Goal: Information Seeking & Learning: Learn about a topic

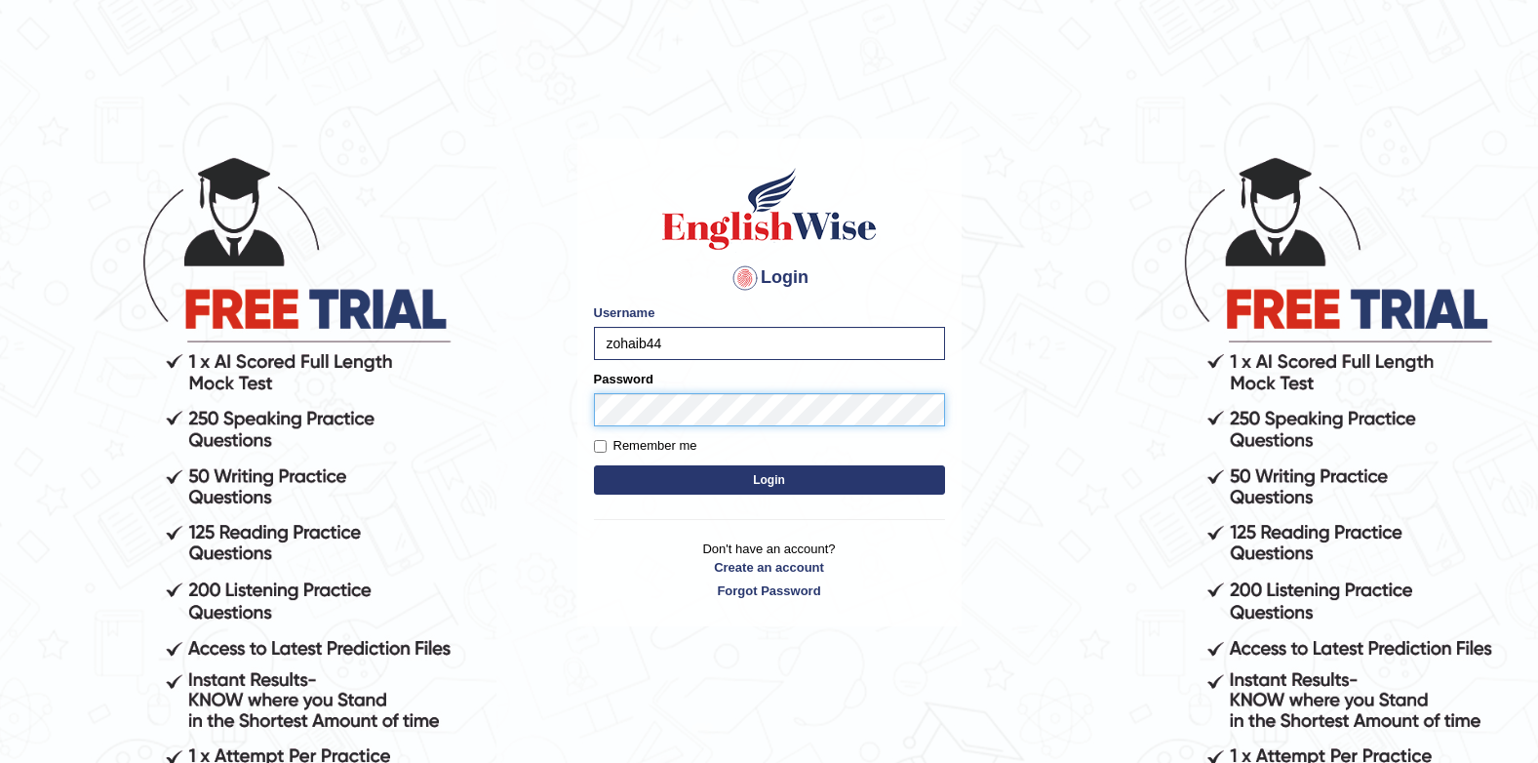
click at [594, 465] on button "Login" at bounding box center [769, 479] width 351 height 29
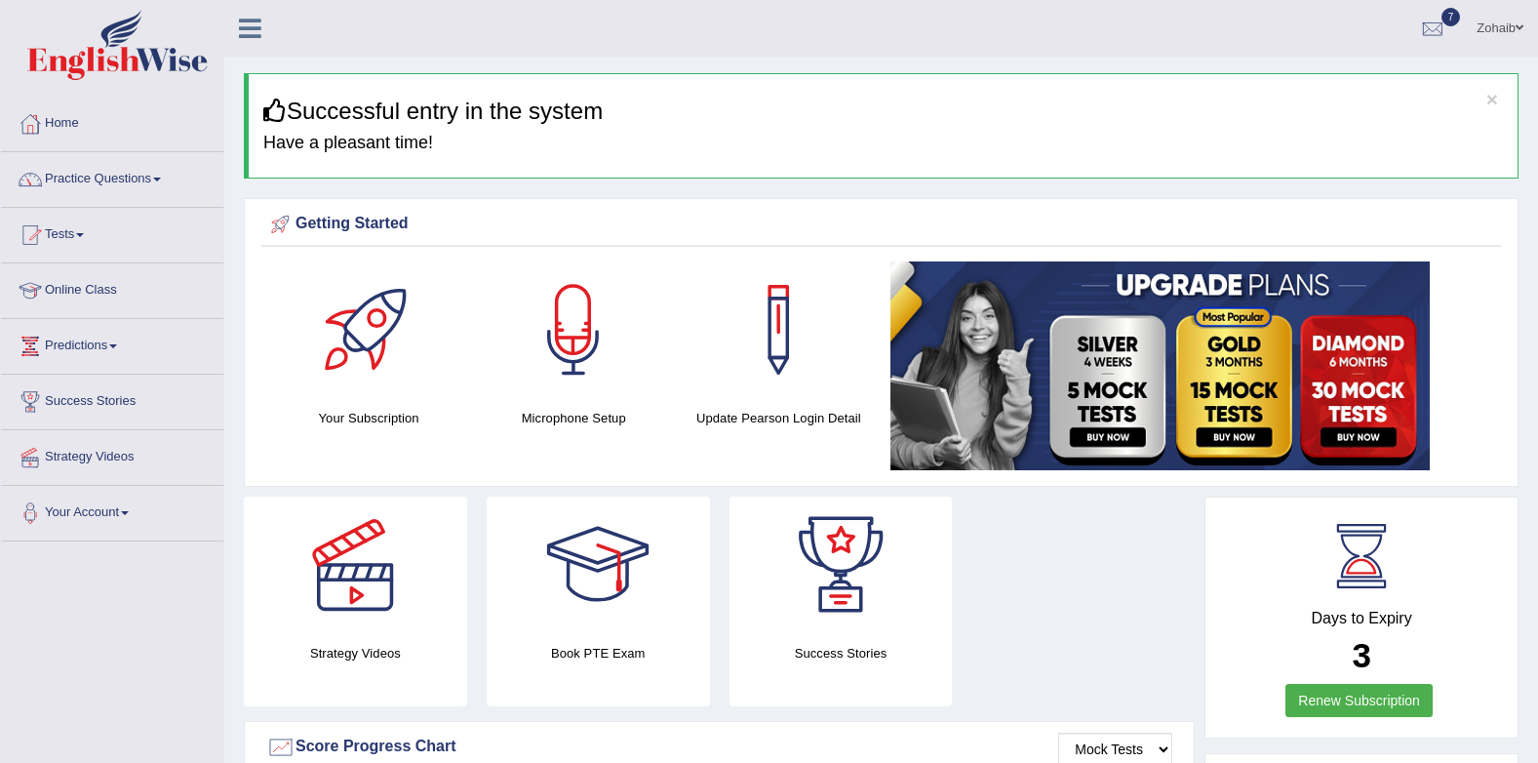
click at [89, 239] on link "Tests" at bounding box center [112, 232] width 222 height 49
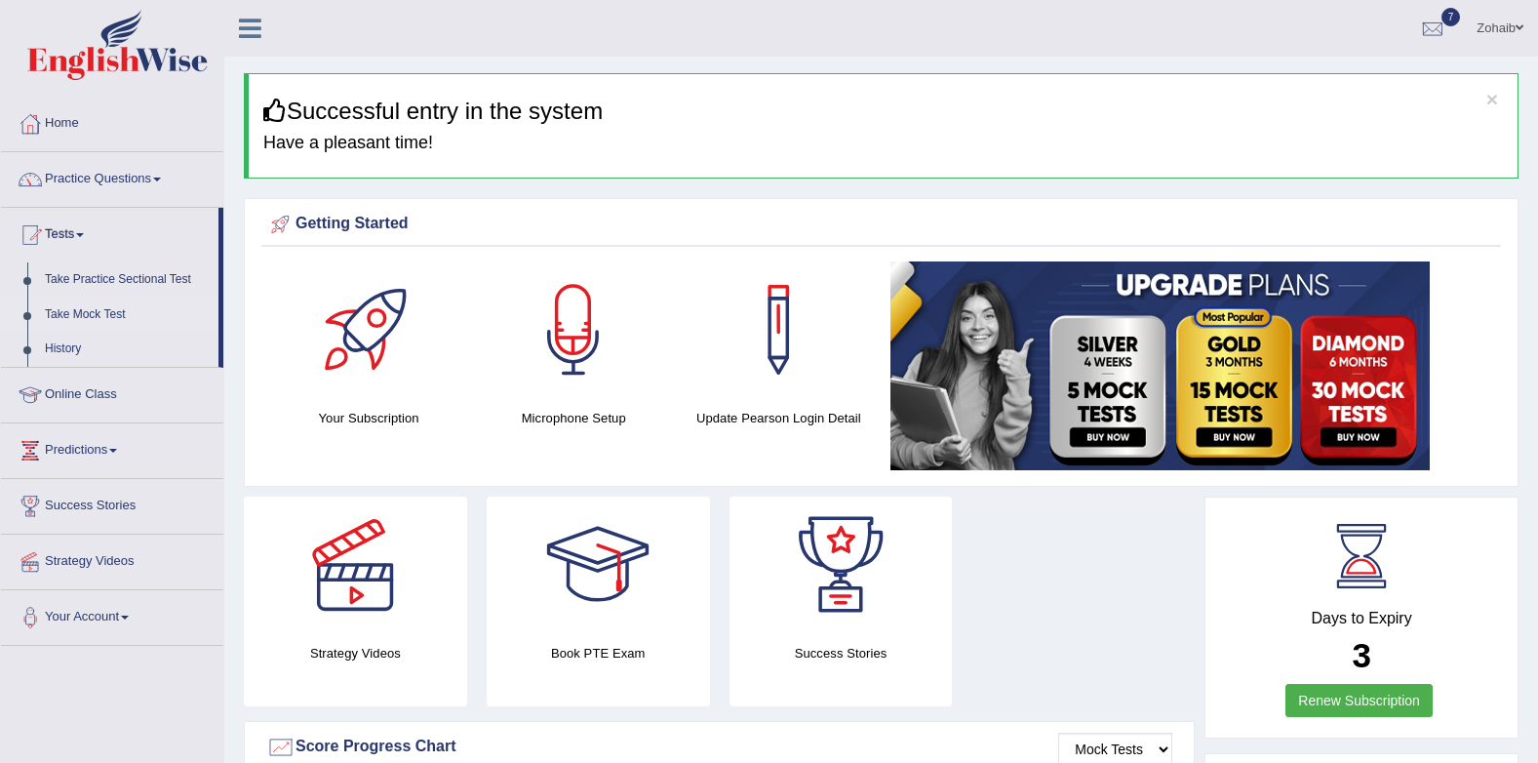
click at [110, 318] on link "Take Mock Test" at bounding box center [127, 314] width 182 height 35
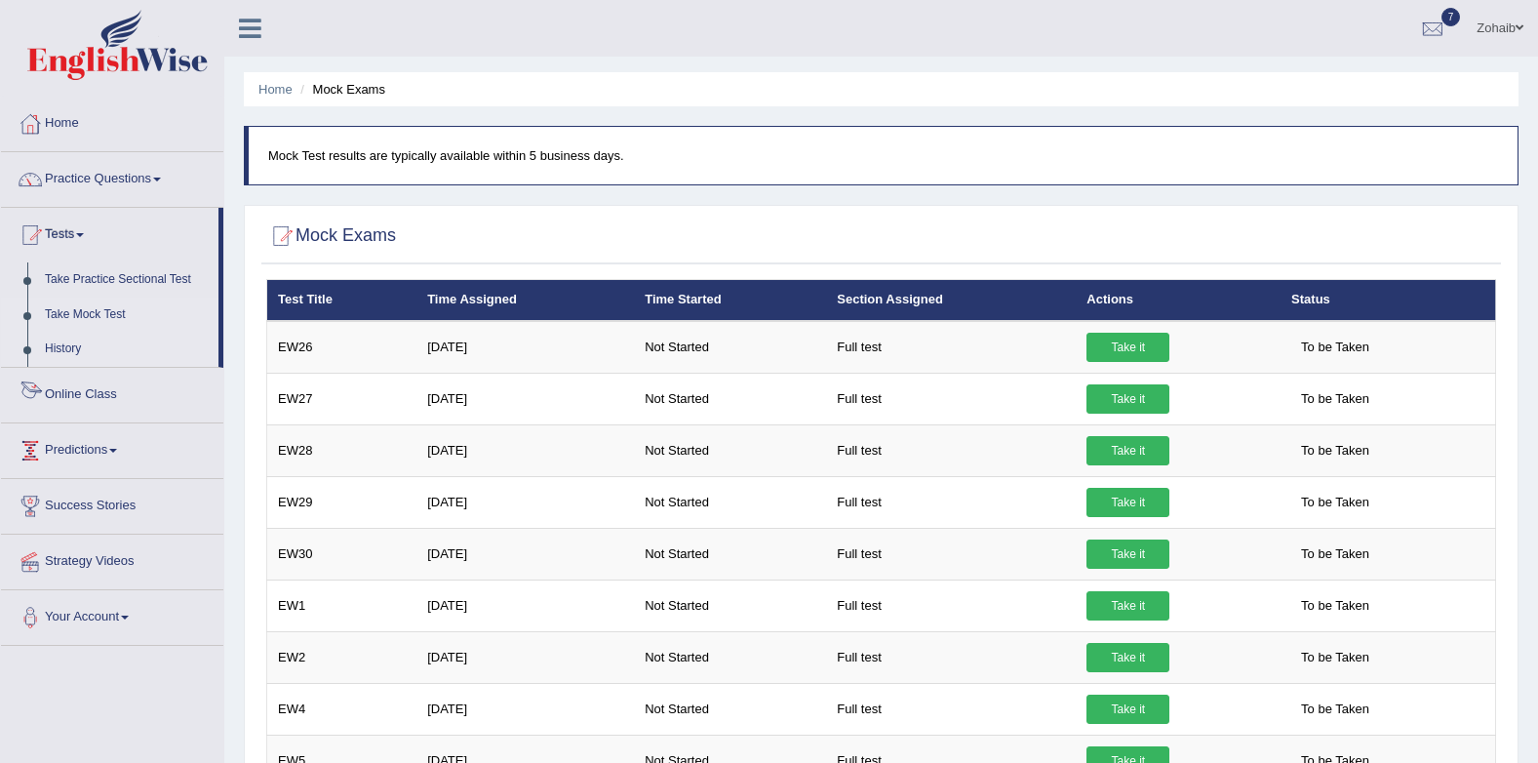
click at [59, 351] on link "History" at bounding box center [127, 349] width 182 height 35
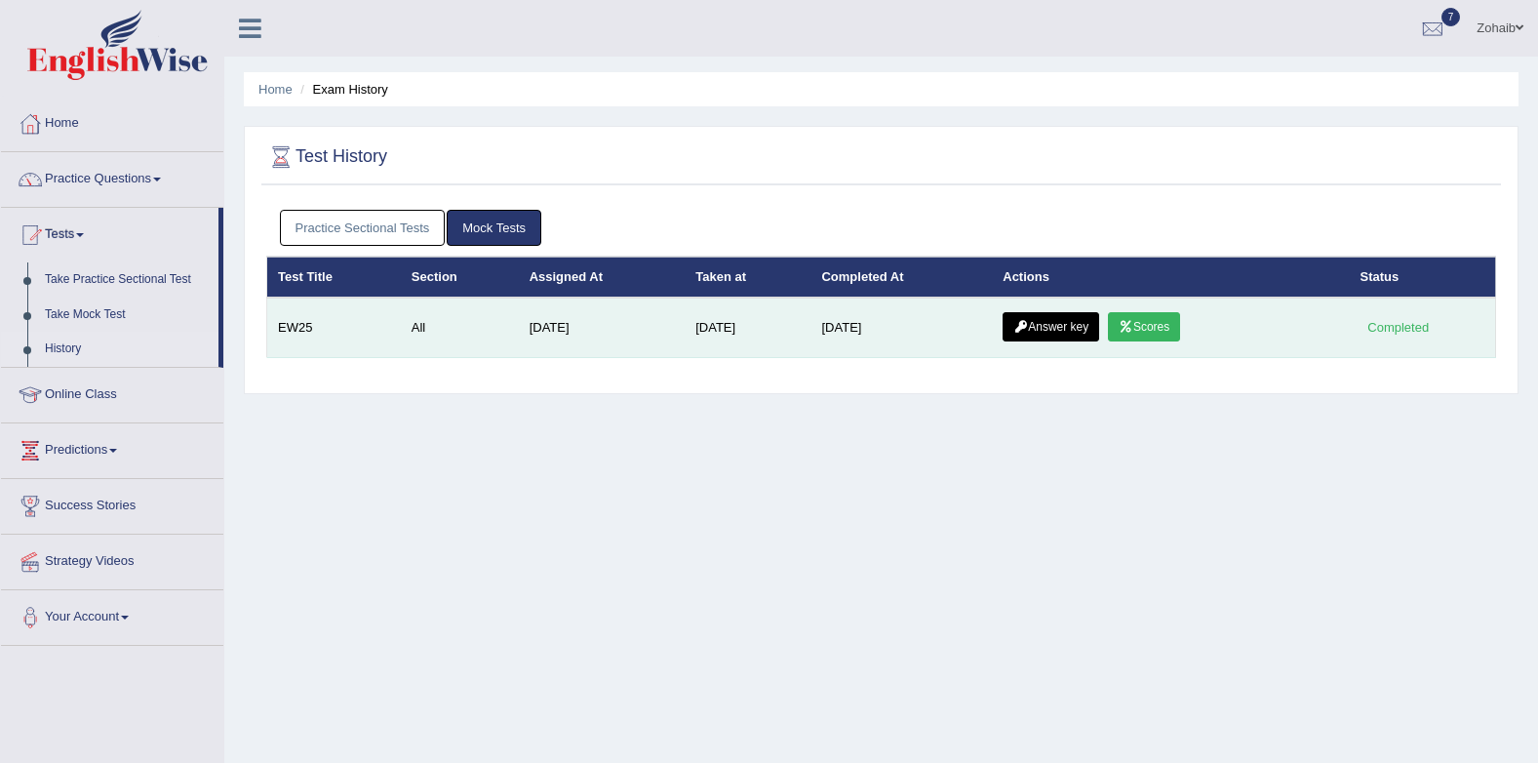
click at [1154, 315] on link "Scores" at bounding box center [1144, 326] width 72 height 29
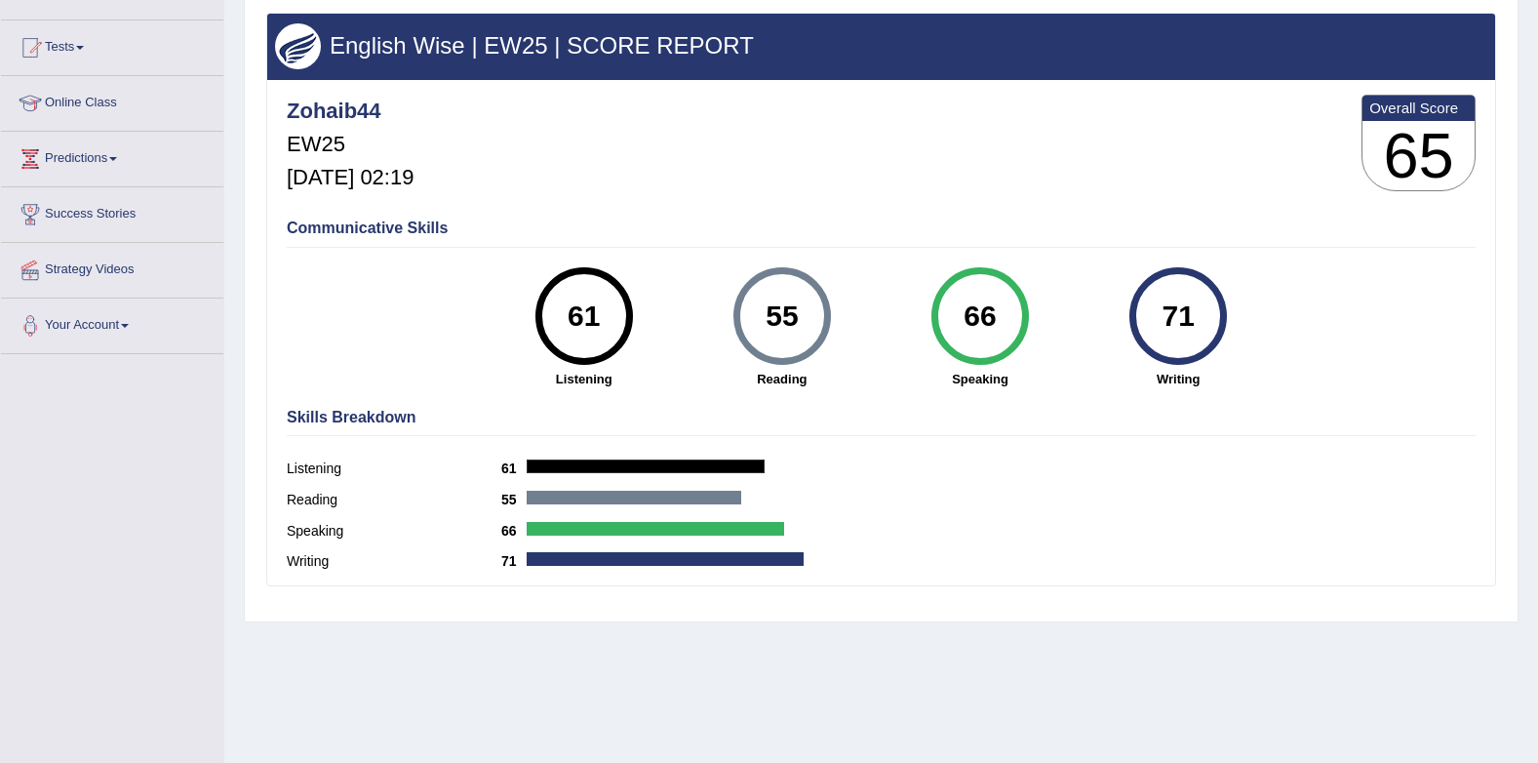
scroll to position [195, 0]
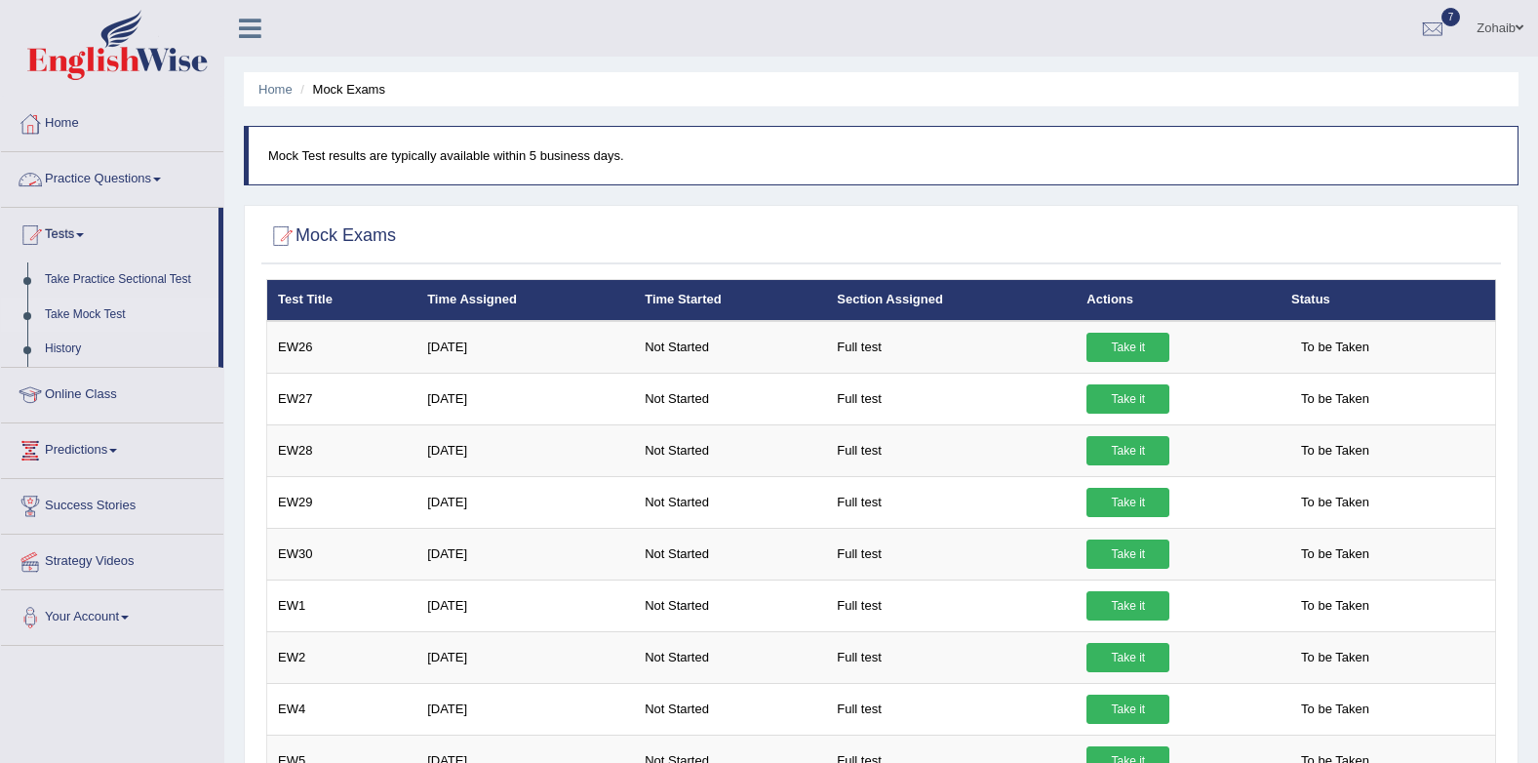
click at [112, 186] on link "Practice Questions" at bounding box center [112, 176] width 222 height 49
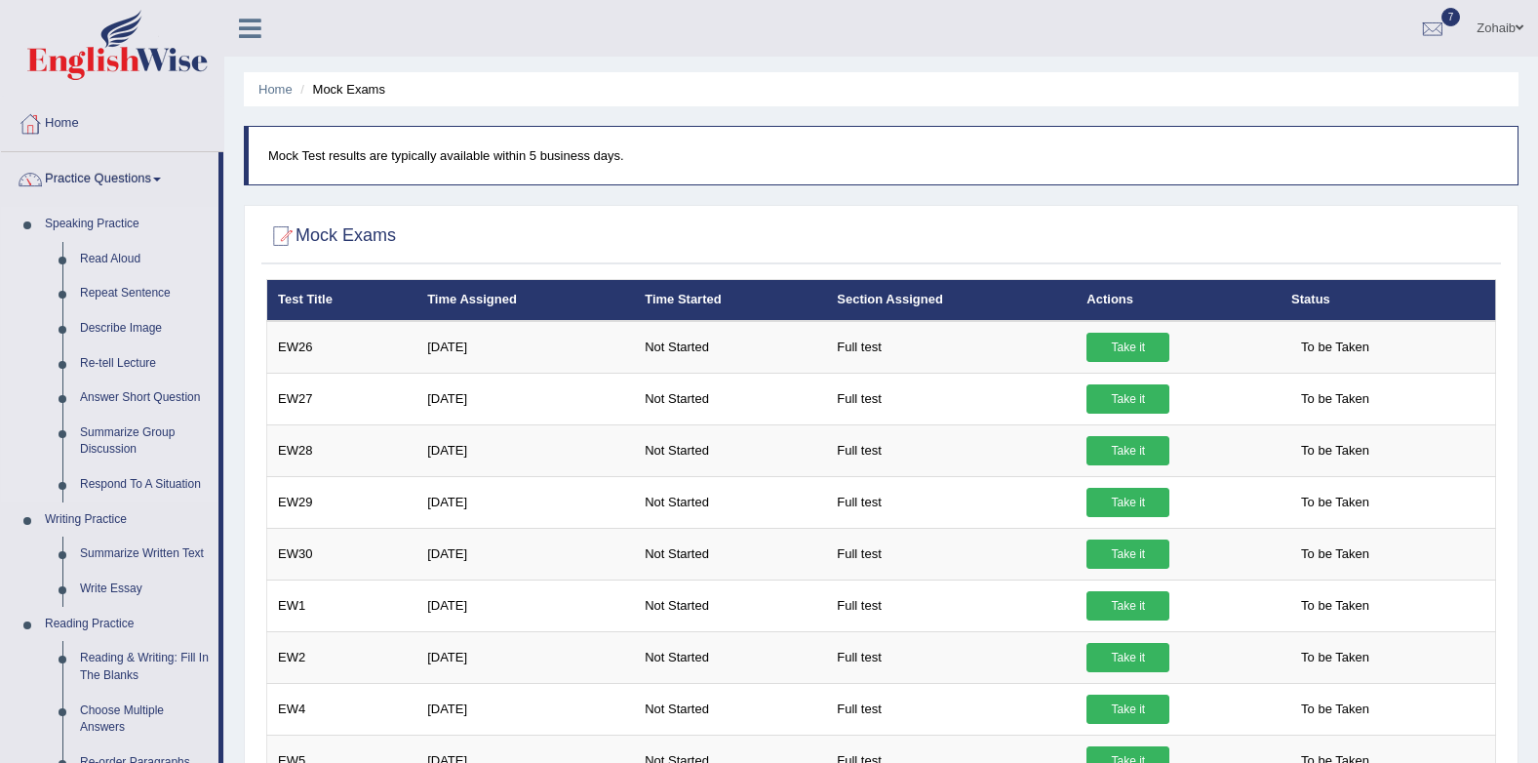
click at [28, 375] on li "Speaking Practice Read Aloud Repeat Sentence Describe Image Re-tell Lecture Ans…" at bounding box center [109, 355] width 217 height 296
click at [44, 122] on div at bounding box center [30, 123] width 29 height 29
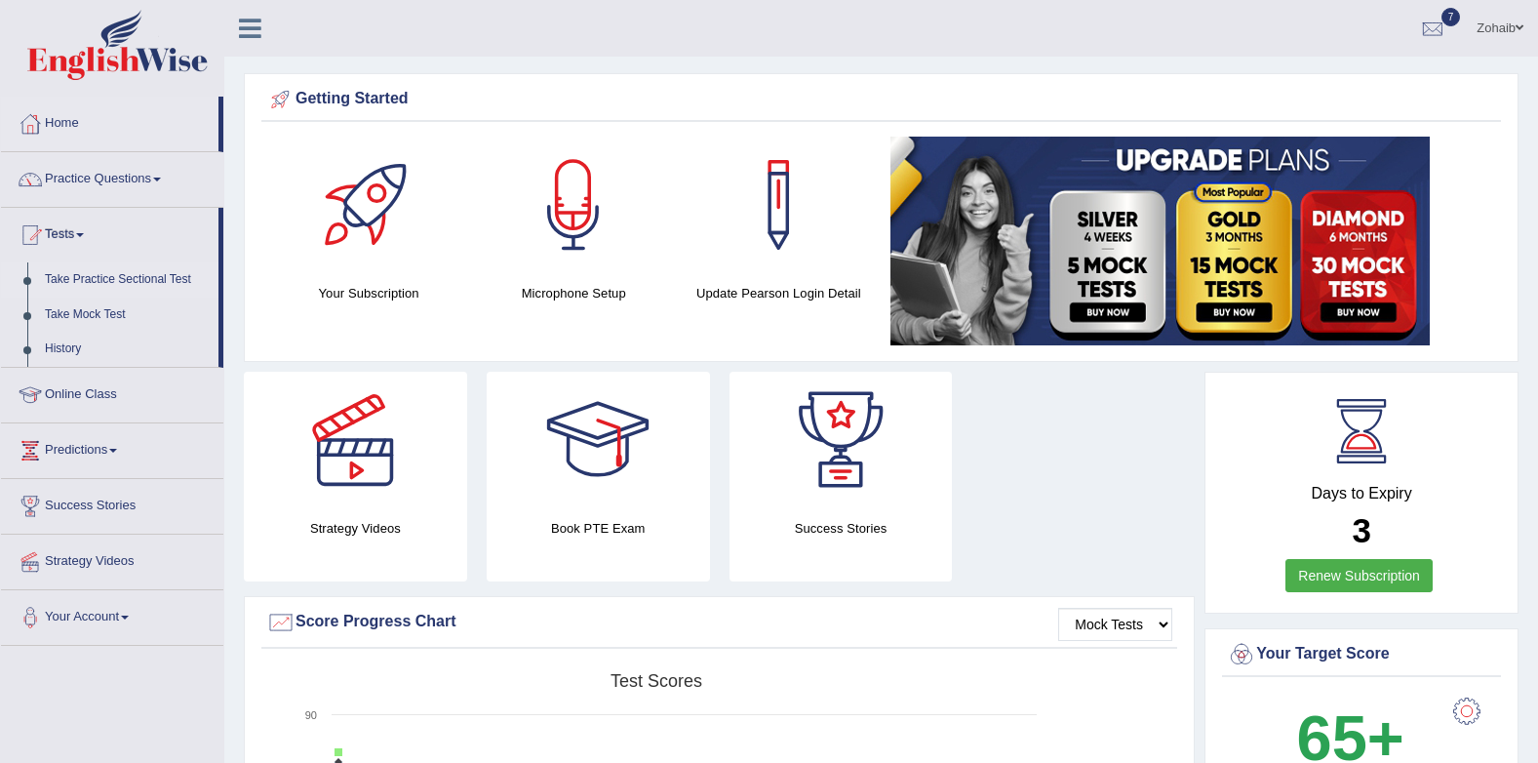
click at [126, 281] on link "Take Practice Sectional Test" at bounding box center [127, 279] width 182 height 35
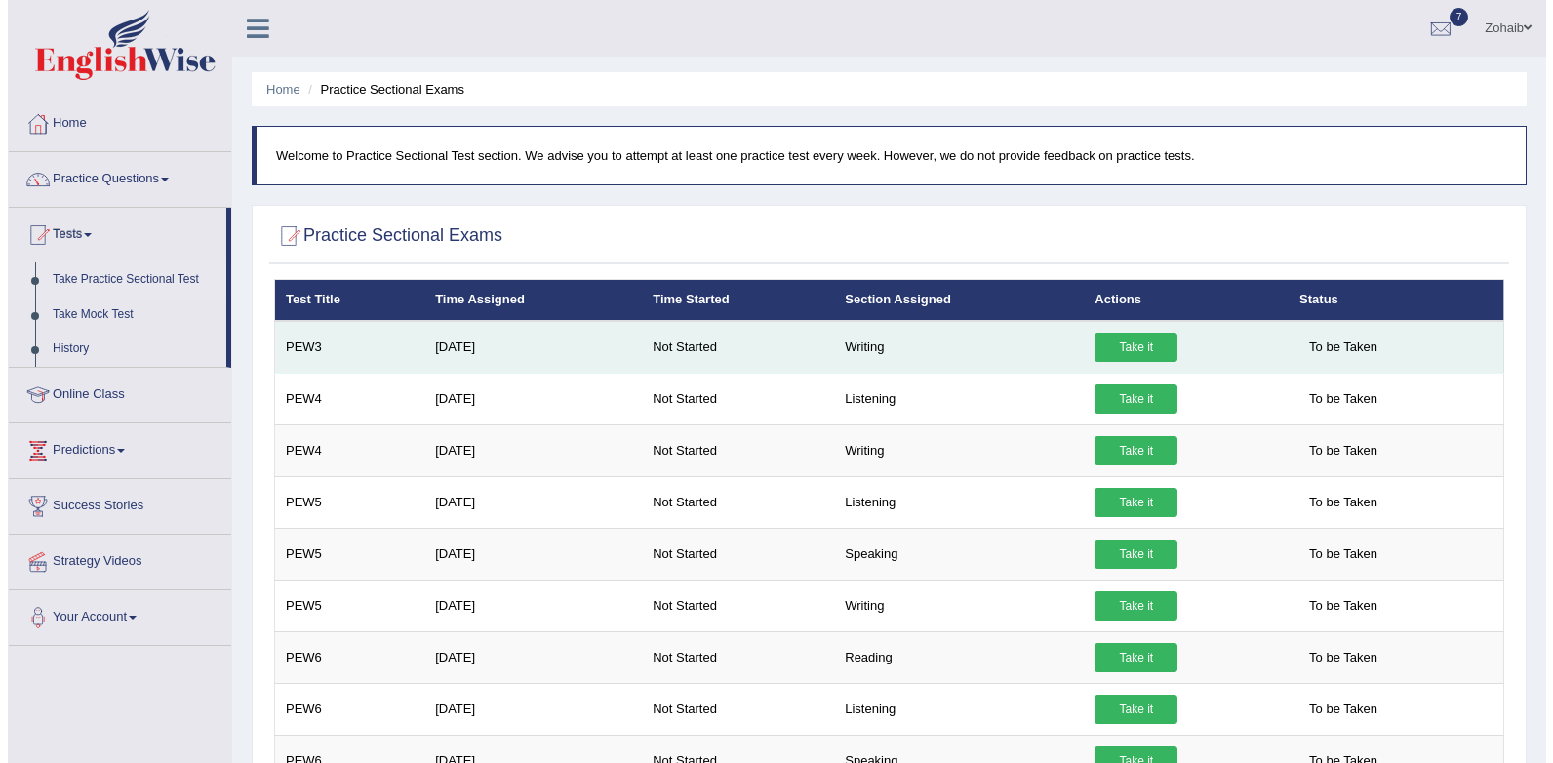
scroll to position [195, 0]
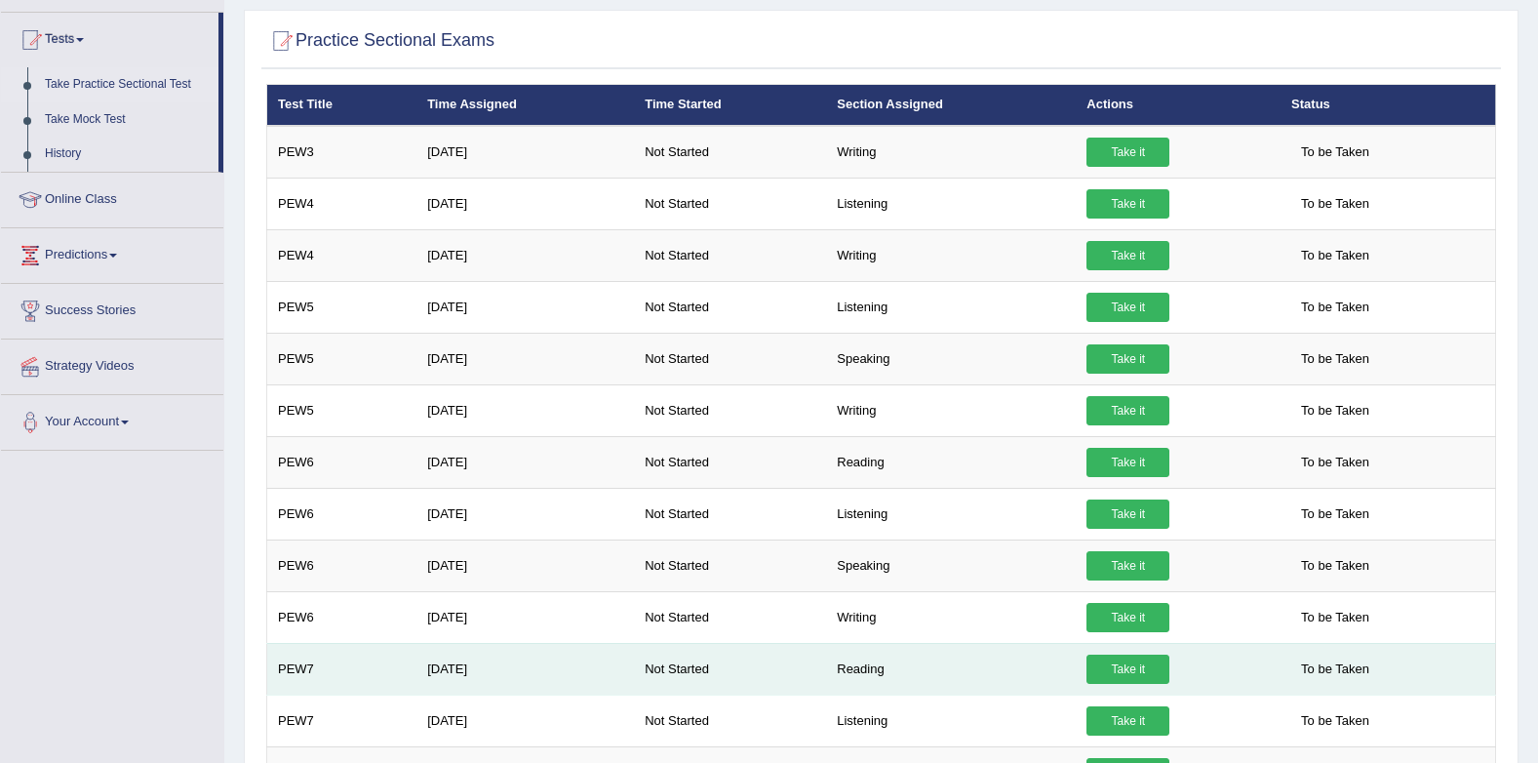
click at [1121, 669] on link "Take it" at bounding box center [1127, 668] width 83 height 29
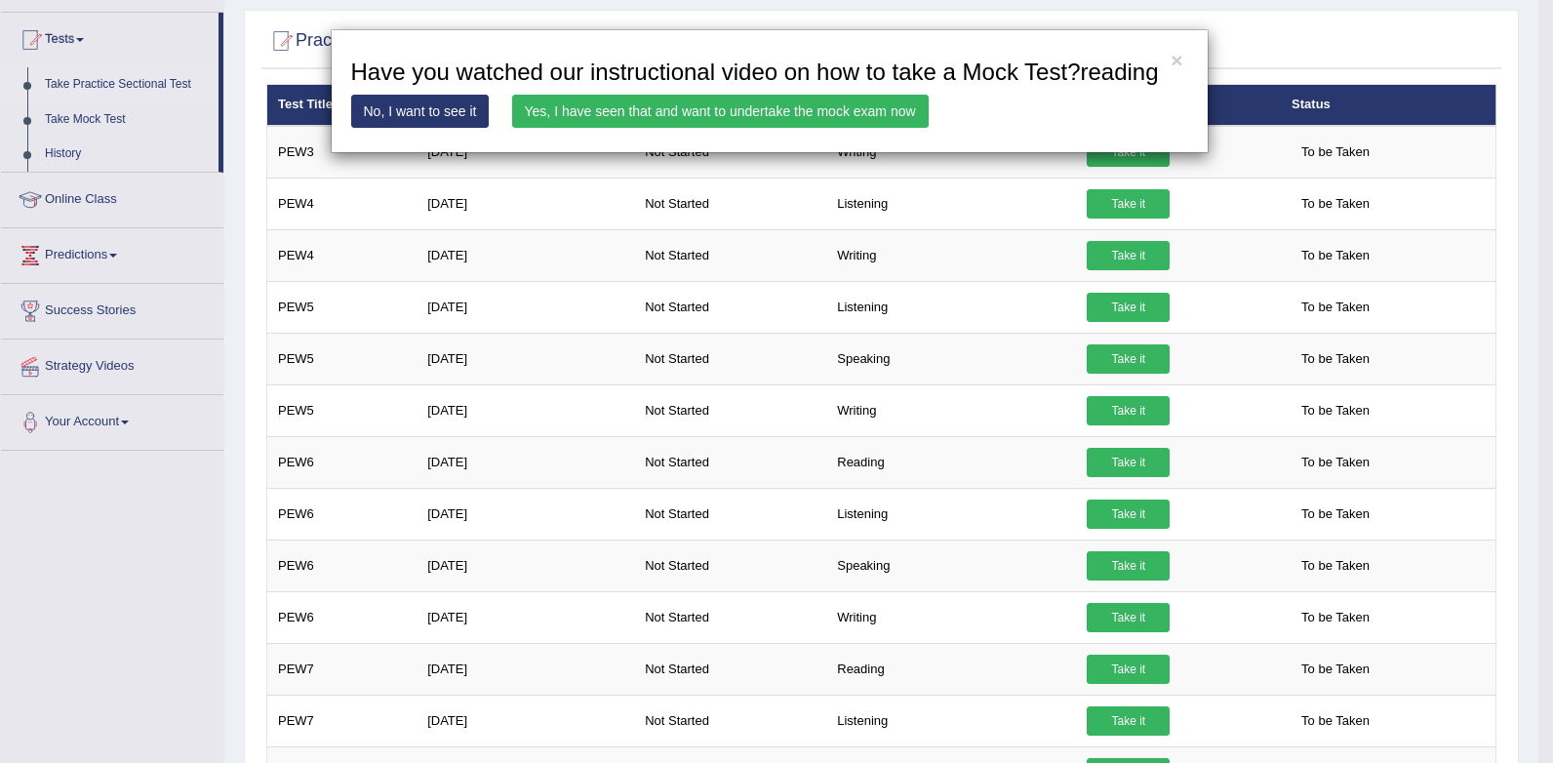
click at [548, 113] on link "Yes, I have seen that and want to undertake the mock exam now" at bounding box center [720, 111] width 416 height 33
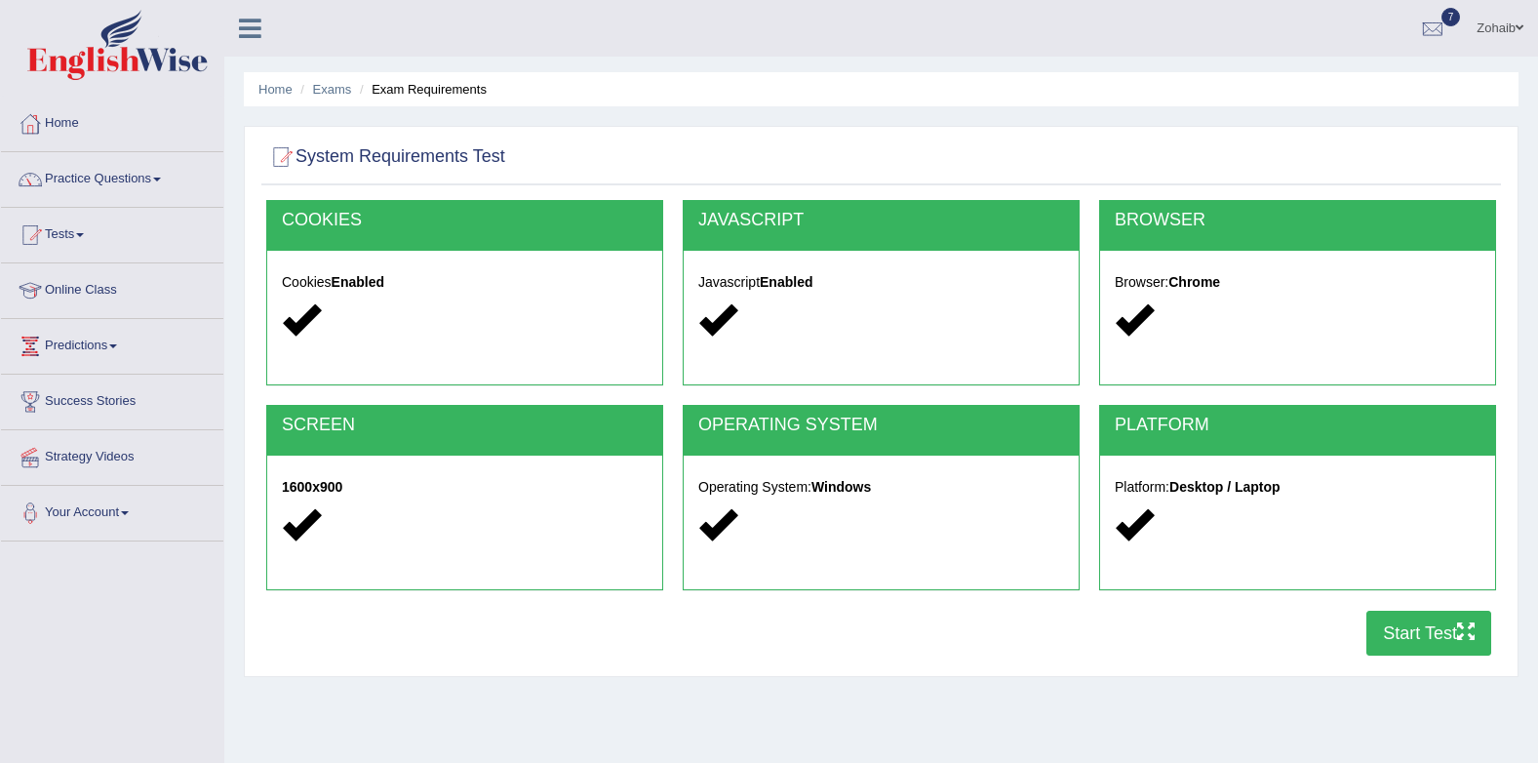
click at [1416, 634] on button "Start Test" at bounding box center [1428, 633] width 125 height 45
click at [1366, 611] on button "Start Test" at bounding box center [1428, 633] width 125 height 45
click at [1400, 628] on button "Start Test" at bounding box center [1428, 633] width 125 height 45
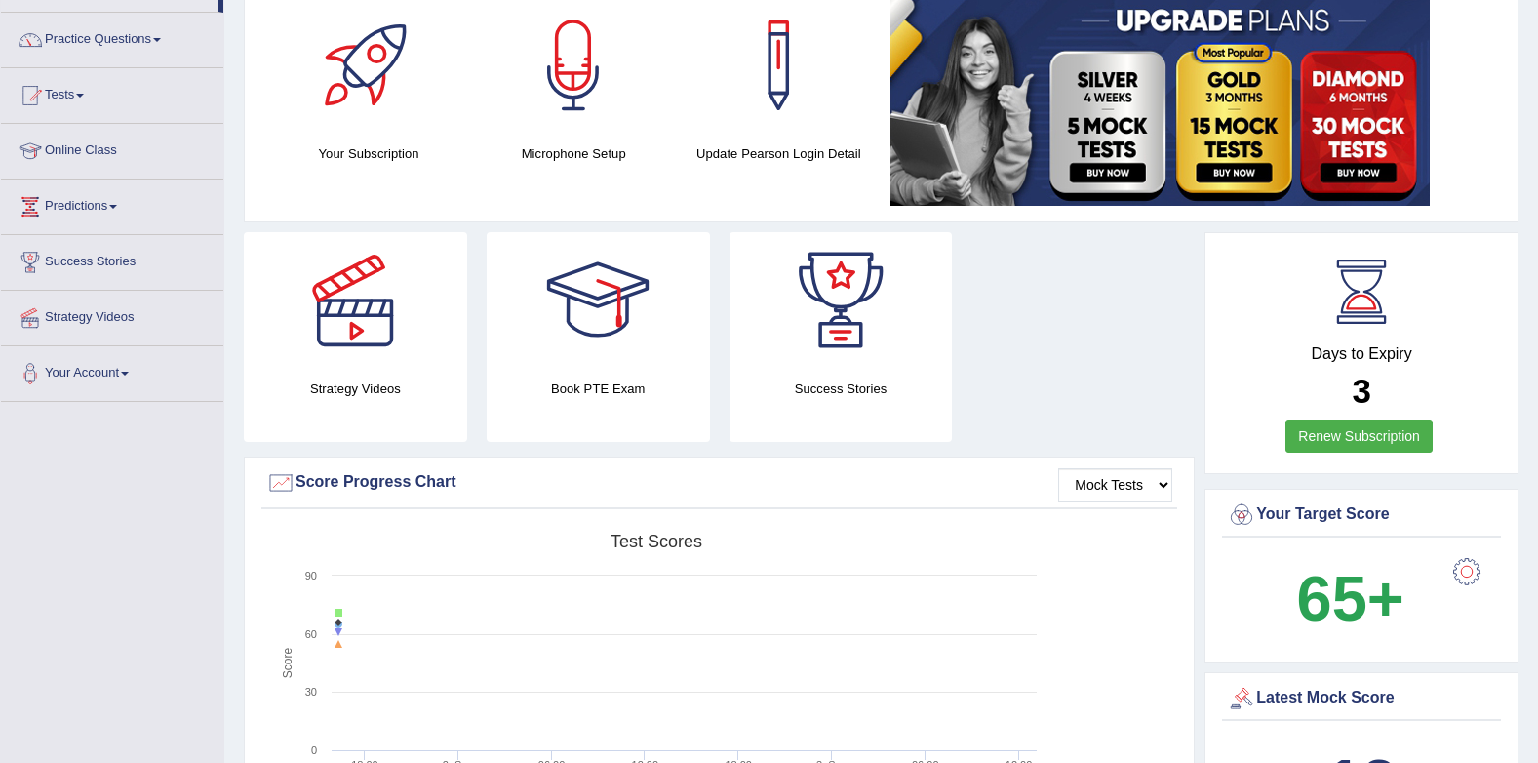
scroll to position [98, 0]
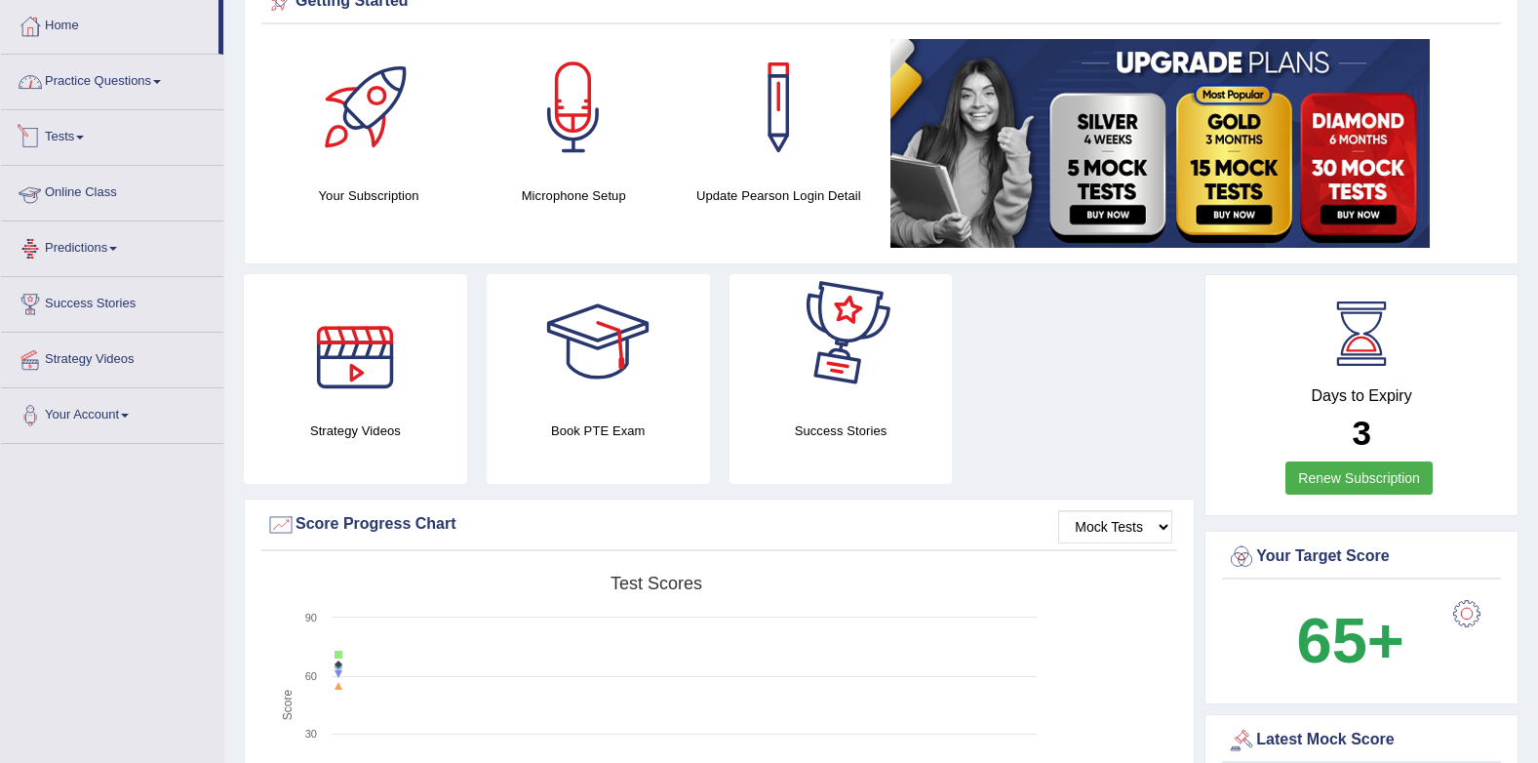
click at [124, 97] on link "Practice Questions" at bounding box center [112, 79] width 222 height 49
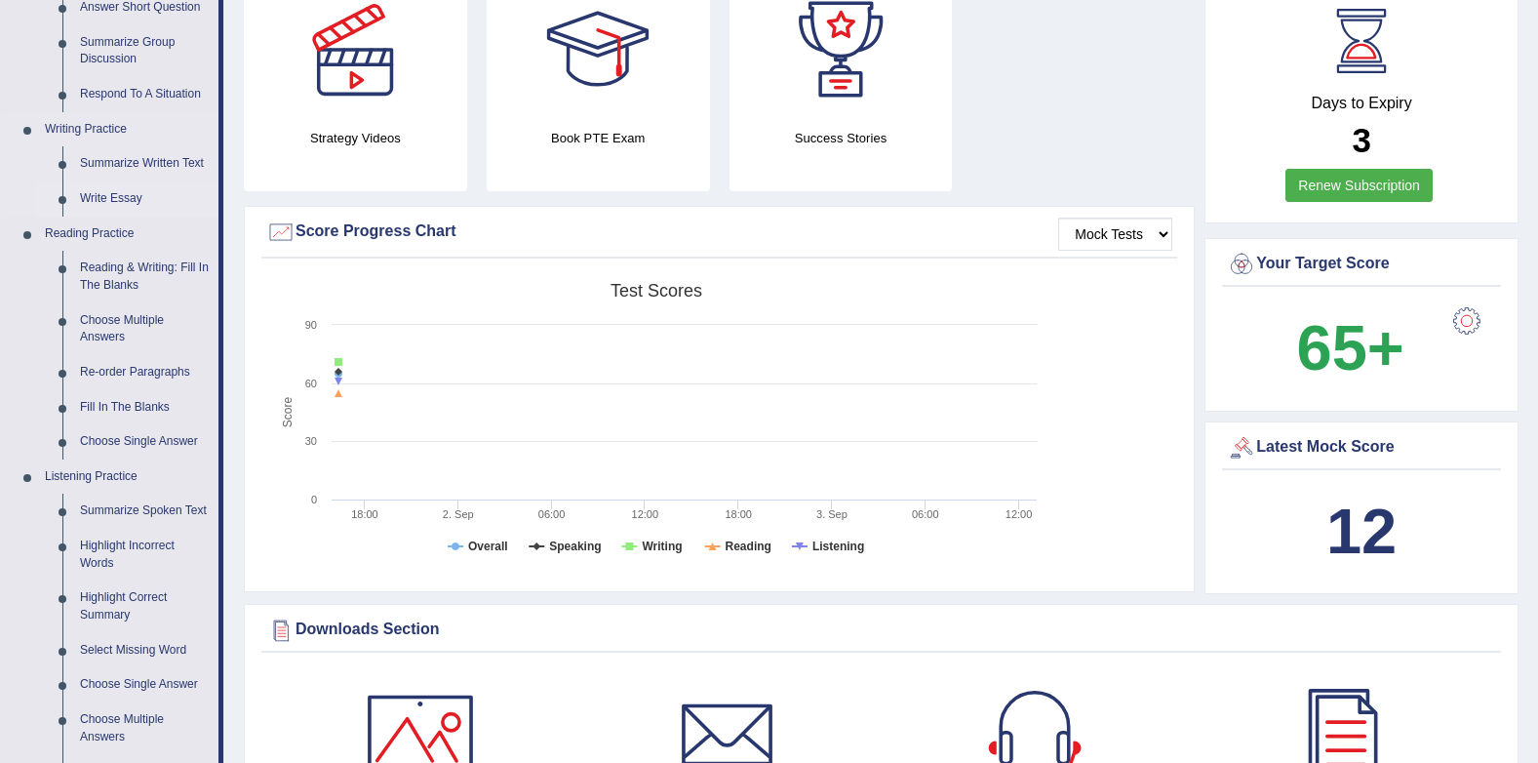
scroll to position [0, 0]
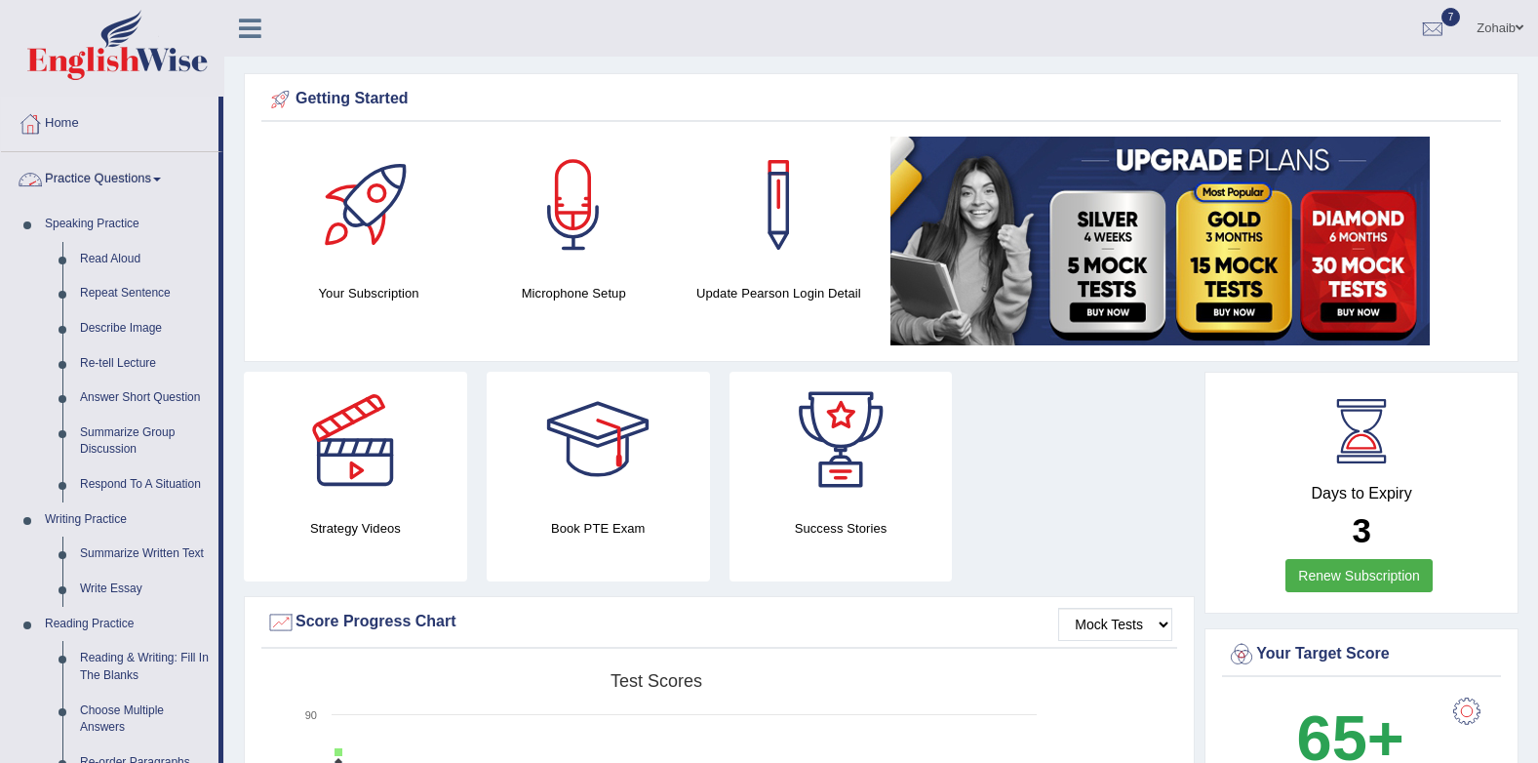
click at [115, 177] on link "Practice Questions" at bounding box center [109, 176] width 217 height 49
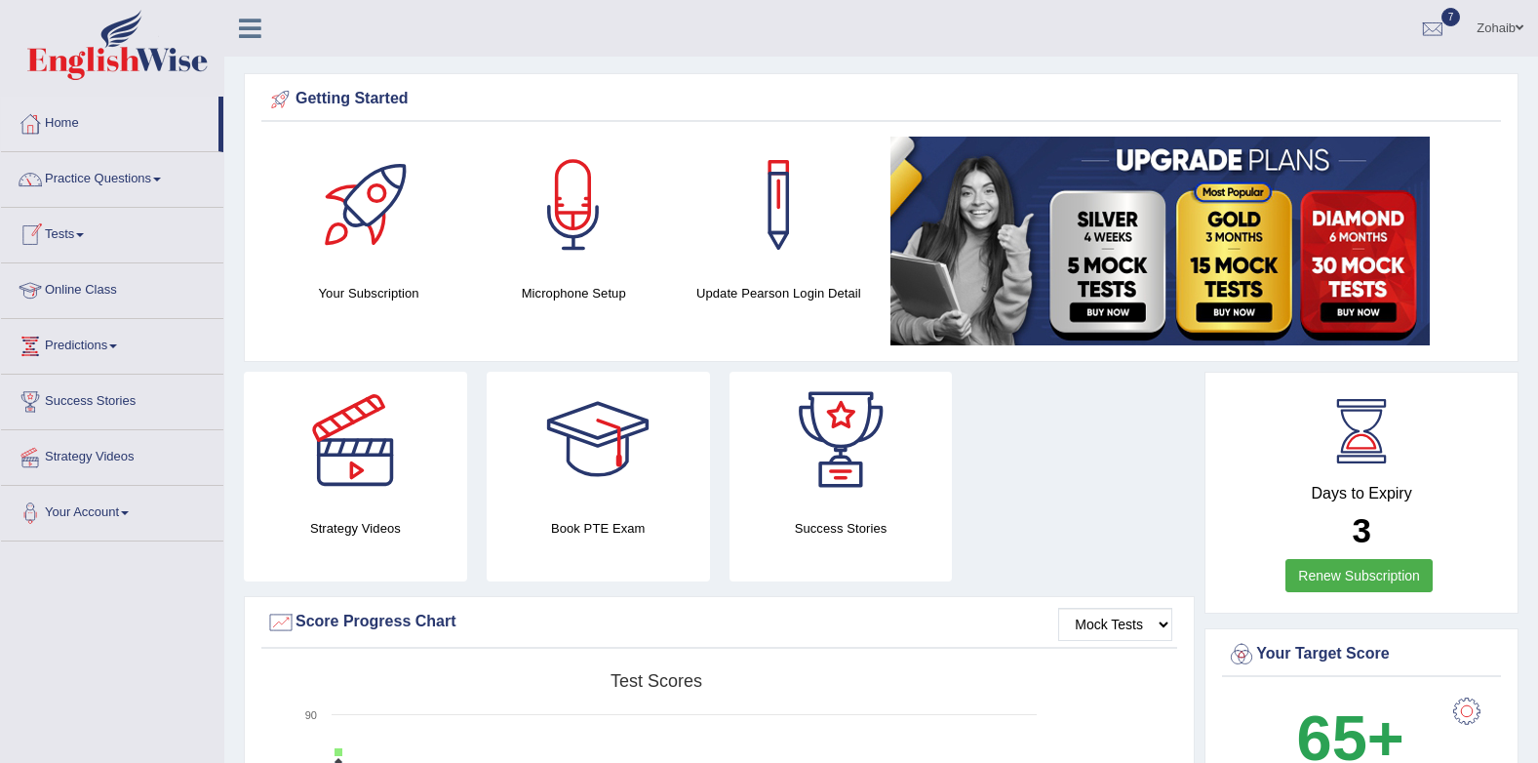
click at [108, 295] on link "Online Class" at bounding box center [112, 287] width 222 height 49
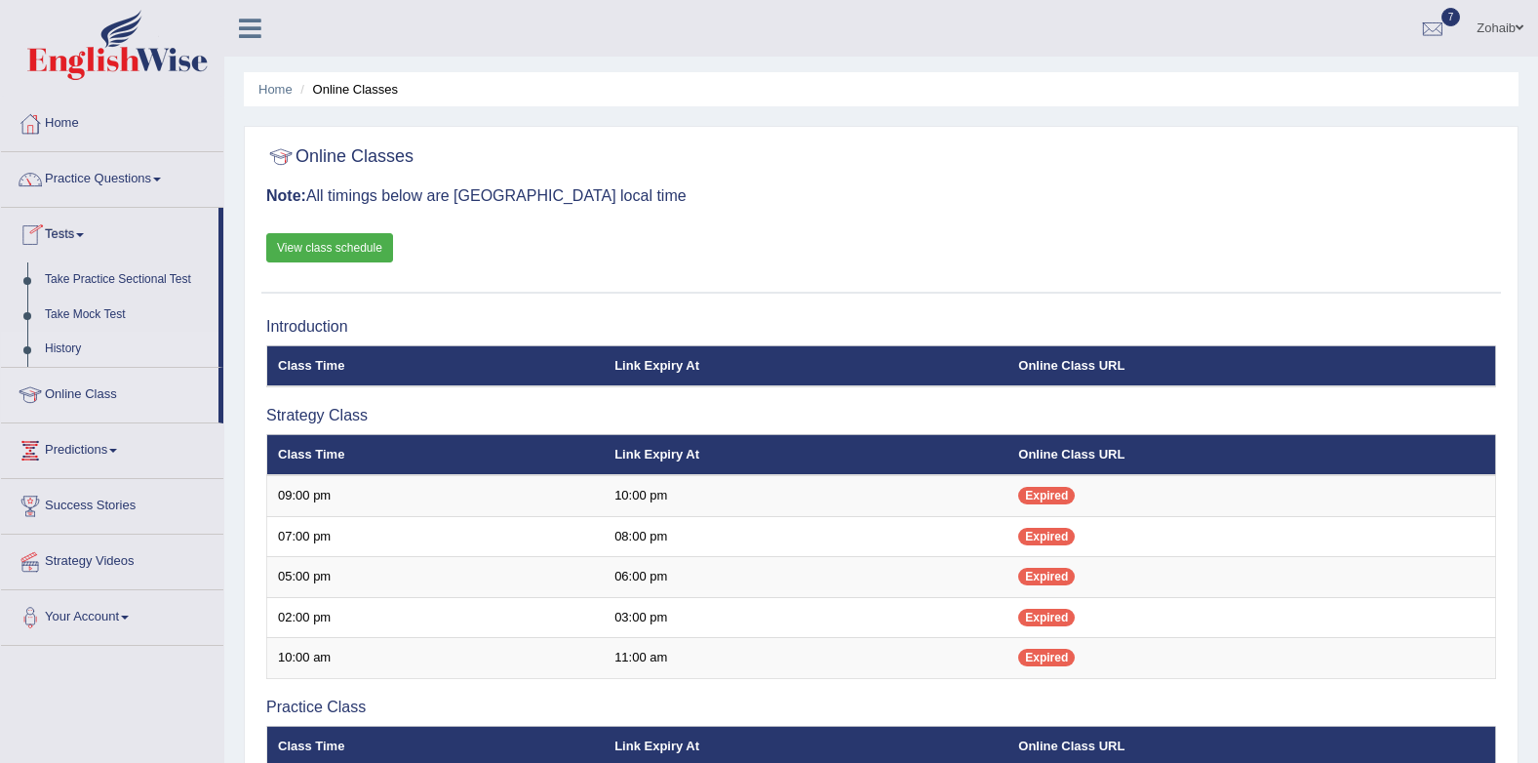
click at [78, 344] on link "History" at bounding box center [127, 349] width 182 height 35
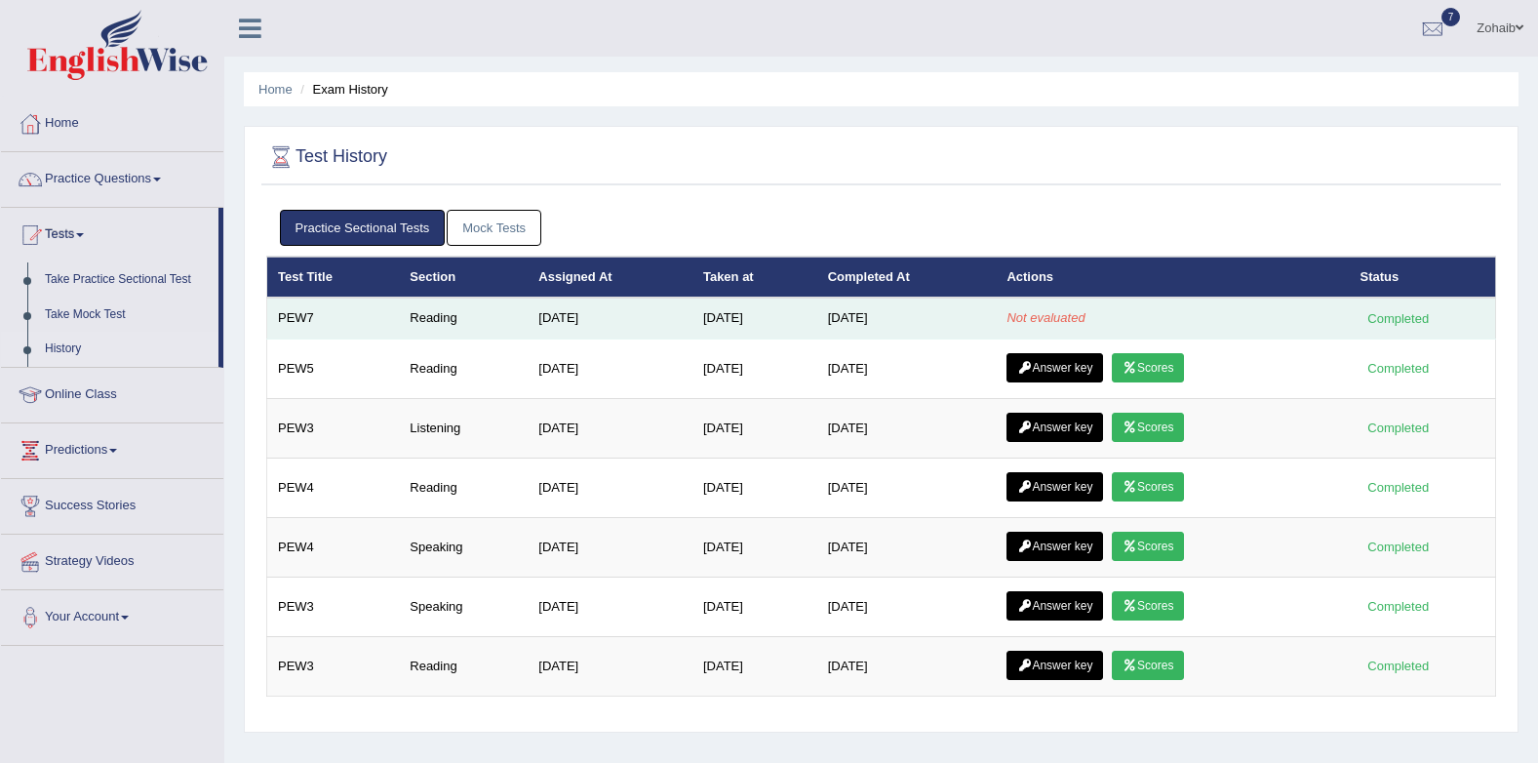
click at [696, 305] on td "[DATE]" at bounding box center [754, 317] width 125 height 41
click at [492, 334] on td "Reading" at bounding box center [463, 317] width 129 height 41
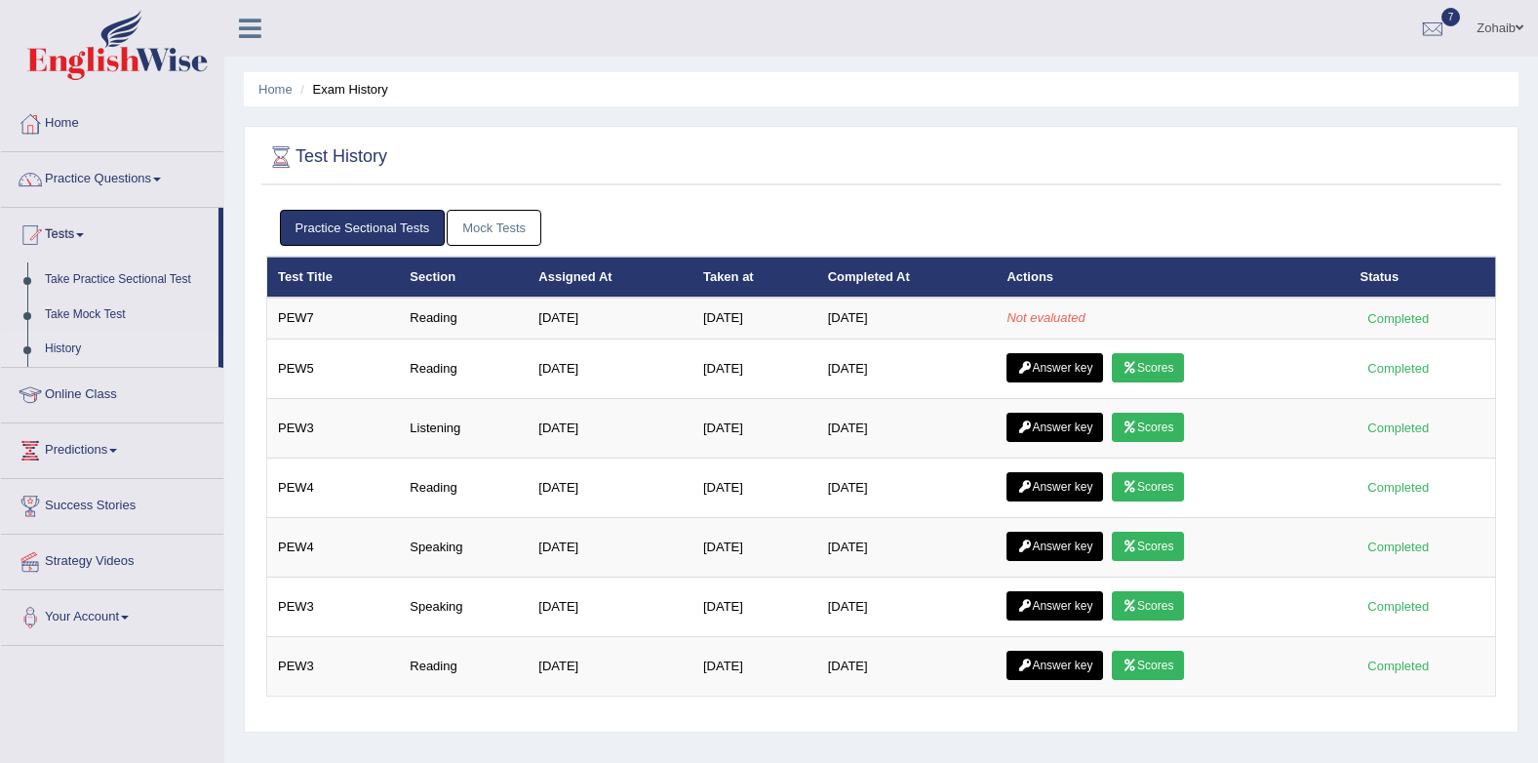
click at [439, 296] on th "Section" at bounding box center [463, 276] width 129 height 41
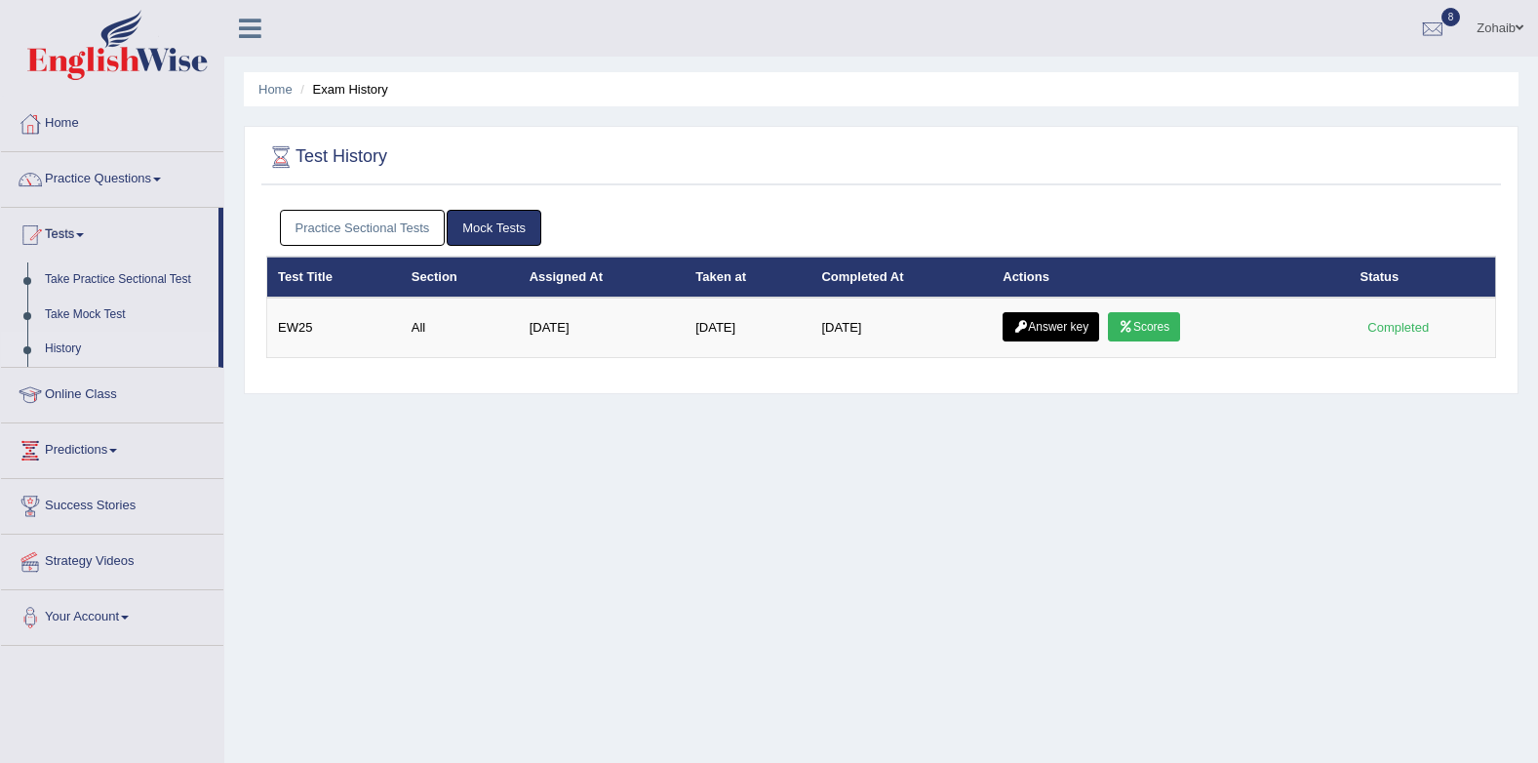
click at [390, 234] on link "Practice Sectional Tests" at bounding box center [363, 228] width 166 height 36
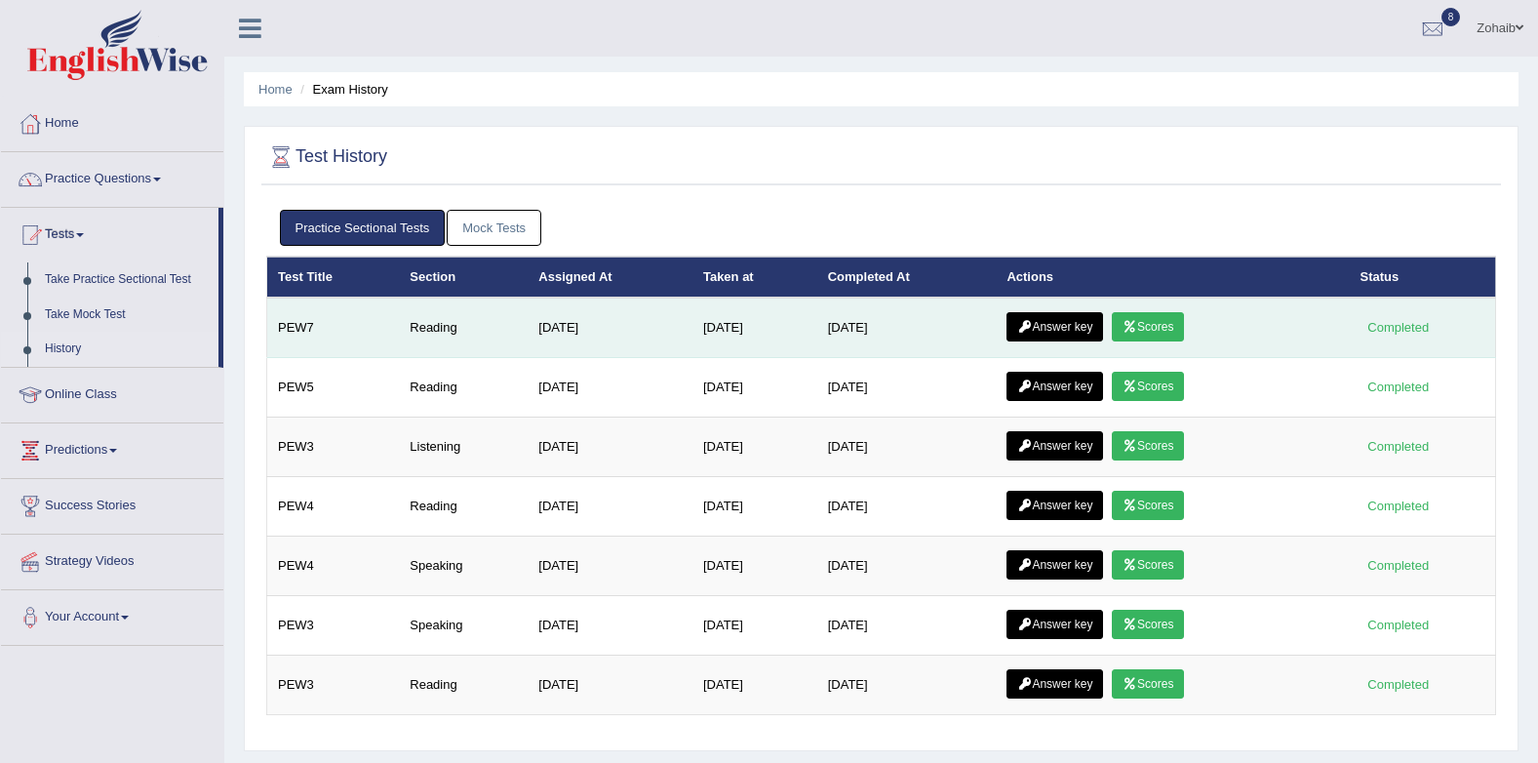
click at [1157, 319] on link "Scores" at bounding box center [1148, 326] width 72 height 29
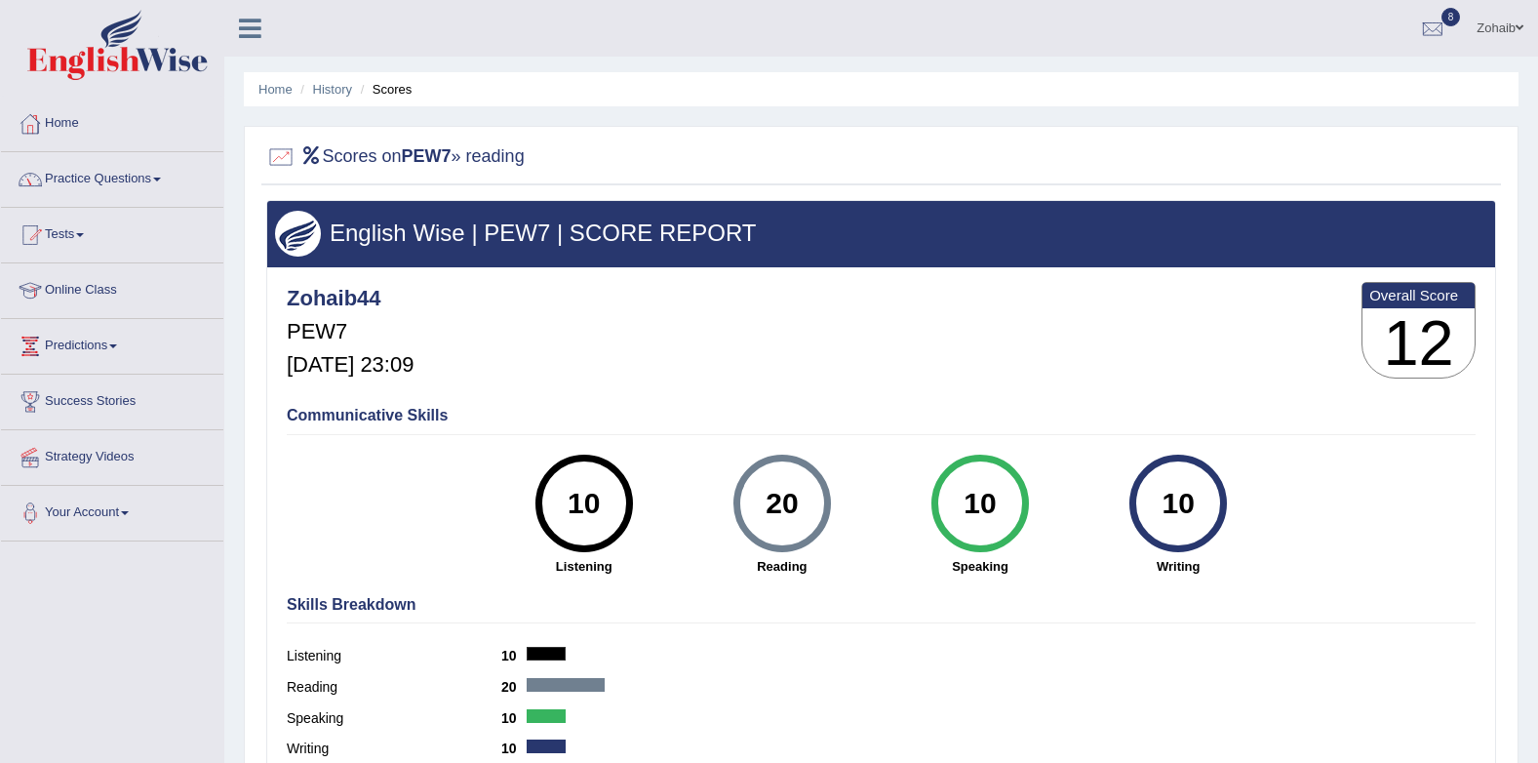
click at [100, 179] on link "Practice Questions" at bounding box center [112, 176] width 222 height 49
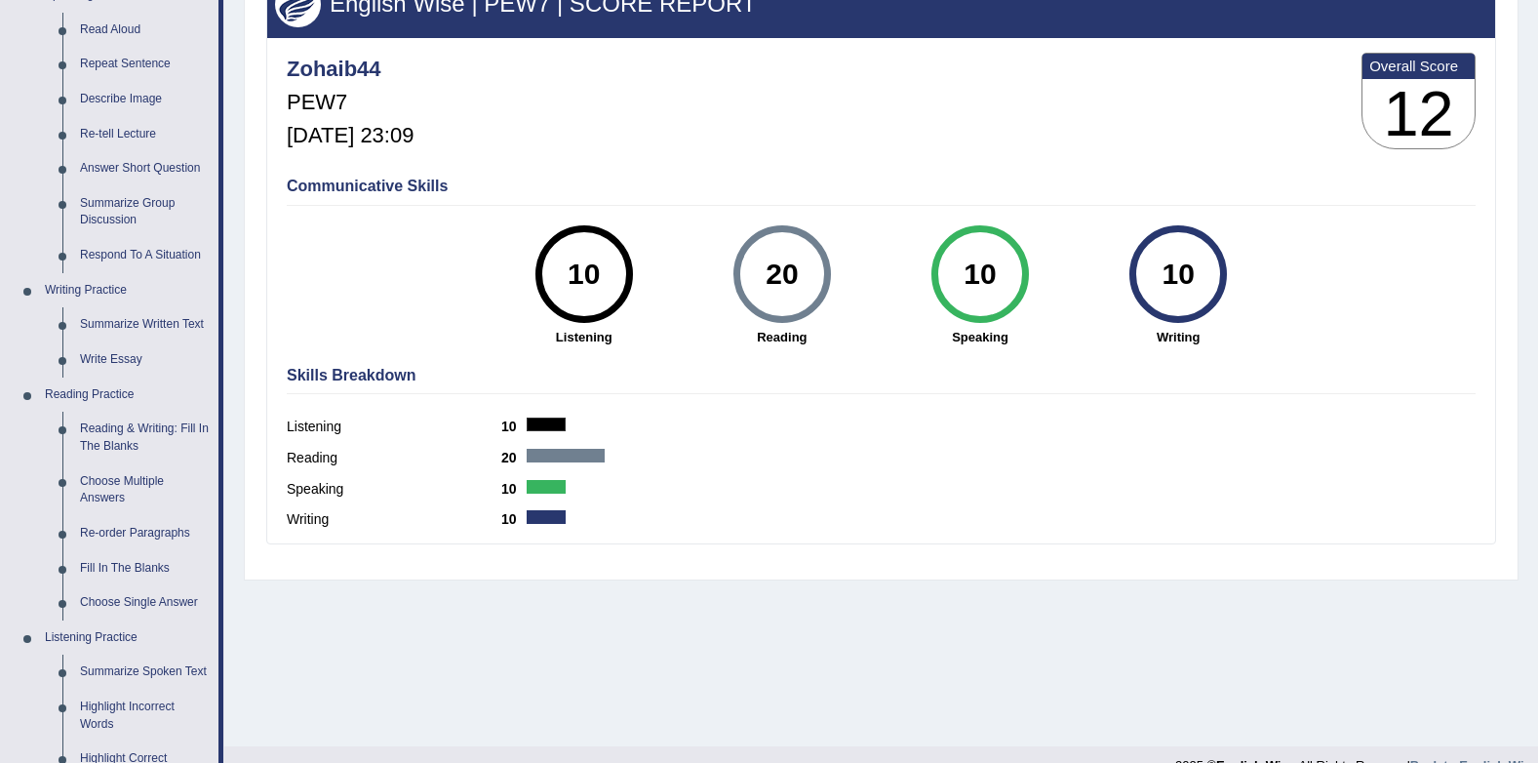
scroll to position [195, 0]
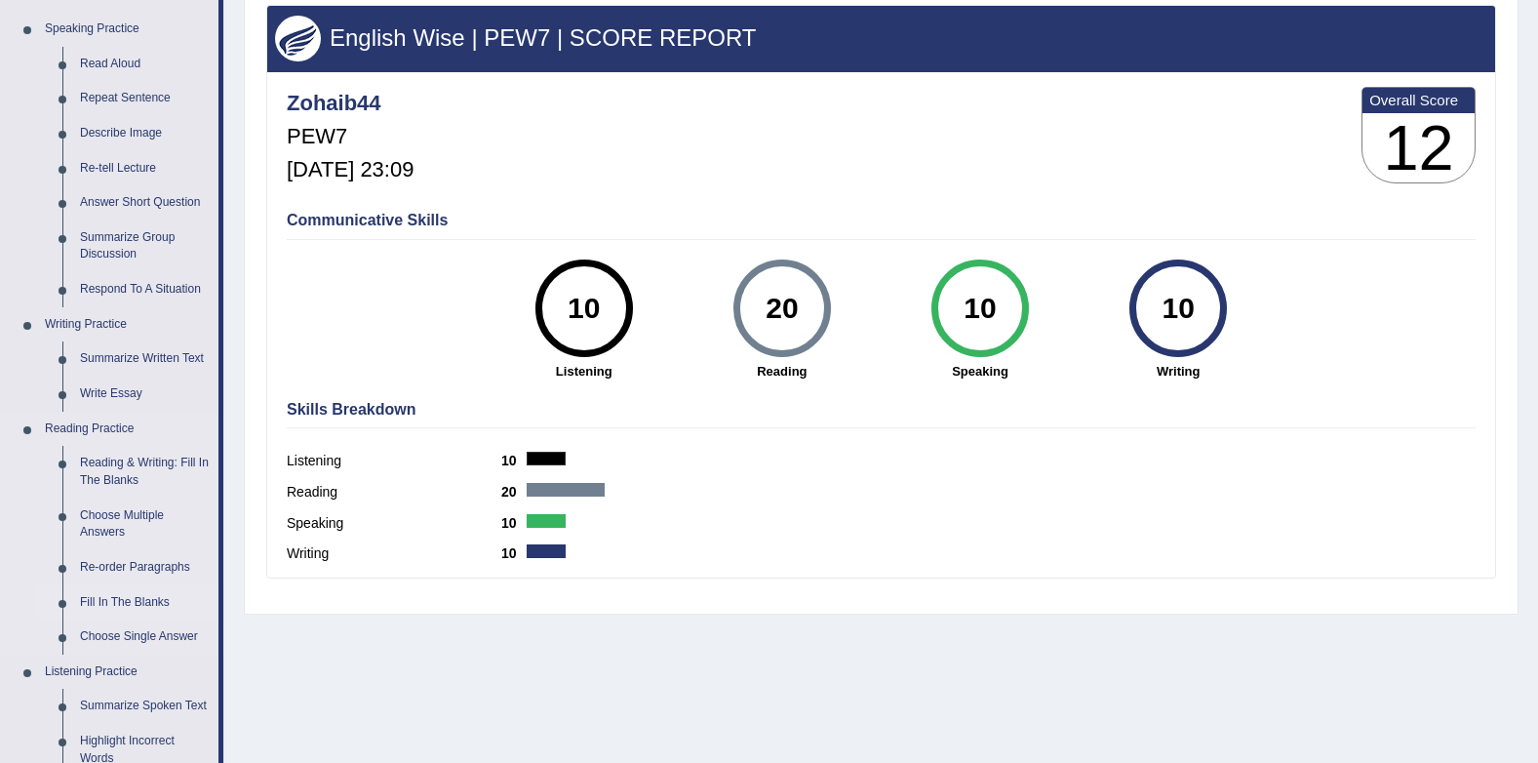
click at [100, 598] on link "Fill In The Blanks" at bounding box center [144, 602] width 147 height 35
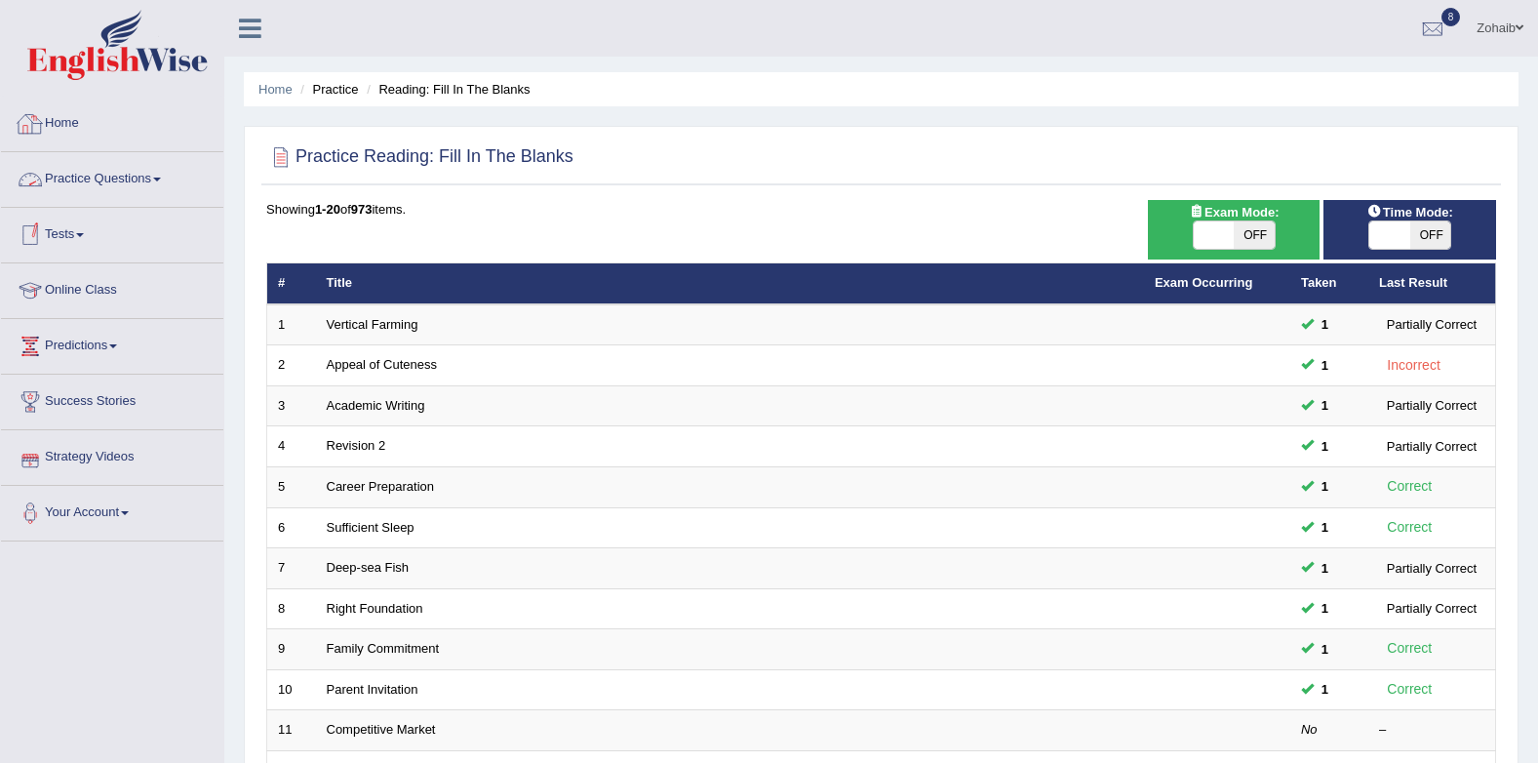
click at [74, 236] on link "Tests" at bounding box center [112, 232] width 222 height 49
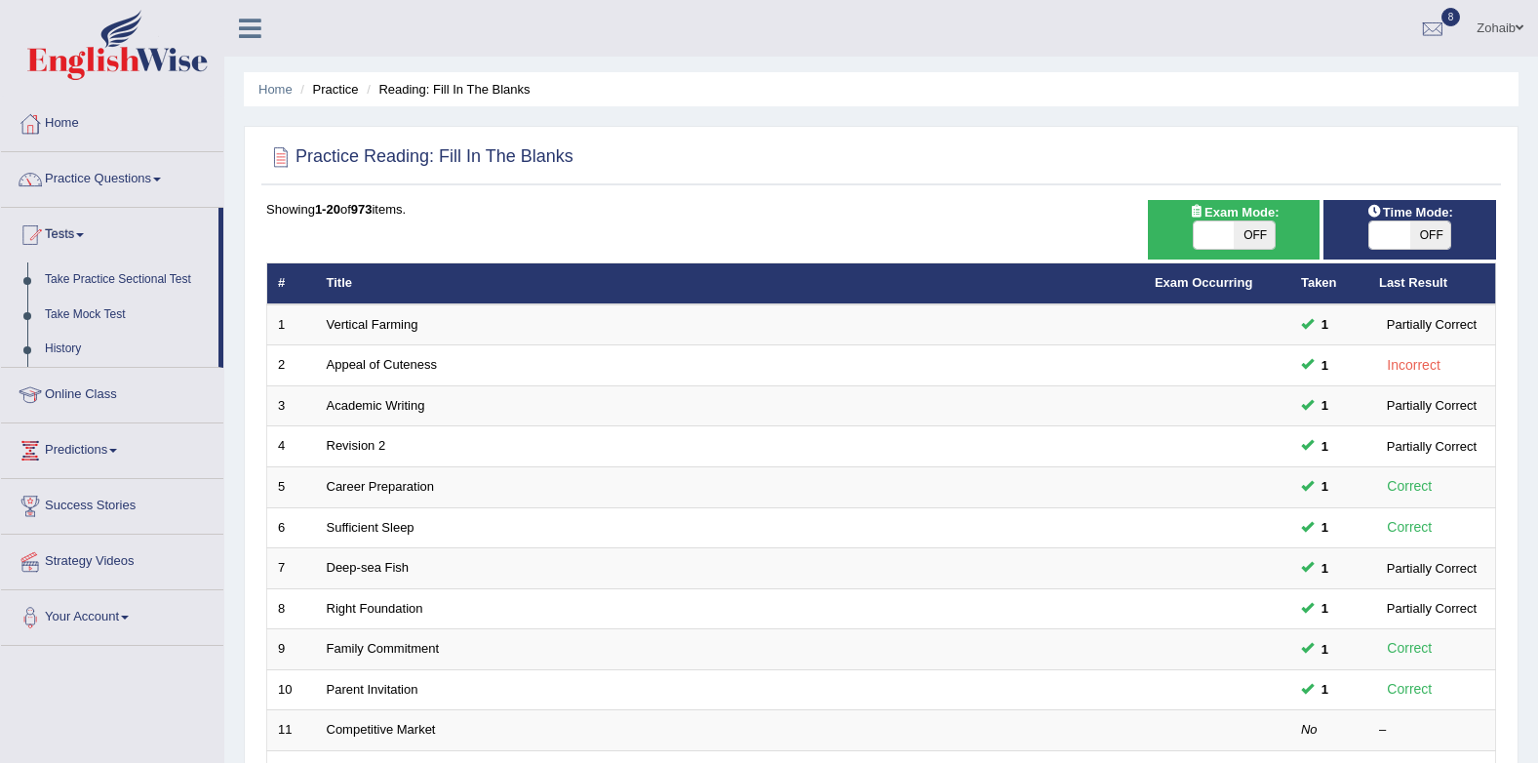
click at [79, 406] on link "Online Class" at bounding box center [112, 392] width 222 height 49
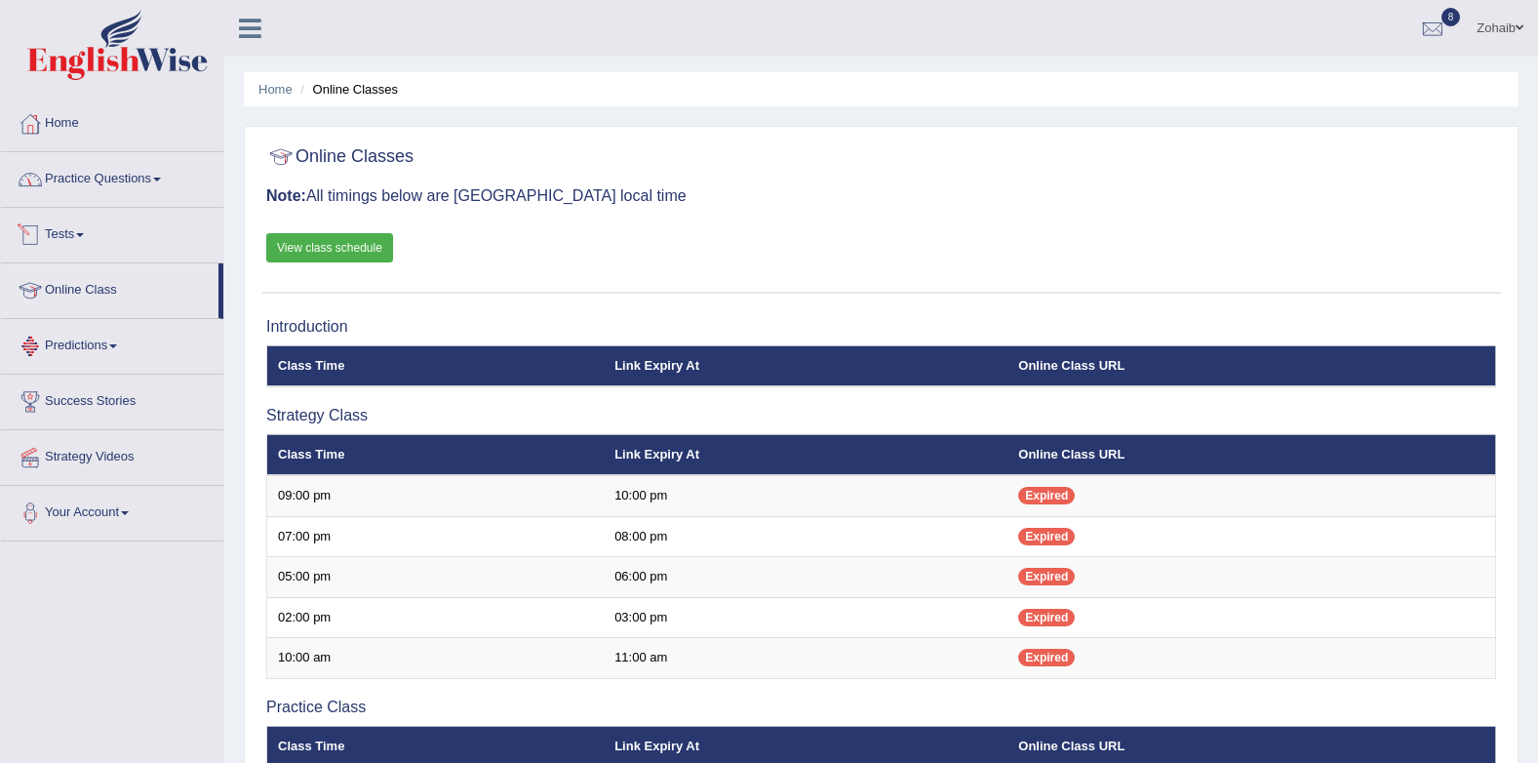
click at [82, 188] on link "Practice Questions" at bounding box center [112, 176] width 222 height 49
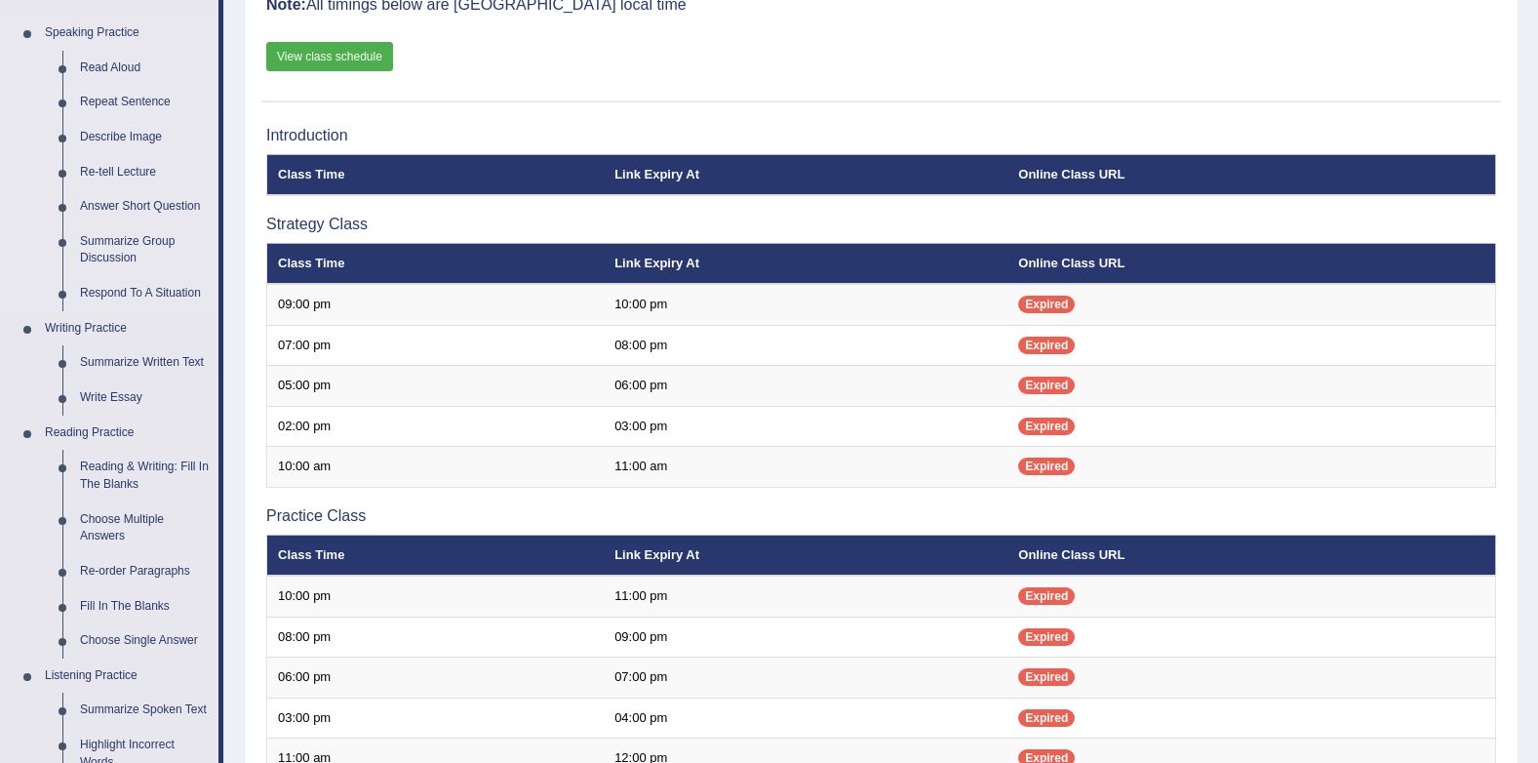
scroll to position [195, 0]
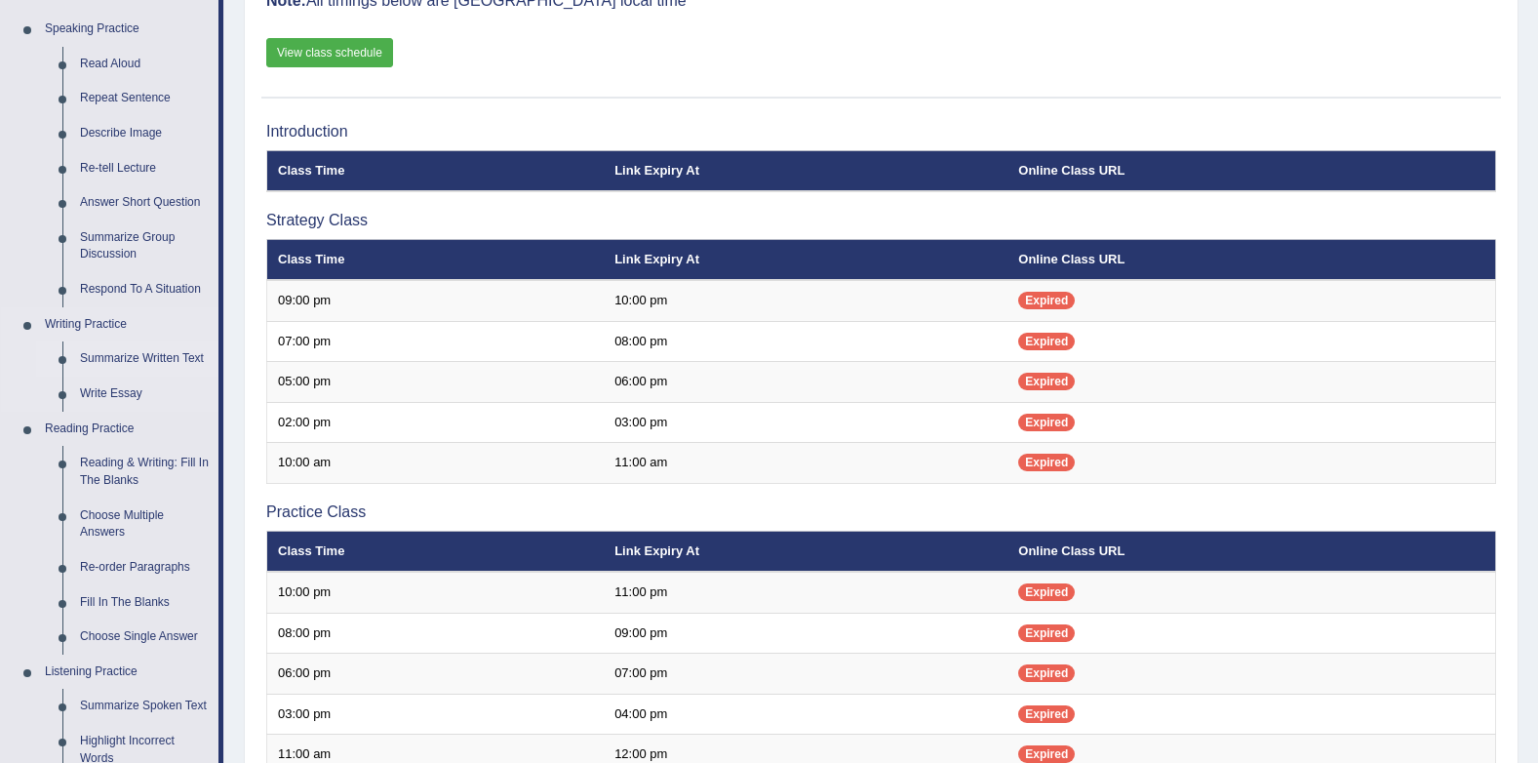
click at [132, 348] on link "Summarize Written Text" at bounding box center [144, 358] width 147 height 35
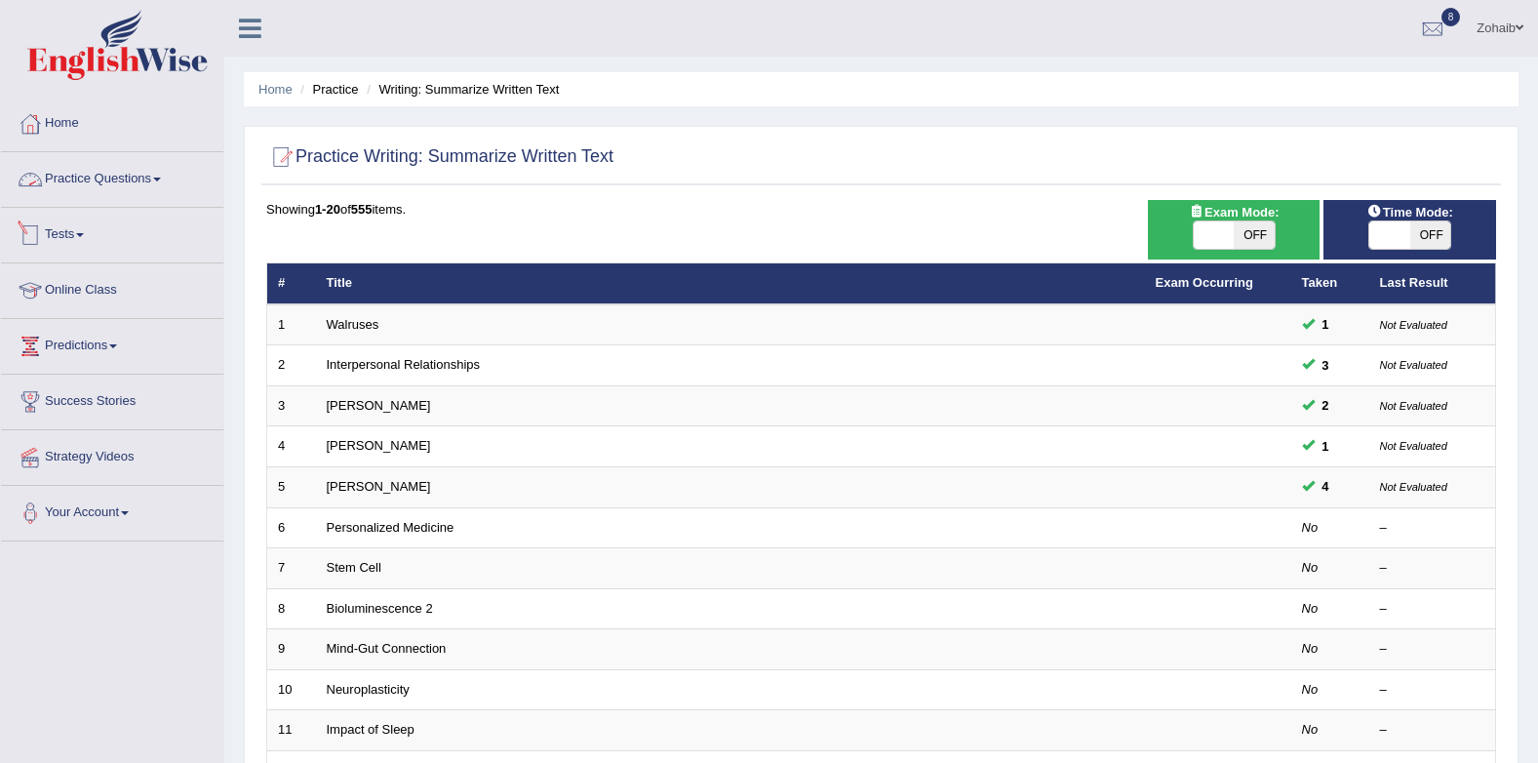
click at [83, 231] on link "Tests" at bounding box center [112, 232] width 222 height 49
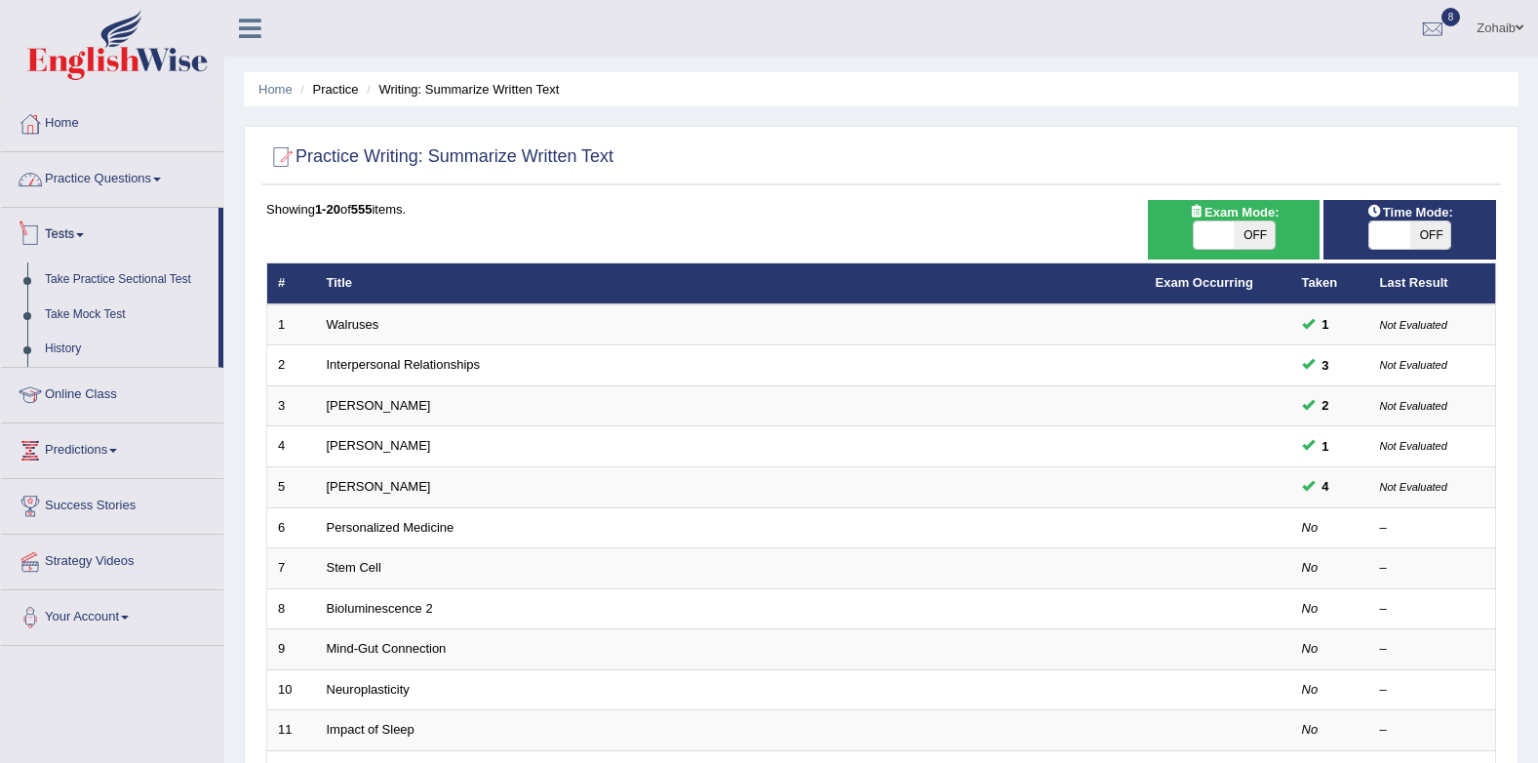
click at [94, 181] on link "Practice Questions" at bounding box center [112, 176] width 222 height 49
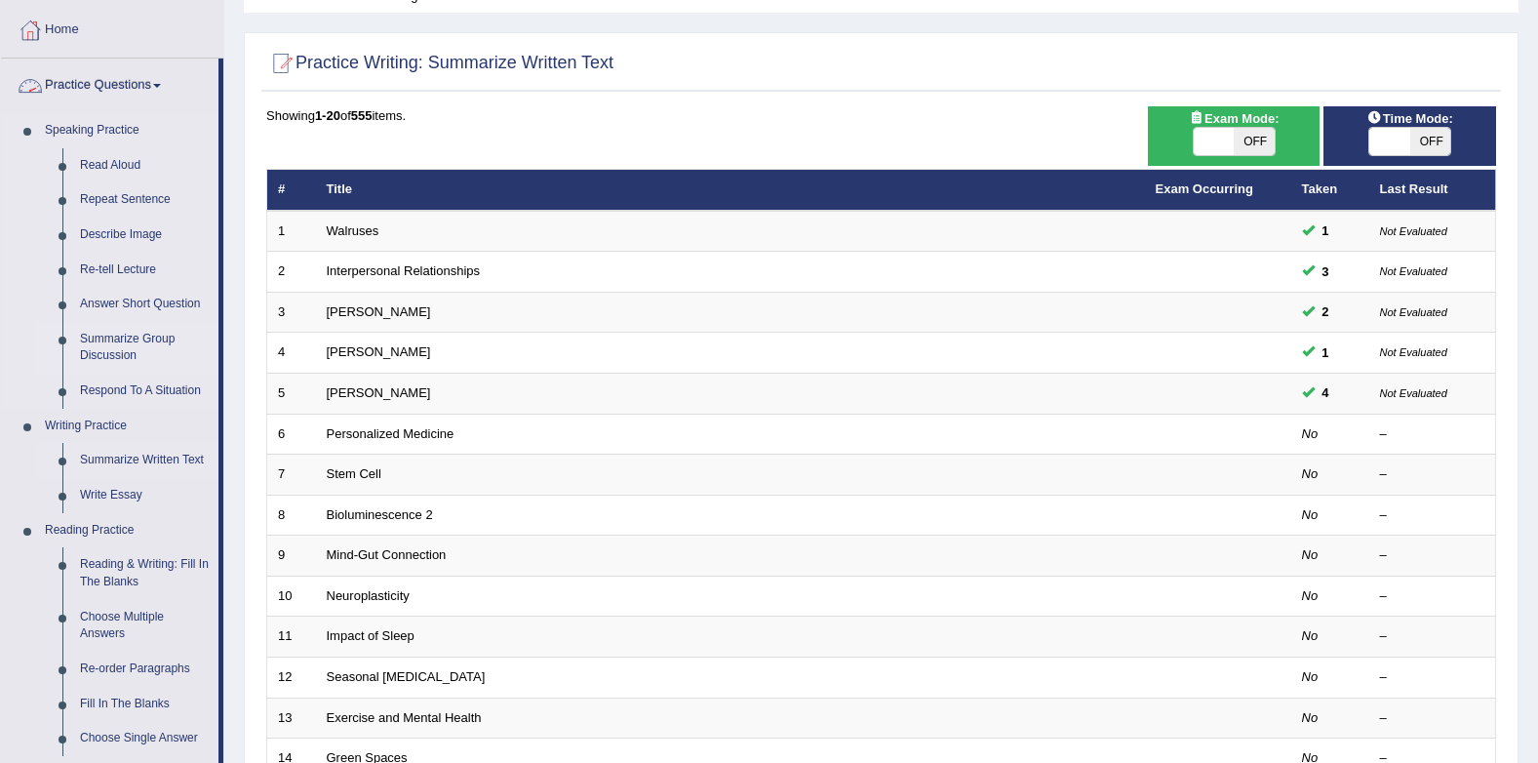
scroll to position [293, 0]
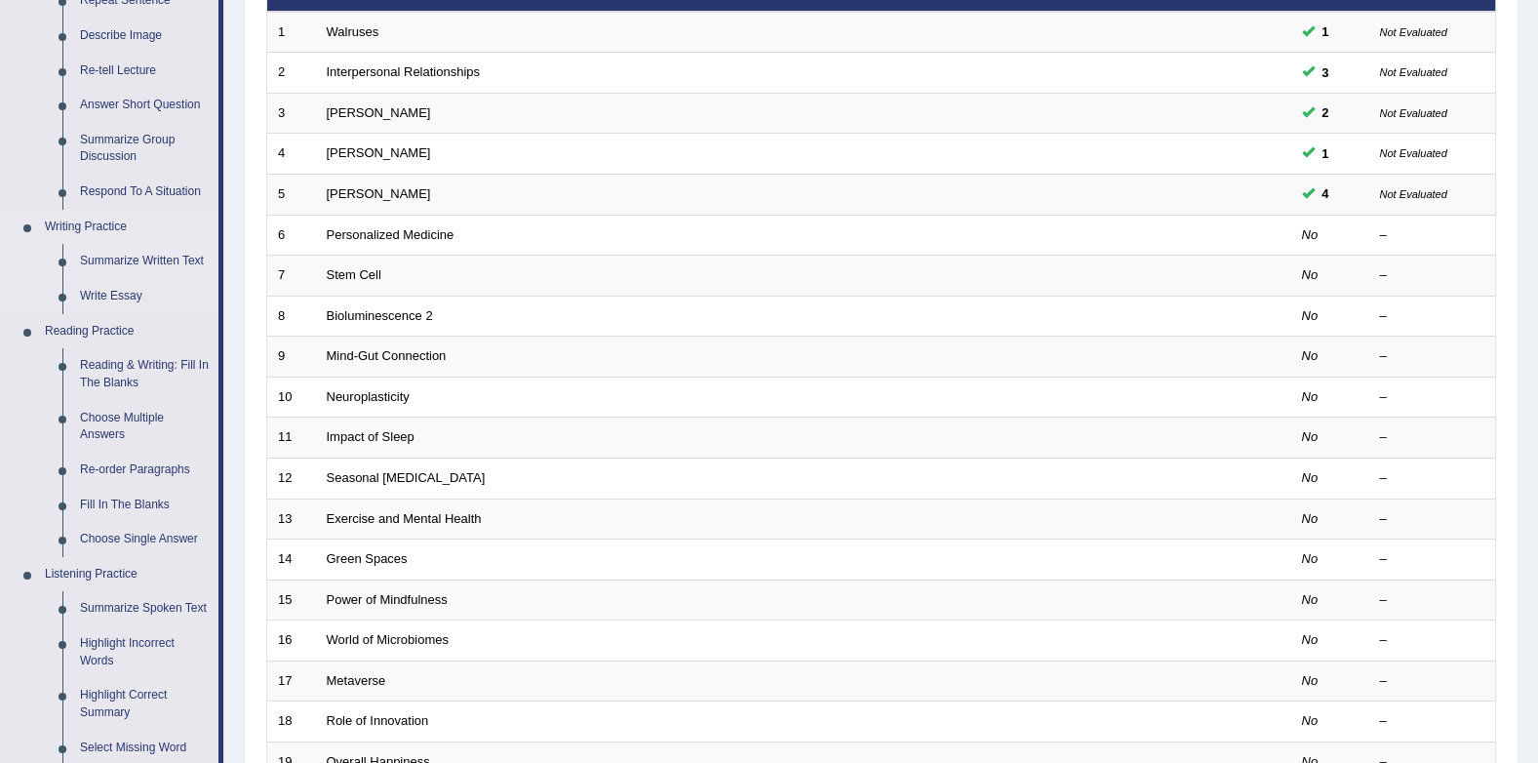
click at [132, 263] on link "Summarize Written Text" at bounding box center [144, 261] width 147 height 35
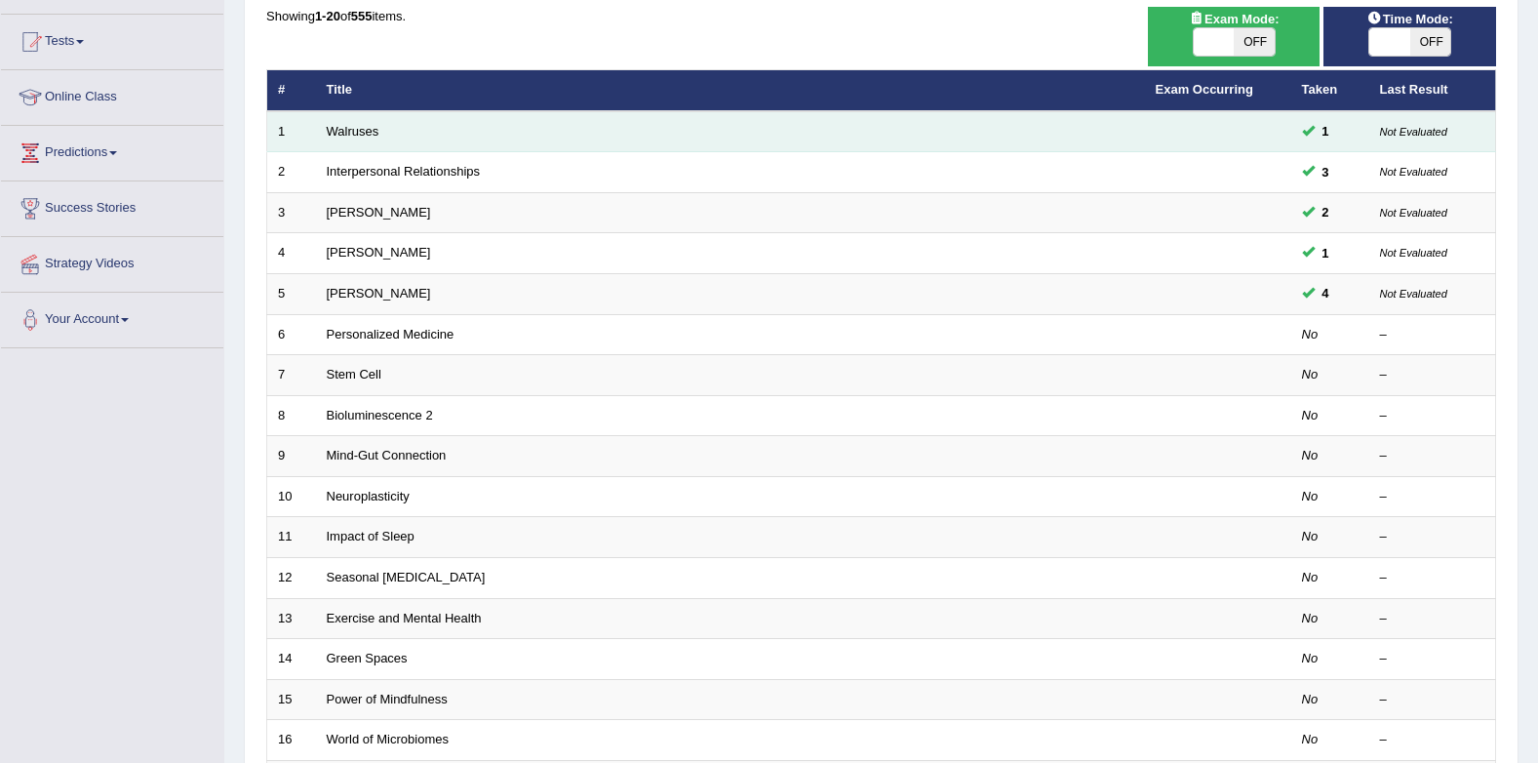
scroll to position [195, 0]
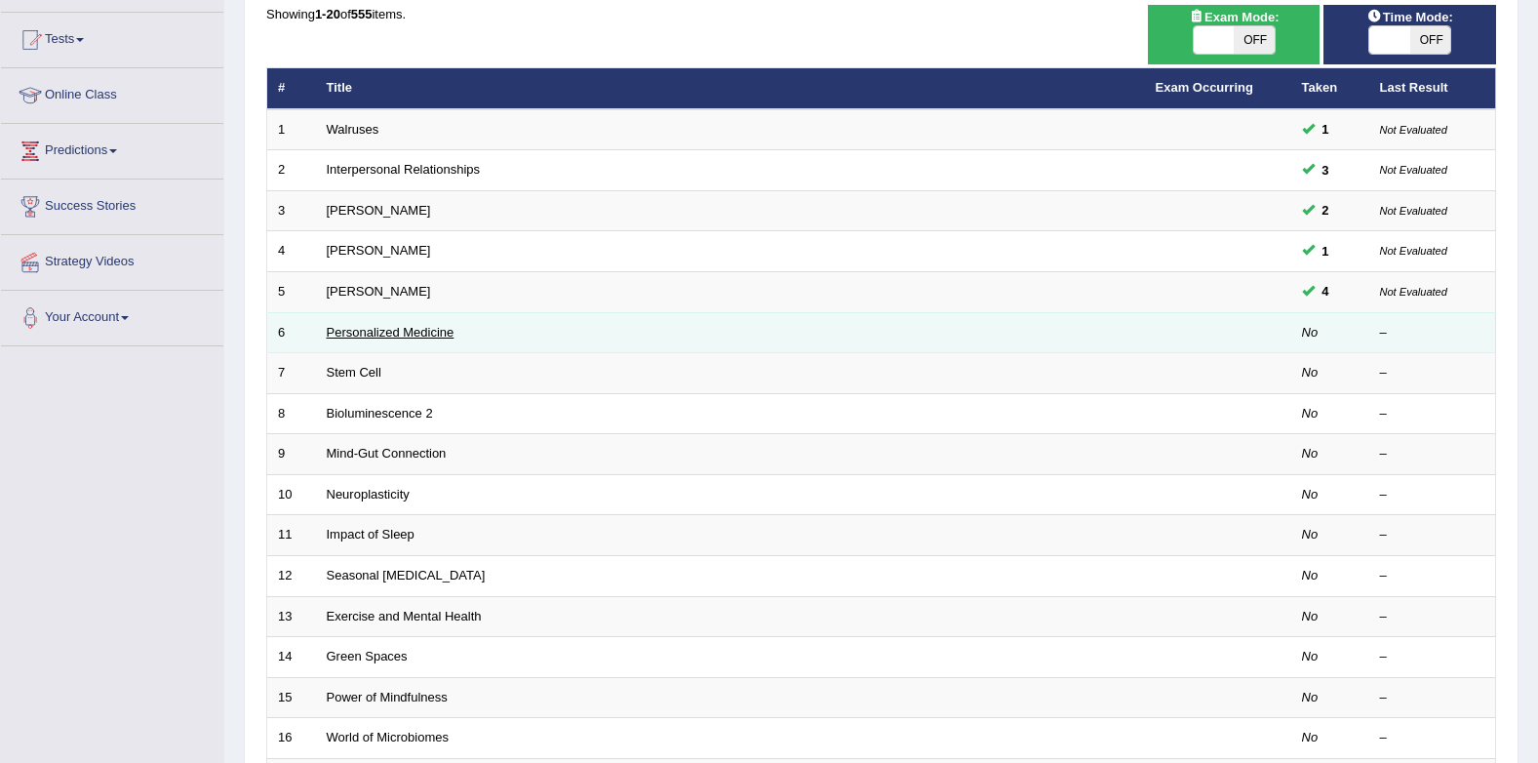
click at [386, 335] on link "Personalized Medicine" at bounding box center [391, 332] width 128 height 15
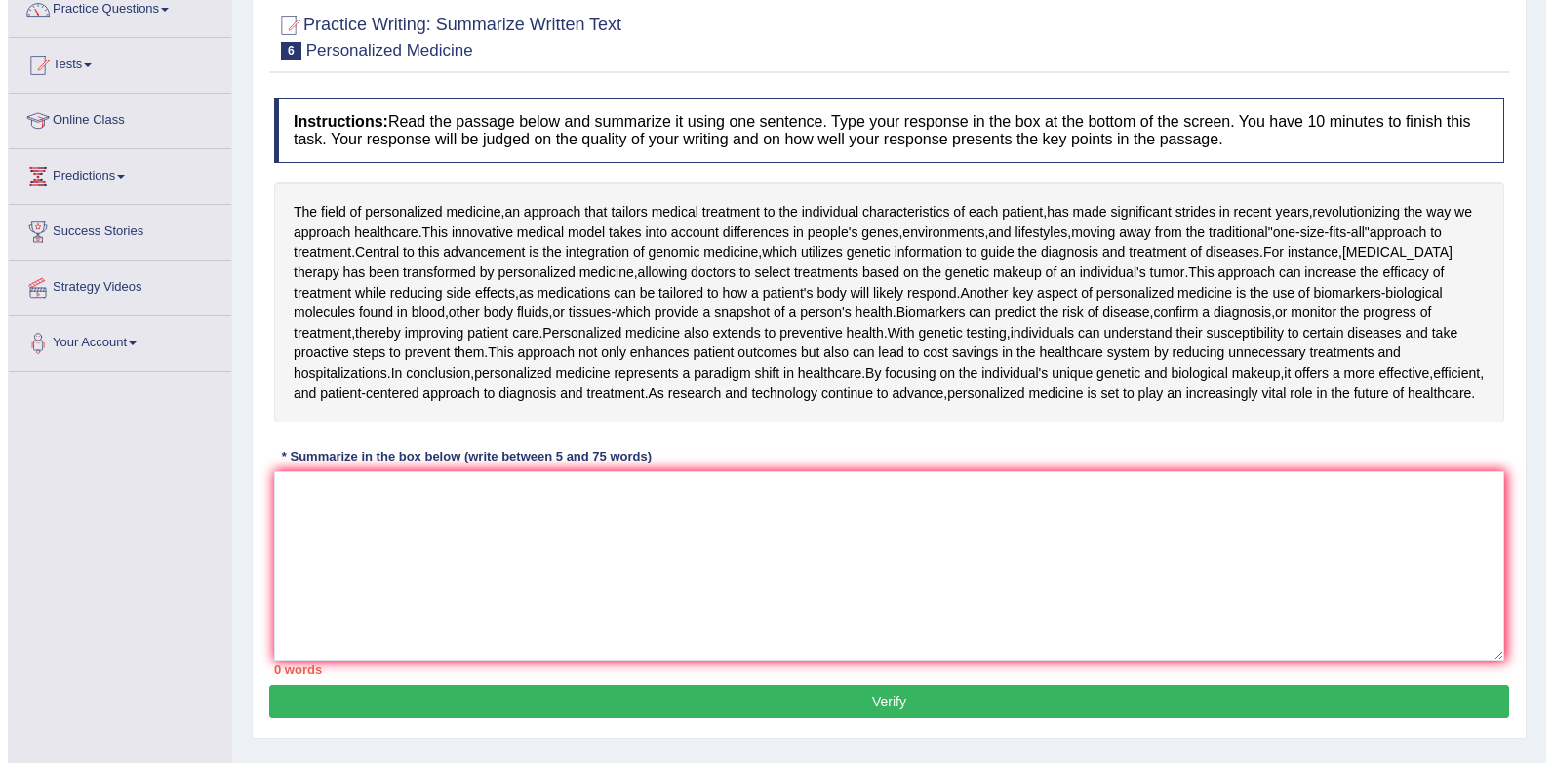
scroll to position [195, 0]
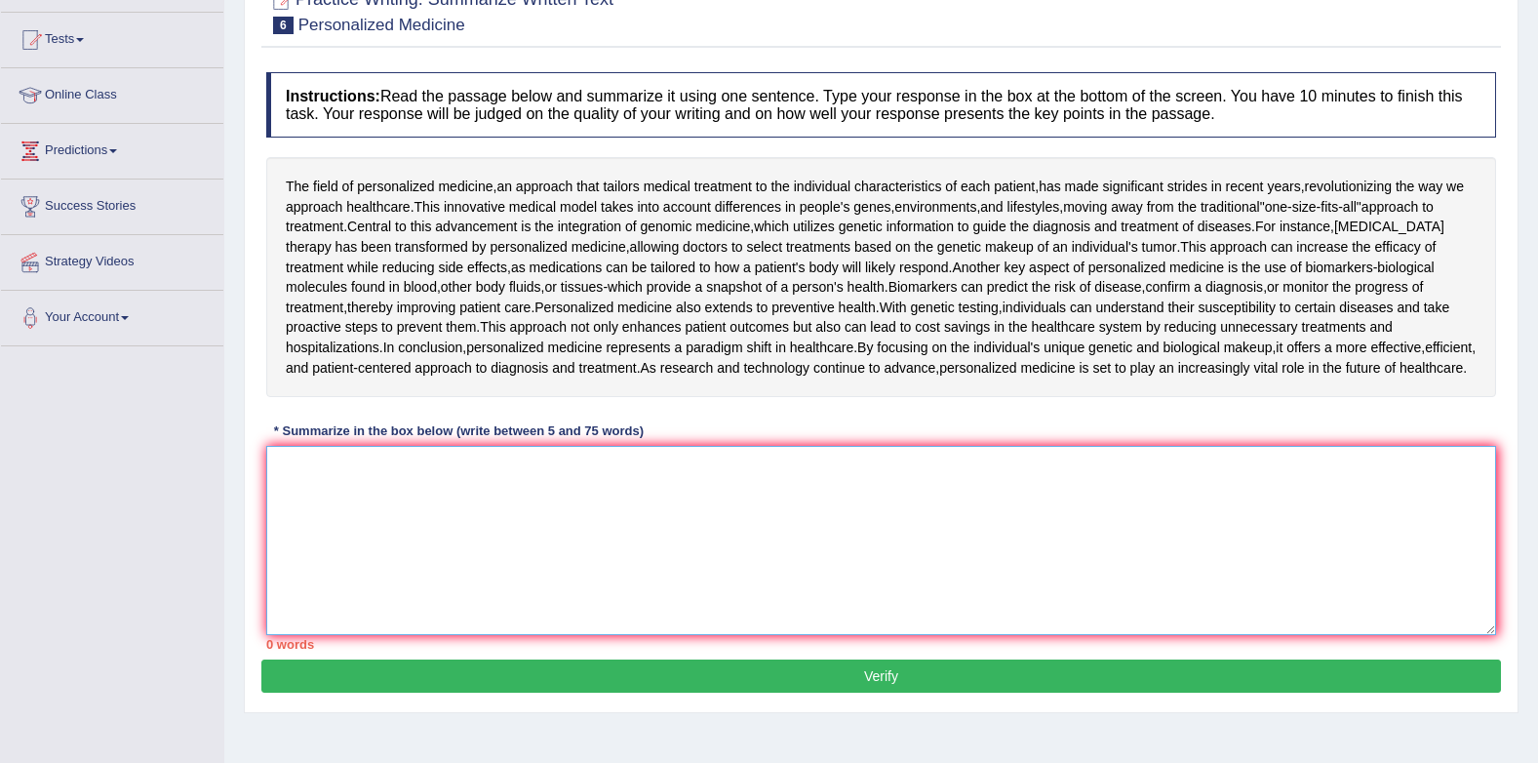
click at [326, 471] on textarea at bounding box center [881, 540] width 1230 height 189
type textarea "T"
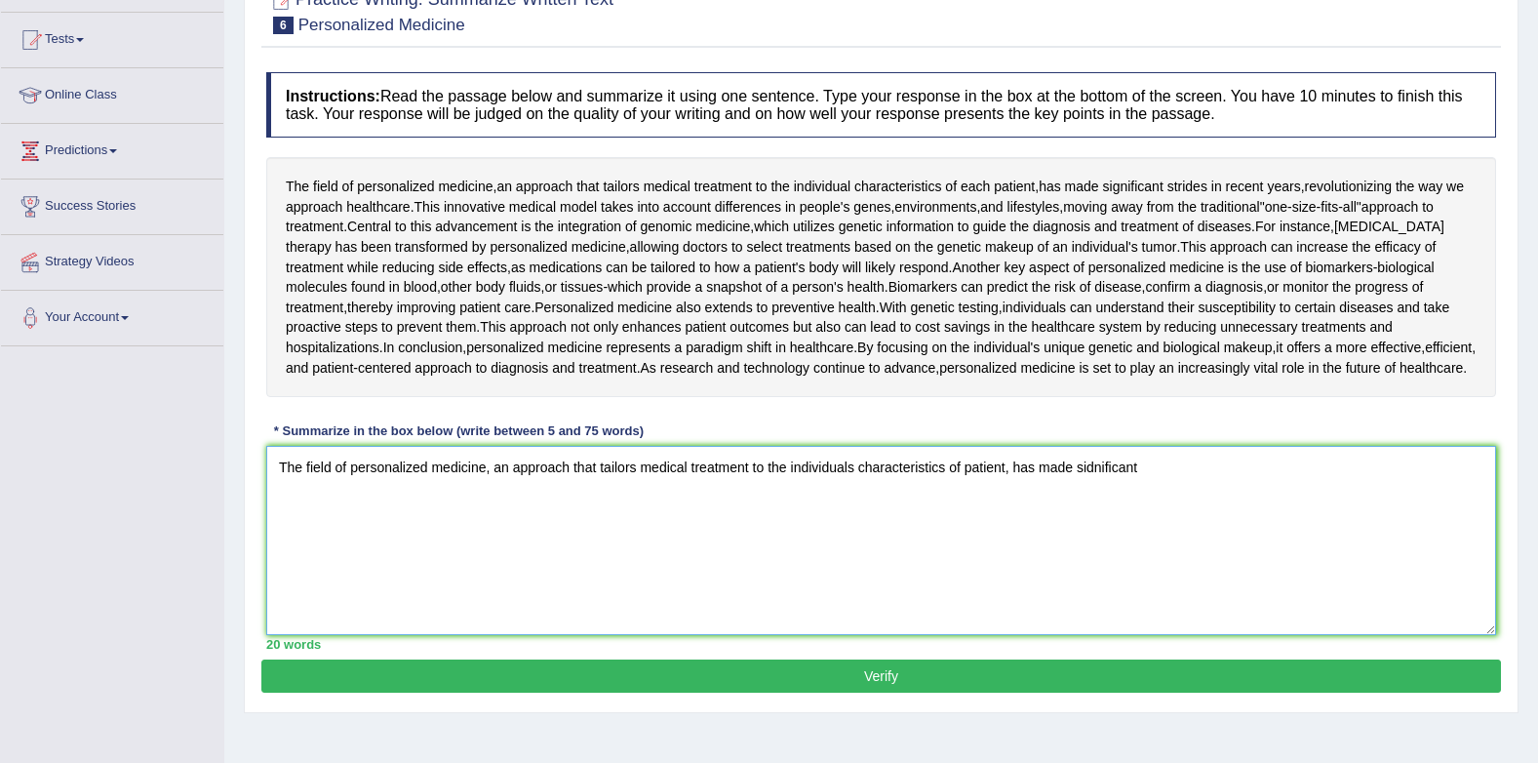
drag, startPoint x: 1104, startPoint y: 459, endPoint x: 1101, endPoint y: 470, distance: 11.1
click at [1101, 470] on textarea "The field of personalized medicine, an approach that tailors medical treatment …" at bounding box center [881, 540] width 1230 height 189
click at [1317, 479] on textarea "The field of personalized medicine, an approach that tailors medical treatment …" at bounding box center [881, 540] width 1230 height 189
click at [788, 511] on textarea "The field of personalized medicine, an approach that tailors medical treatment …" at bounding box center [881, 540] width 1230 height 189
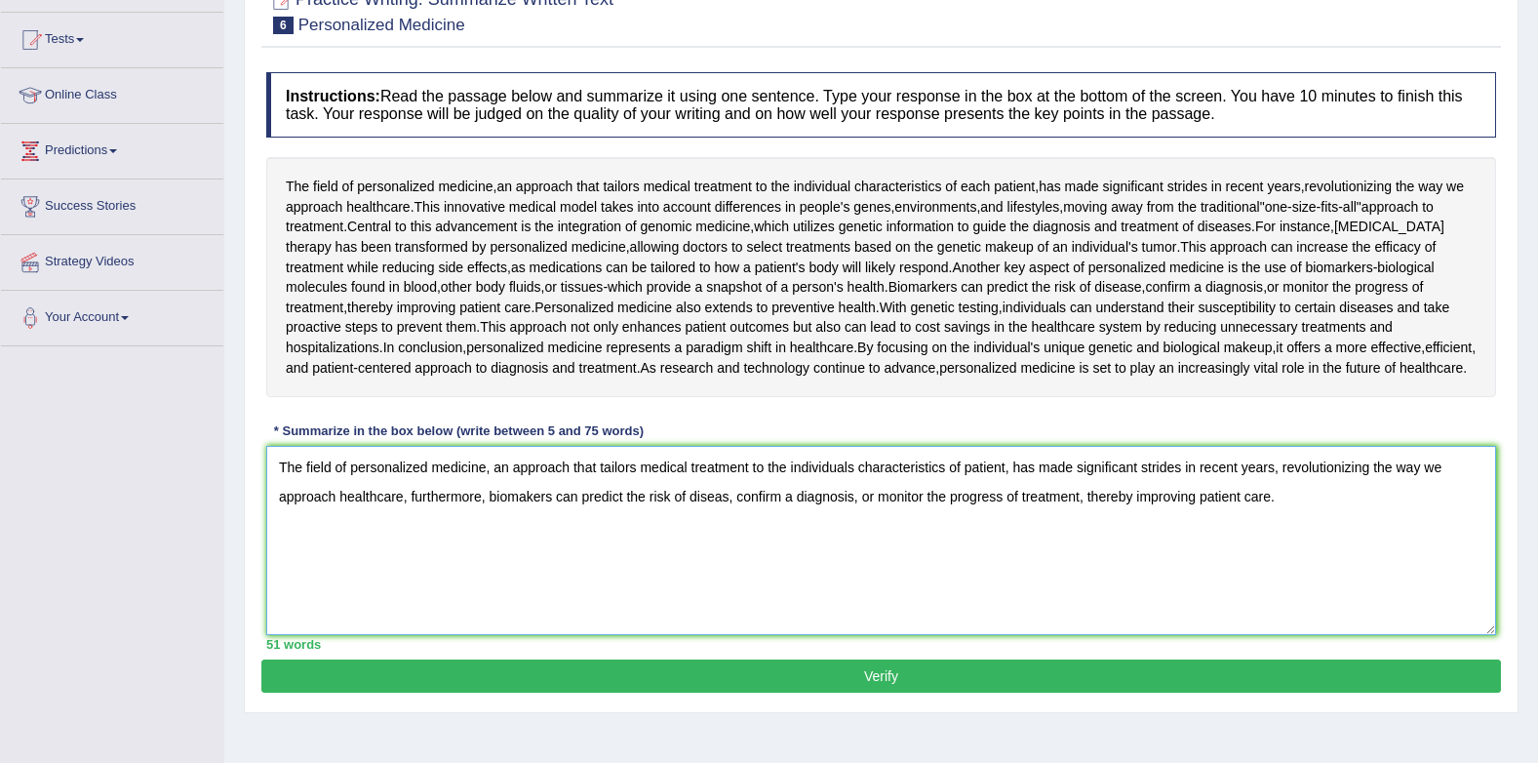
type textarea "The field of personalized medicine, an approach that tailors medical treatment …"
click at [1130, 683] on button "Verify" at bounding box center [881, 675] width 1240 height 33
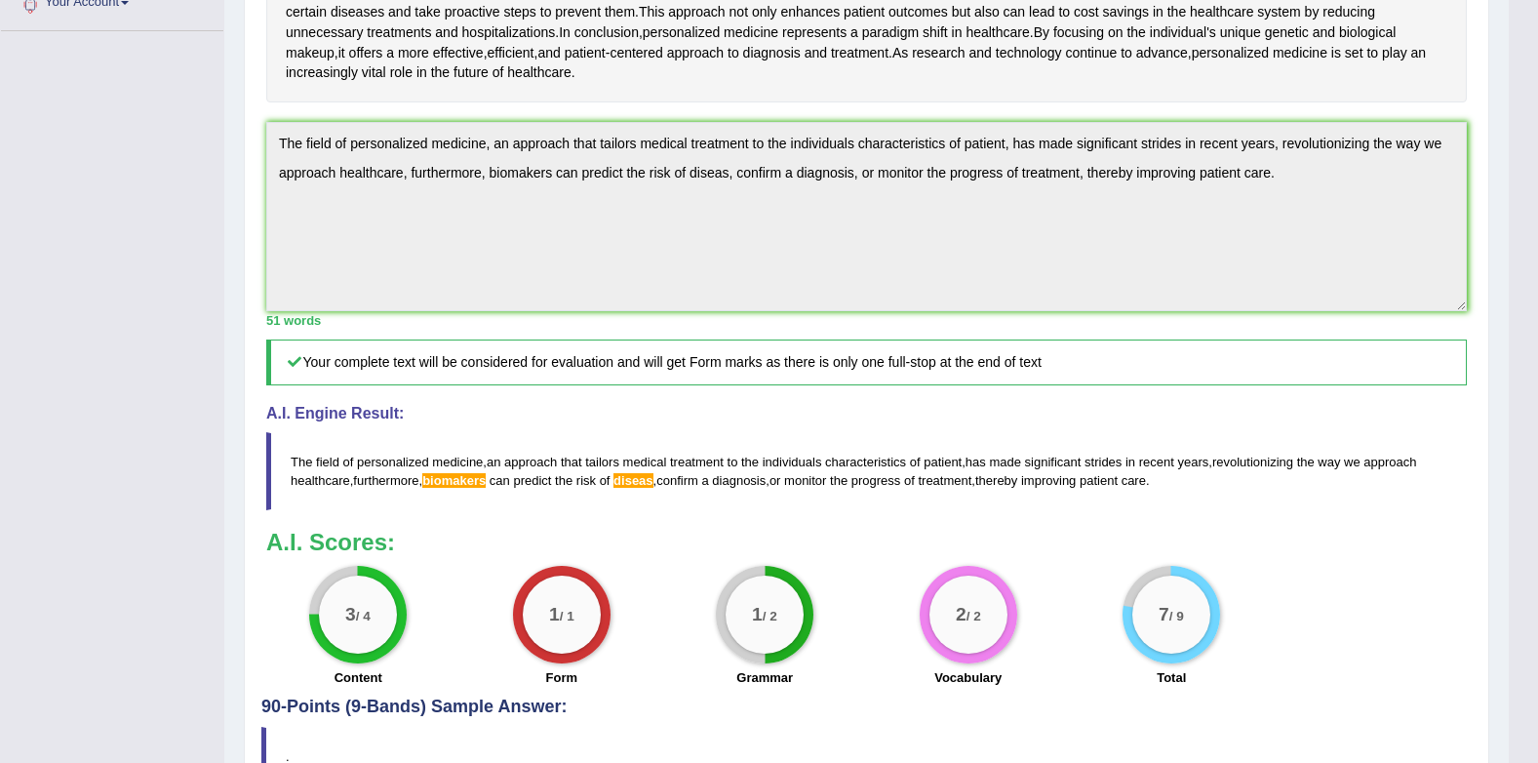
scroll to position [530, 0]
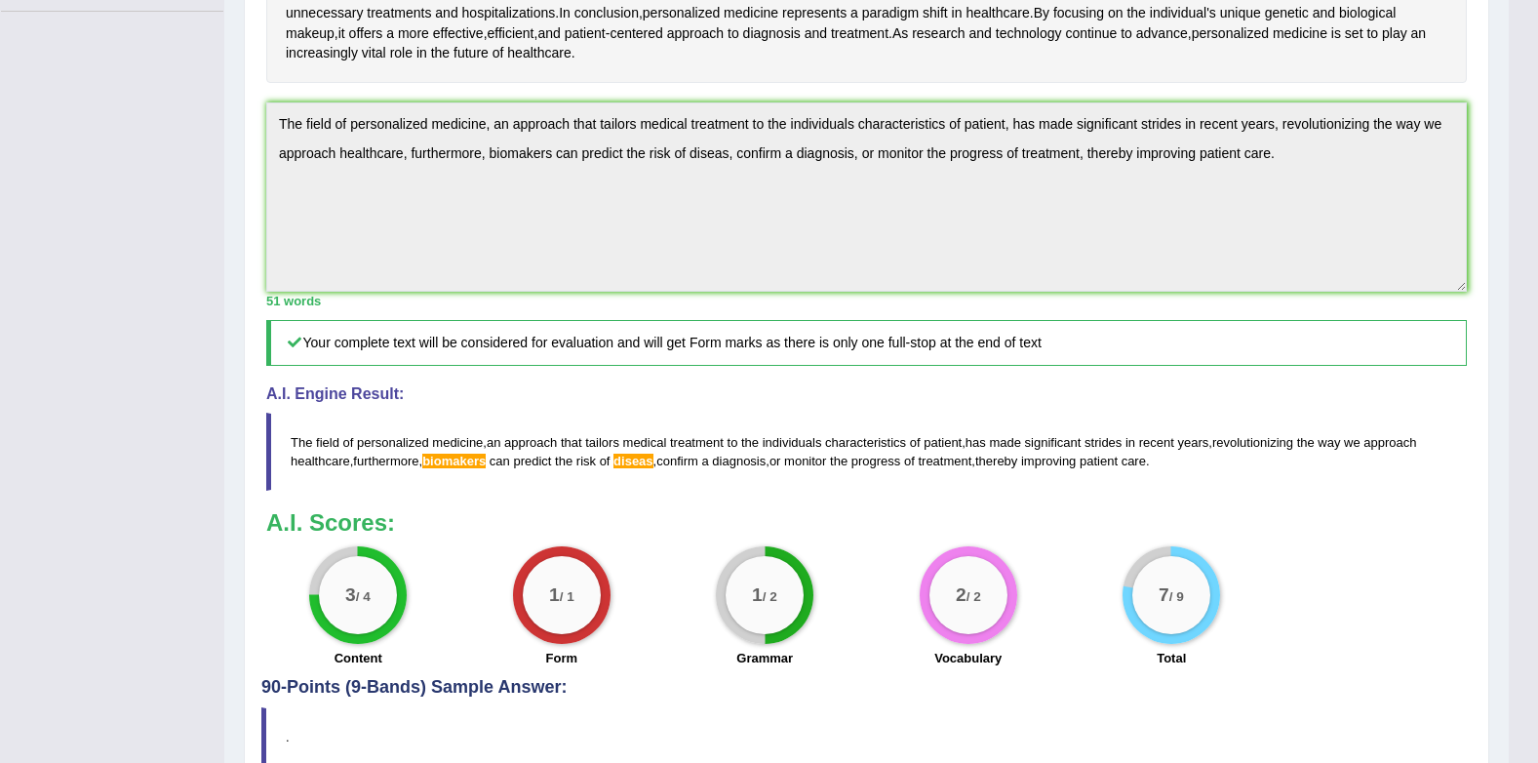
click at [264, 119] on div "Instructions: Read the passage below and summarize it using one sentence. Type …" at bounding box center [866, 203] width 1210 height 950
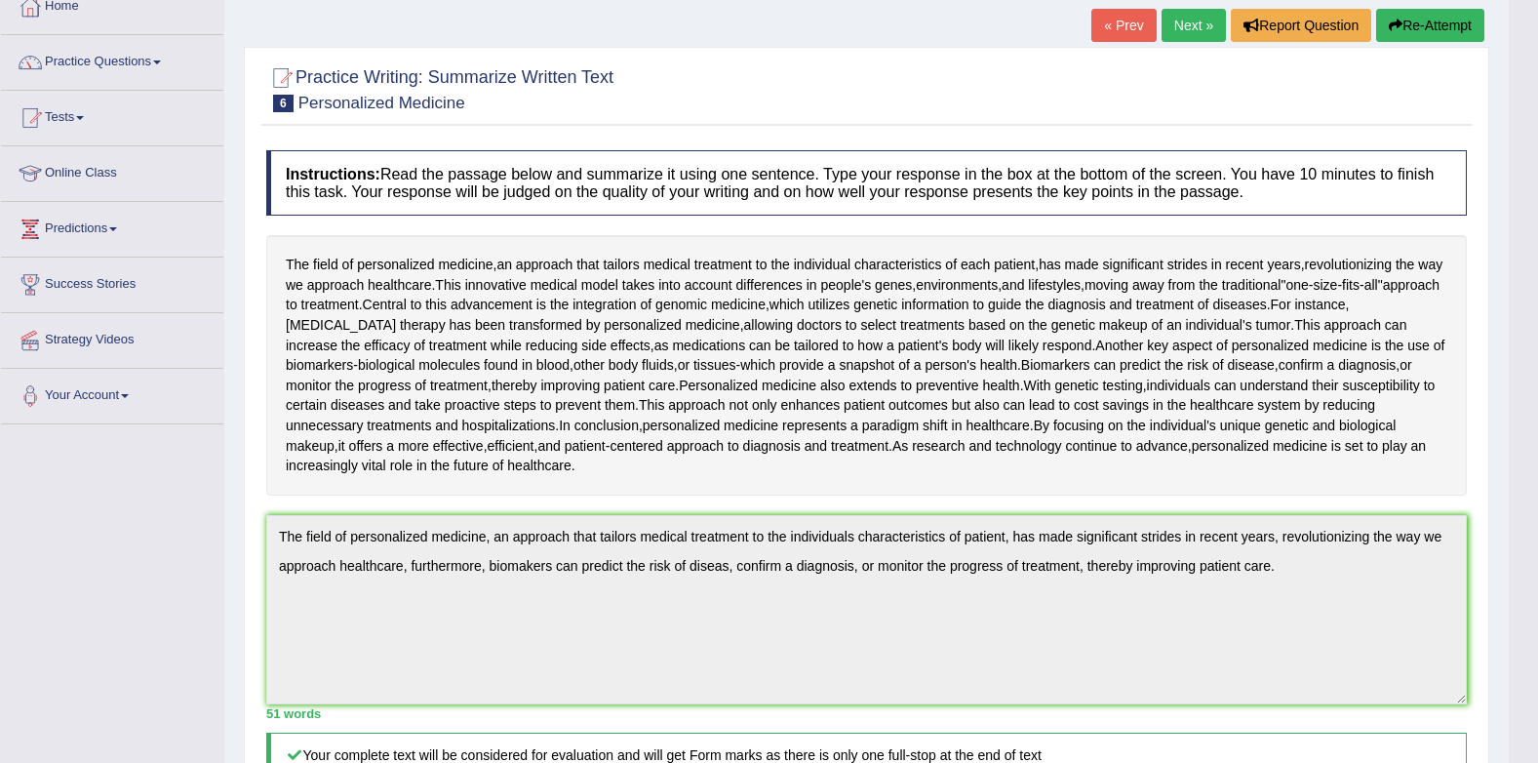
scroll to position [0, 0]
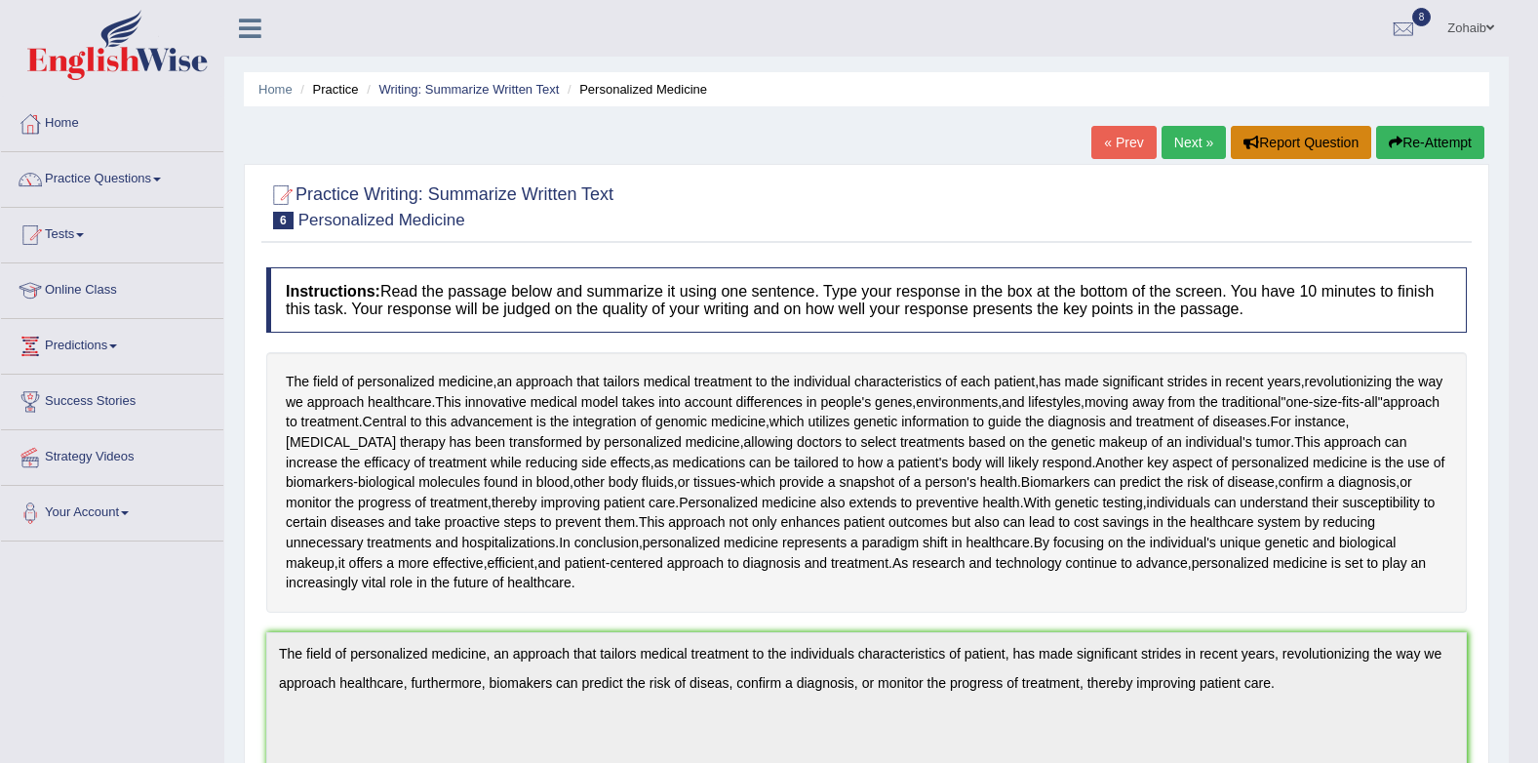
drag, startPoint x: 1413, startPoint y: 135, endPoint x: 1363, endPoint y: 138, distance: 49.9
click at [1412, 135] on button "Re-Attempt" at bounding box center [1430, 142] width 108 height 33
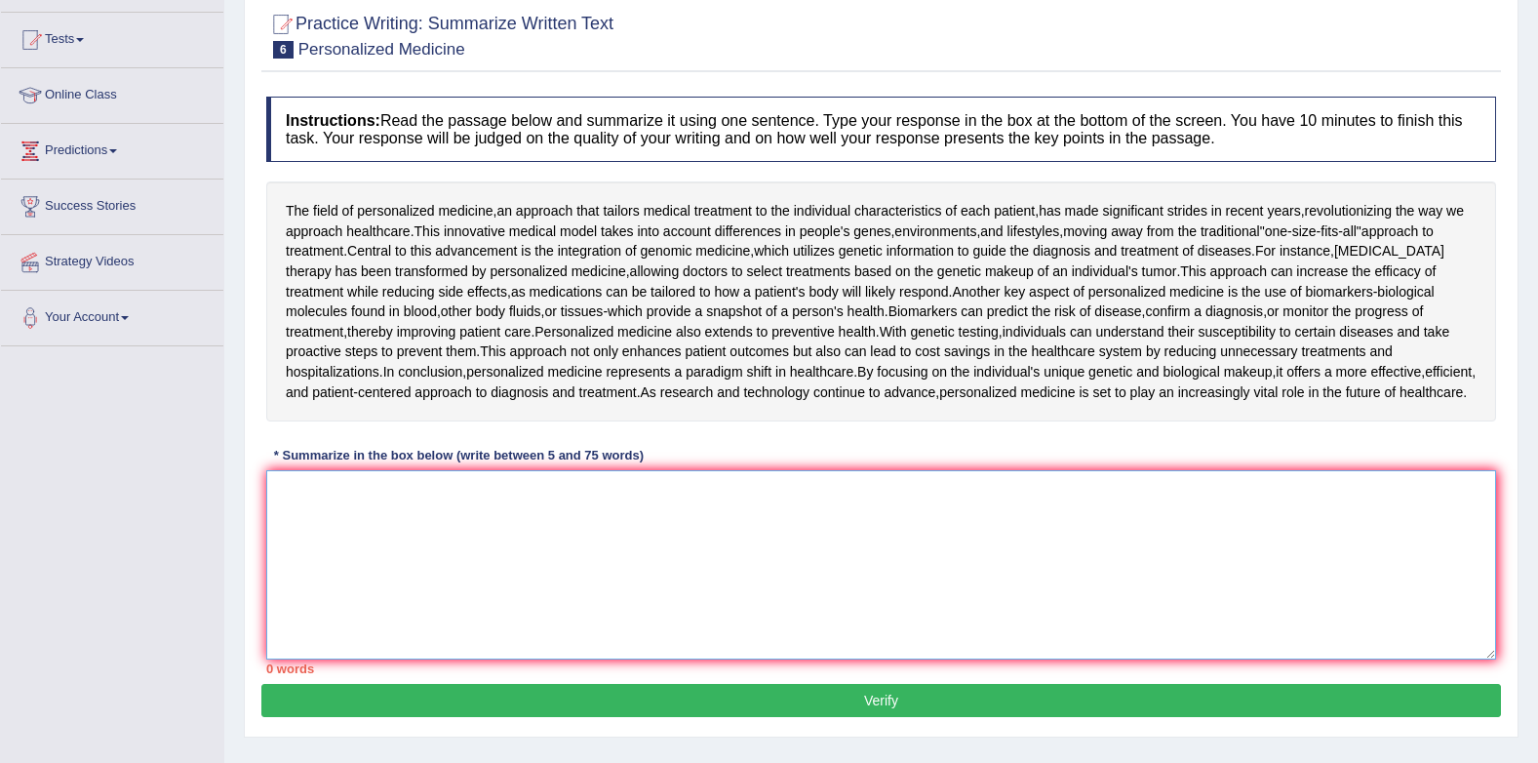
drag, startPoint x: 340, startPoint y: 518, endPoint x: 356, endPoint y: 502, distance: 22.1
click at [356, 502] on textarea at bounding box center [881, 564] width 1230 height 189
paste textarea "The field of personalized medicine, an approach that tailors medical treatment …"
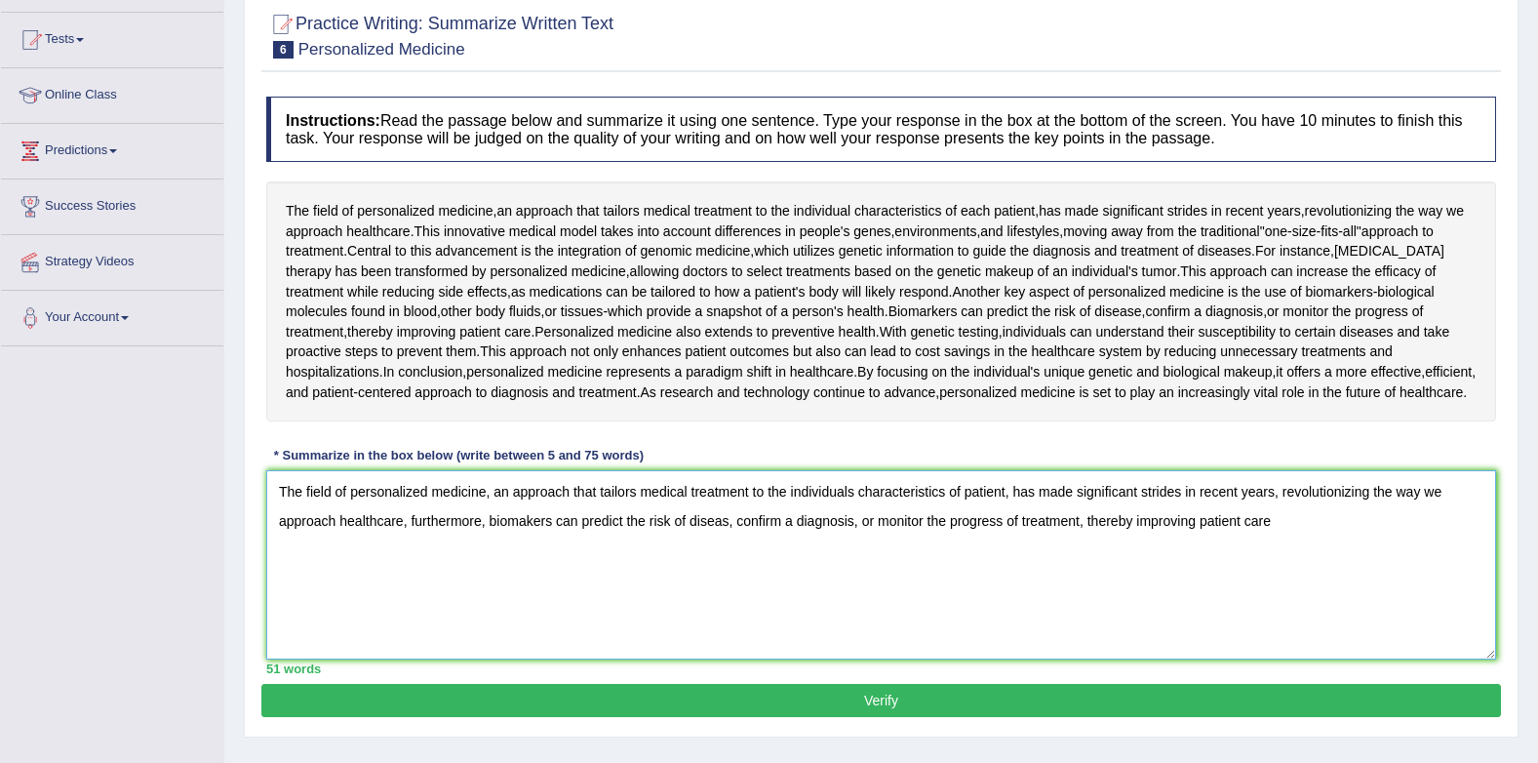
click at [534, 521] on textarea "The field of personalized medicine, an approach that tailors medical treatment …" at bounding box center [881, 564] width 1230 height 189
click at [524, 539] on textarea "The field of personalized medicine, an approach that tailors medical treatment …" at bounding box center [881, 564] width 1230 height 189
click at [729, 526] on textarea "The field of personalized medicine, an approach that tailors medical treatment …" at bounding box center [881, 564] width 1230 height 189
click at [732, 531] on textarea "The field of personalized medicine, an approach that tailors medical treatment …" at bounding box center [881, 564] width 1230 height 189
type textarea "The field of personalized medicine, an approach that tailors medical treatment …"
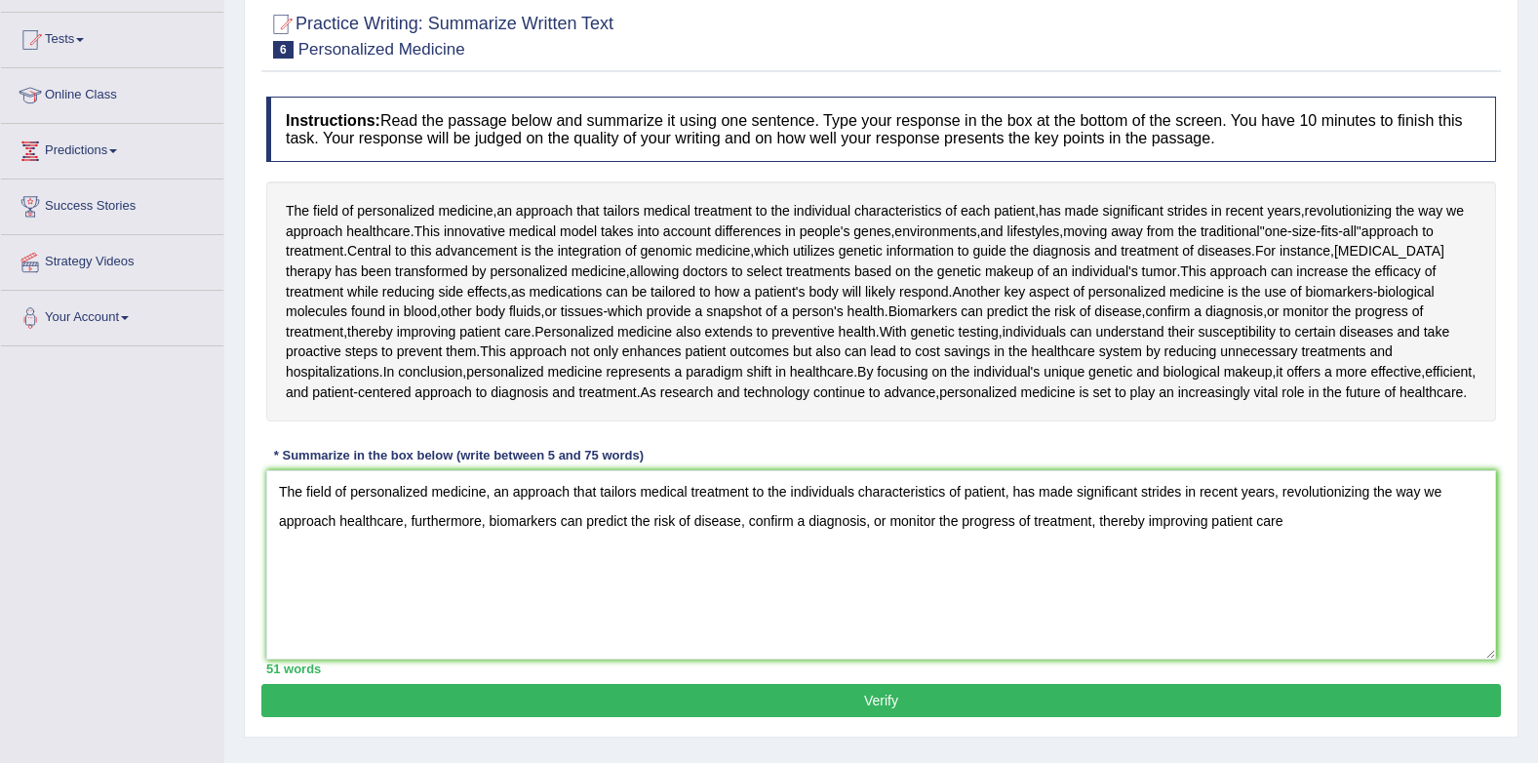
click at [769, 688] on button "Verify" at bounding box center [881, 700] width 1240 height 33
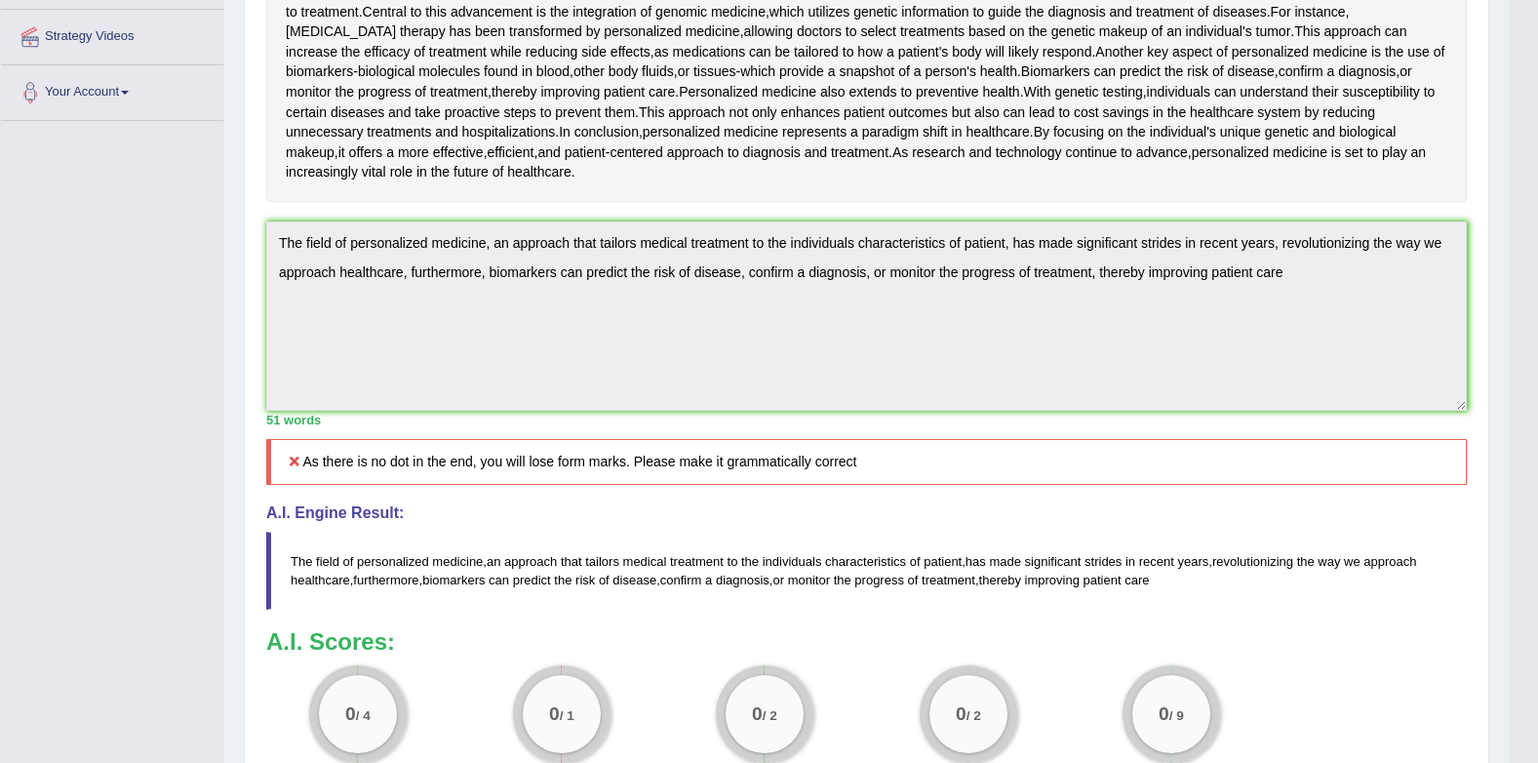
scroll to position [52, 0]
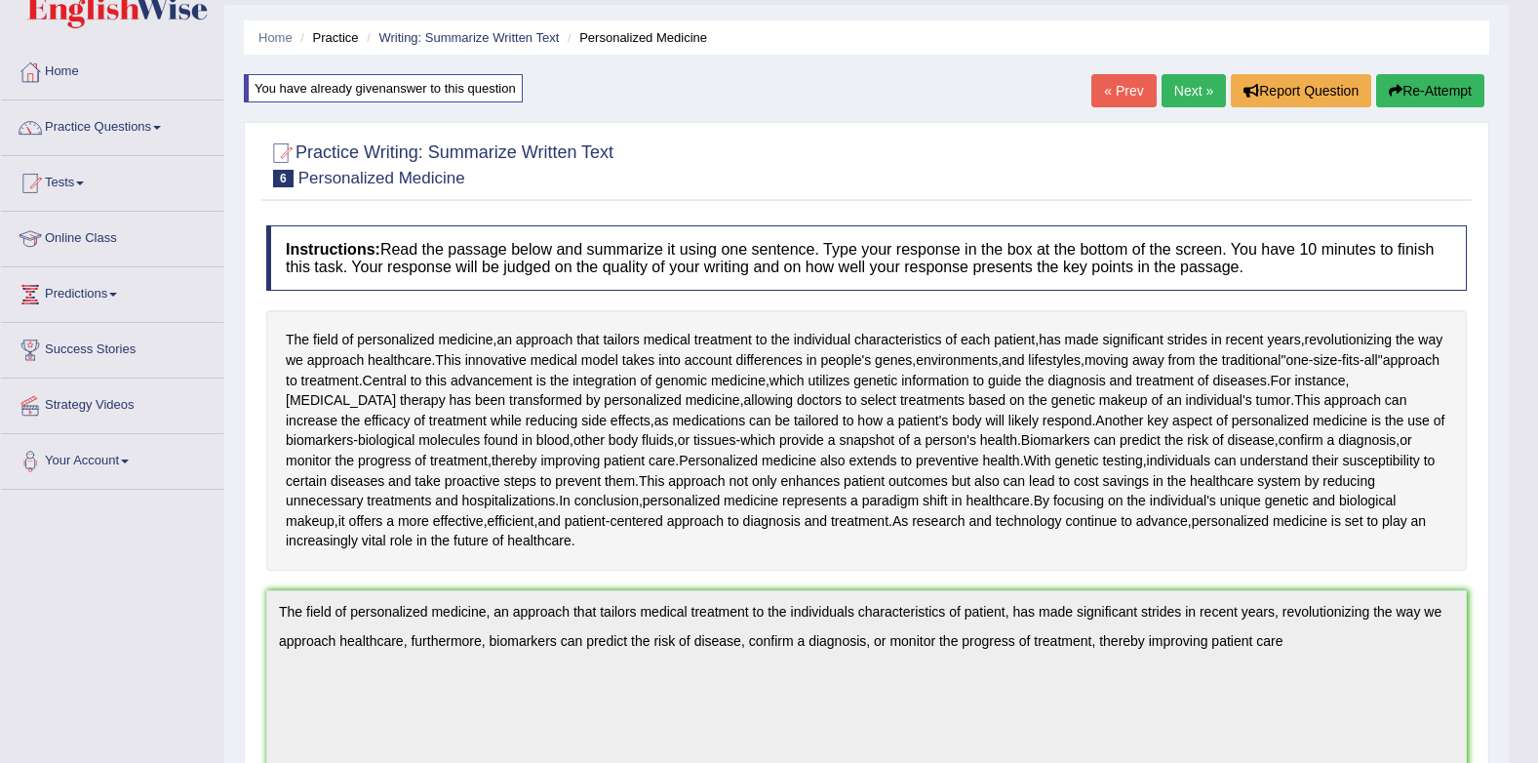
click at [1440, 99] on button "Re-Attempt" at bounding box center [1430, 90] width 108 height 33
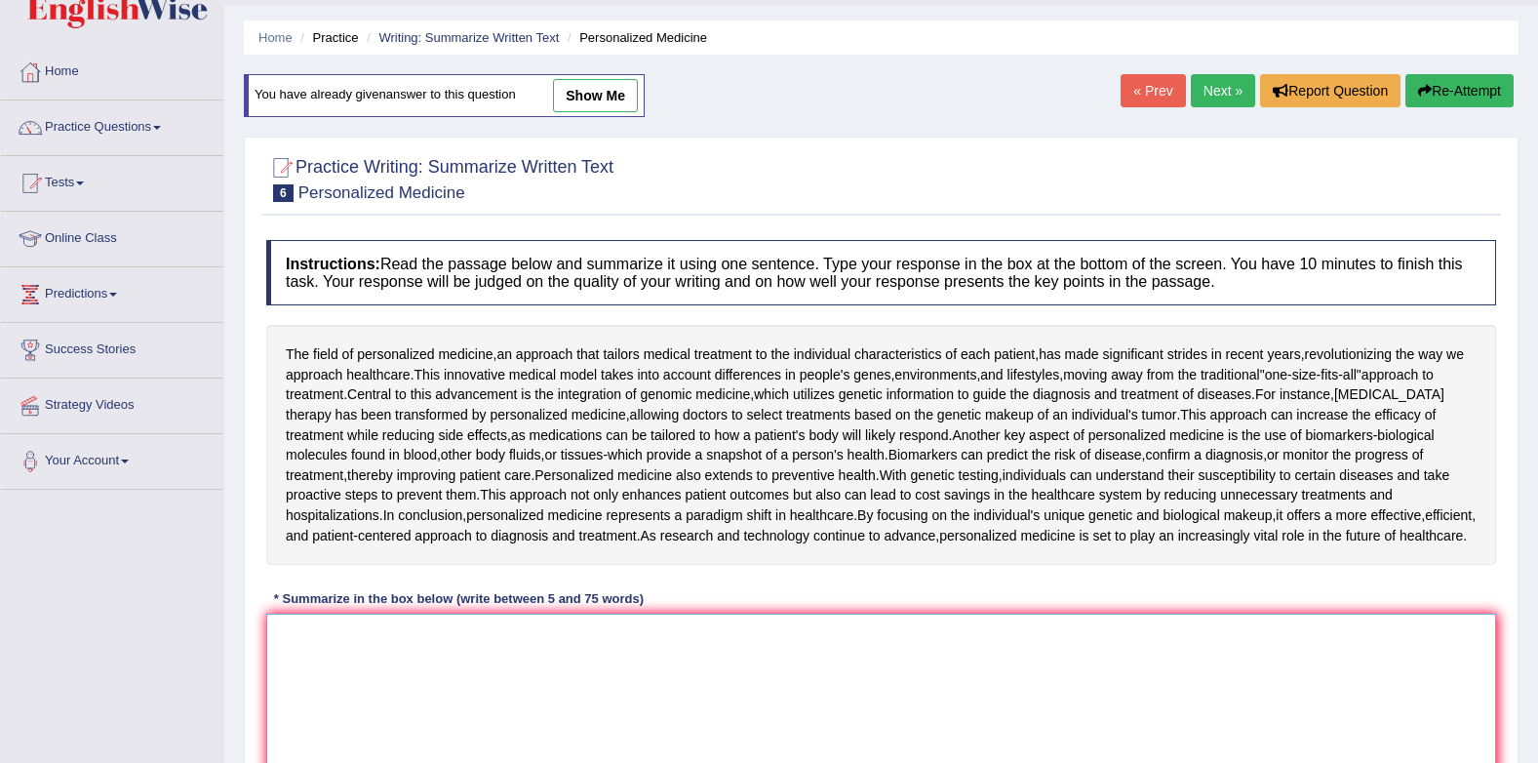
click at [640, 617] on textarea at bounding box center [881, 707] width 1230 height 189
paste textarea "The field of personalized medicine, an approach that tailors medical treatment …"
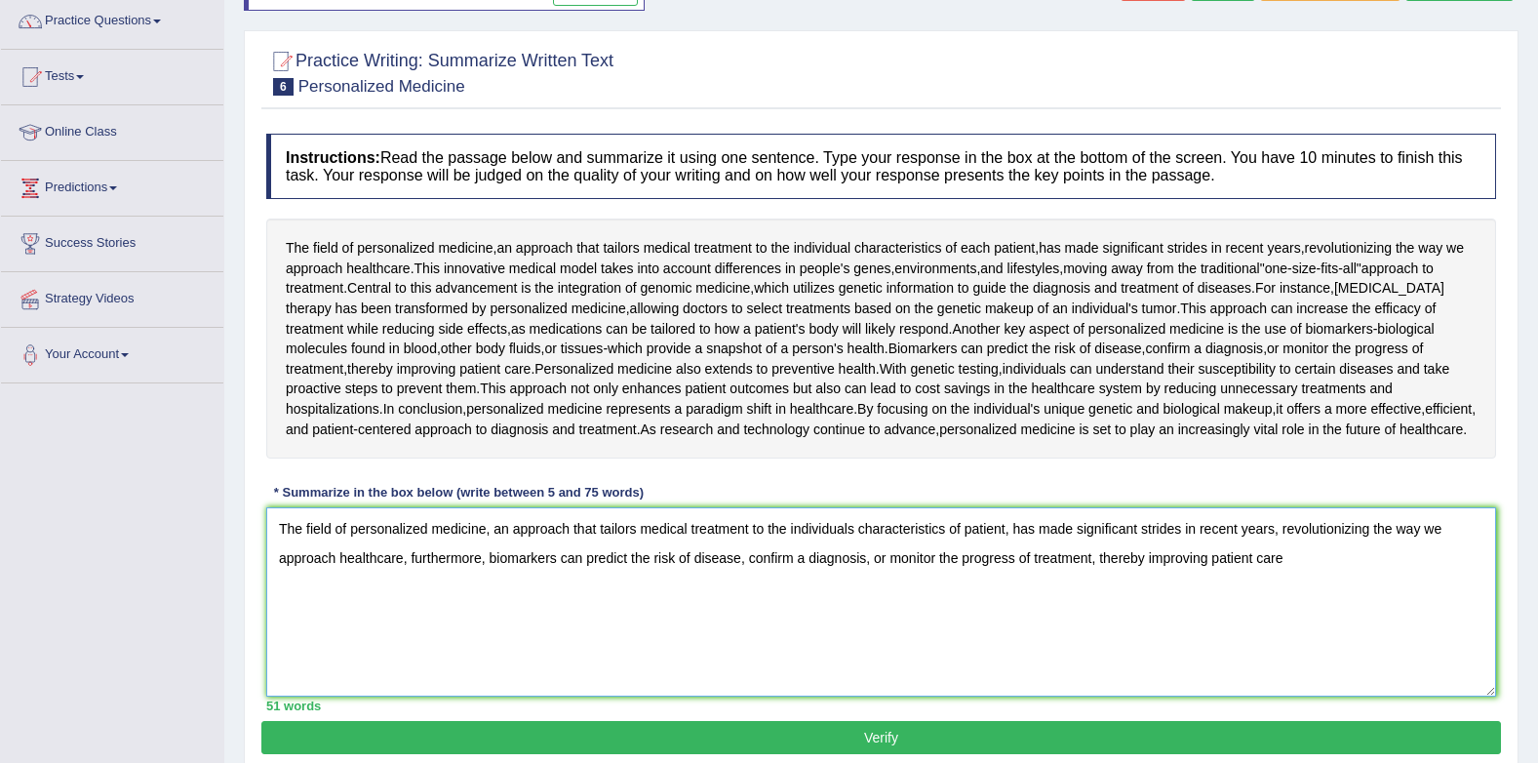
scroll to position [261, 0]
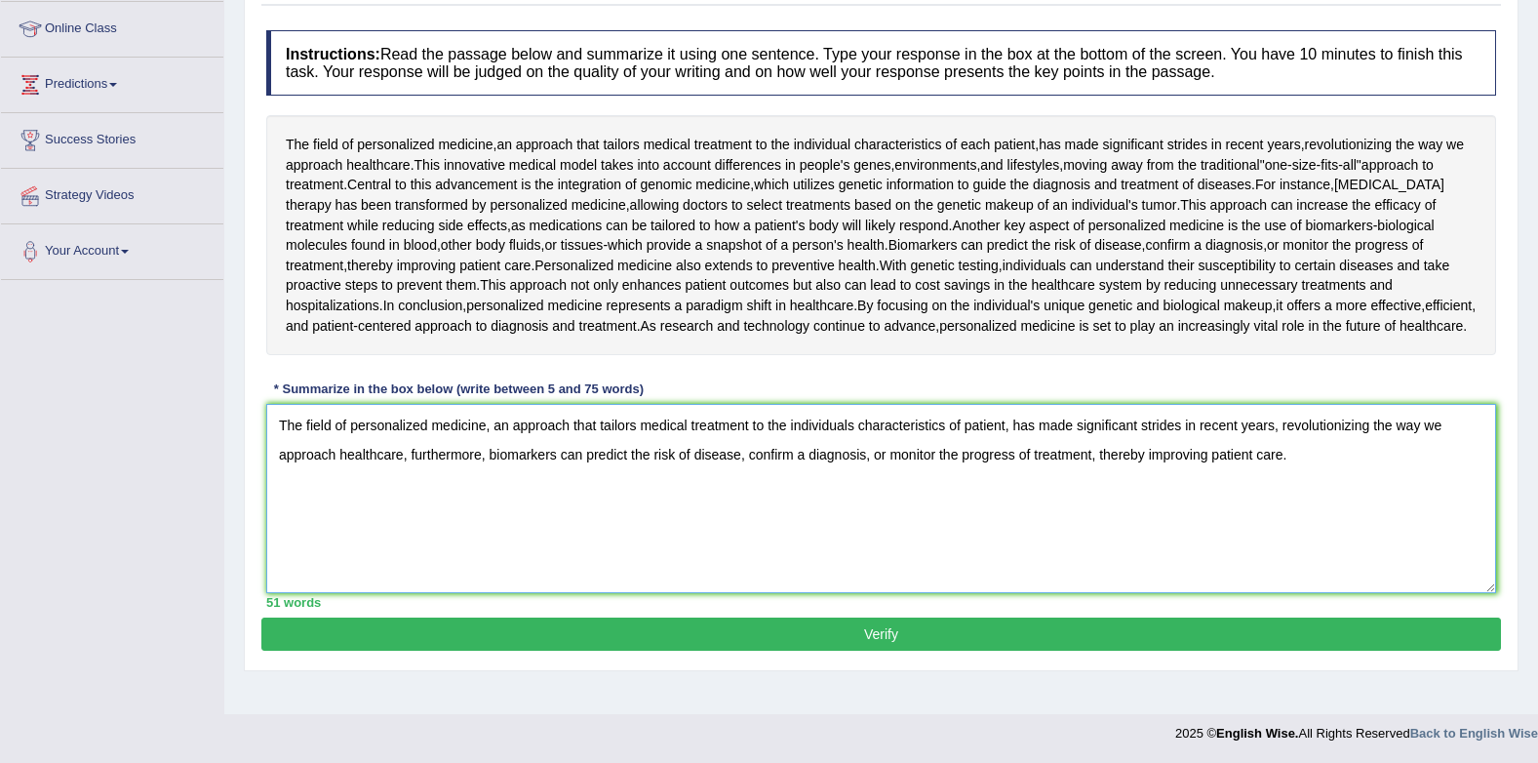
type textarea "The field of personalized medicine, an approach that tailors medical treatment …"
click at [901, 622] on button "Verify" at bounding box center [881, 633] width 1240 height 33
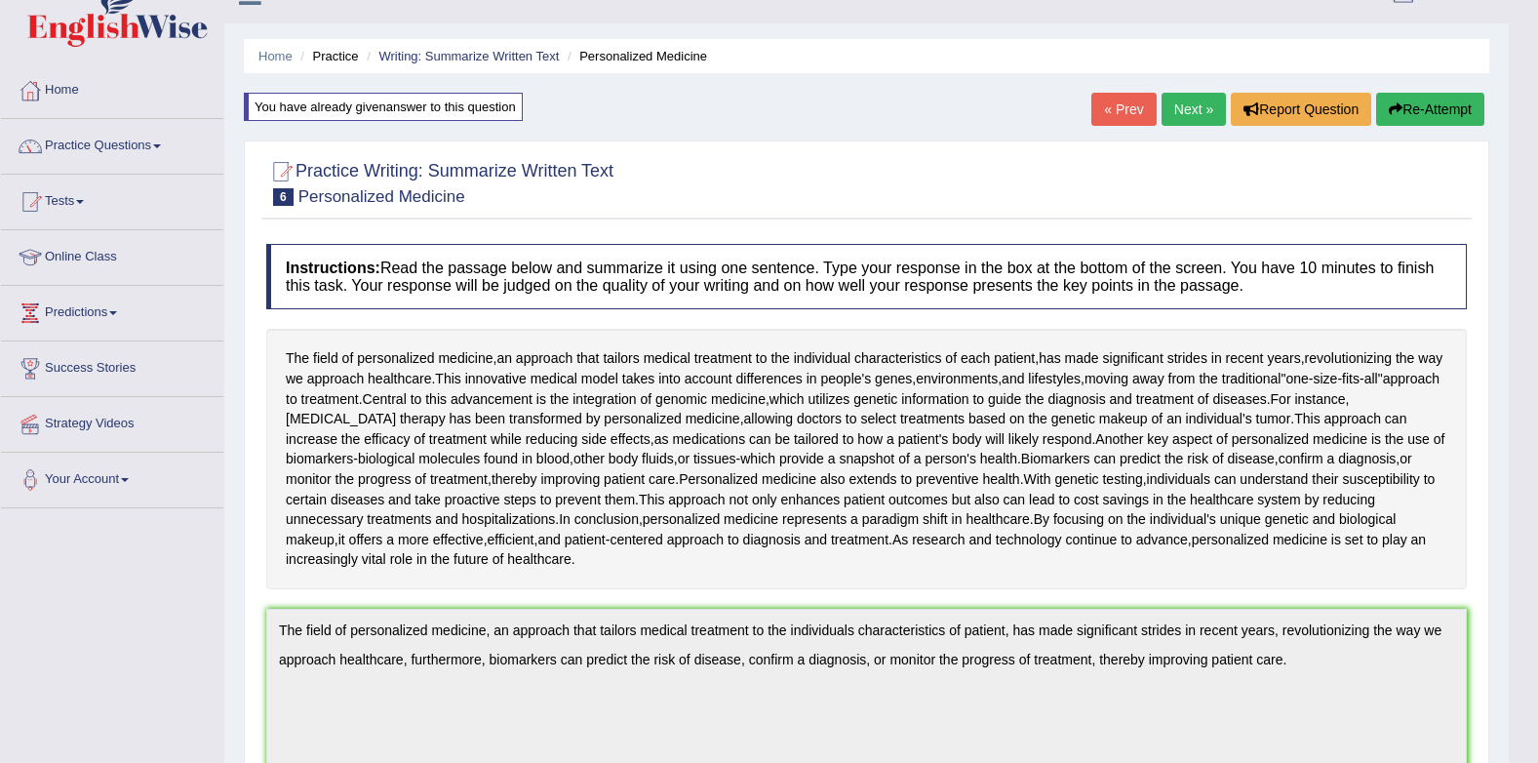
scroll to position [0, 0]
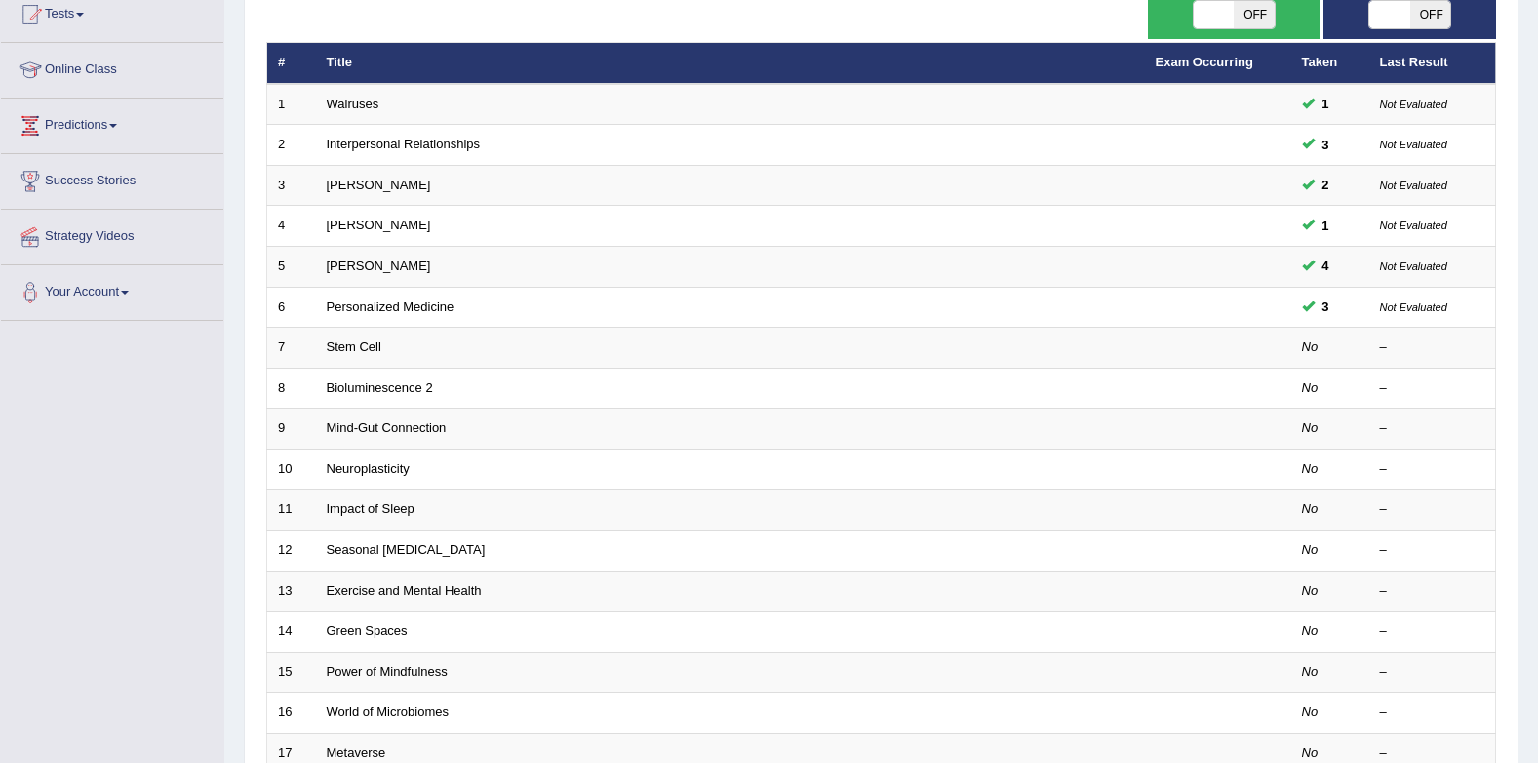
scroll to position [195, 0]
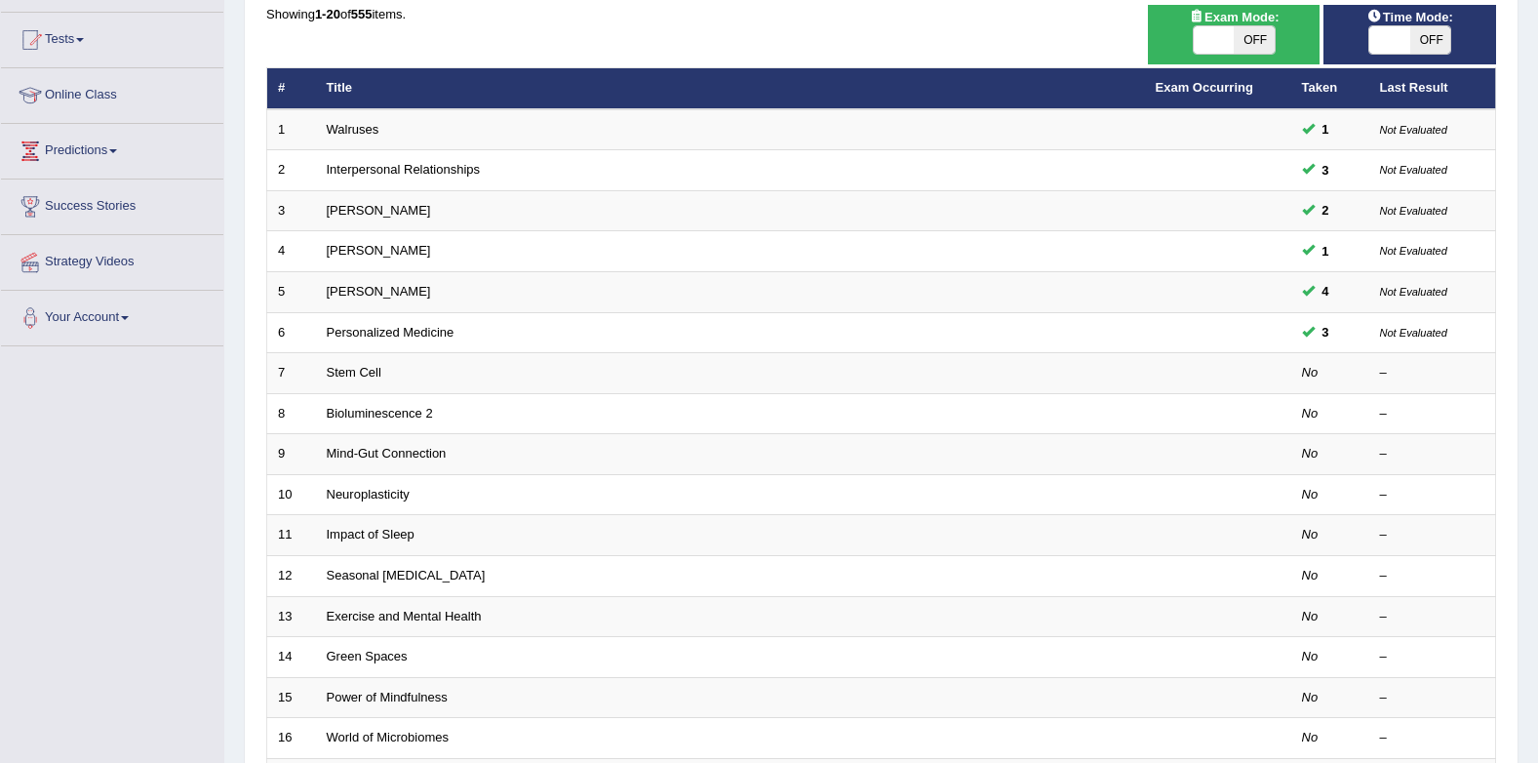
click at [114, 155] on link "Predictions" at bounding box center [112, 148] width 222 height 49
click at [109, 92] on link "Online Class" at bounding box center [112, 92] width 222 height 49
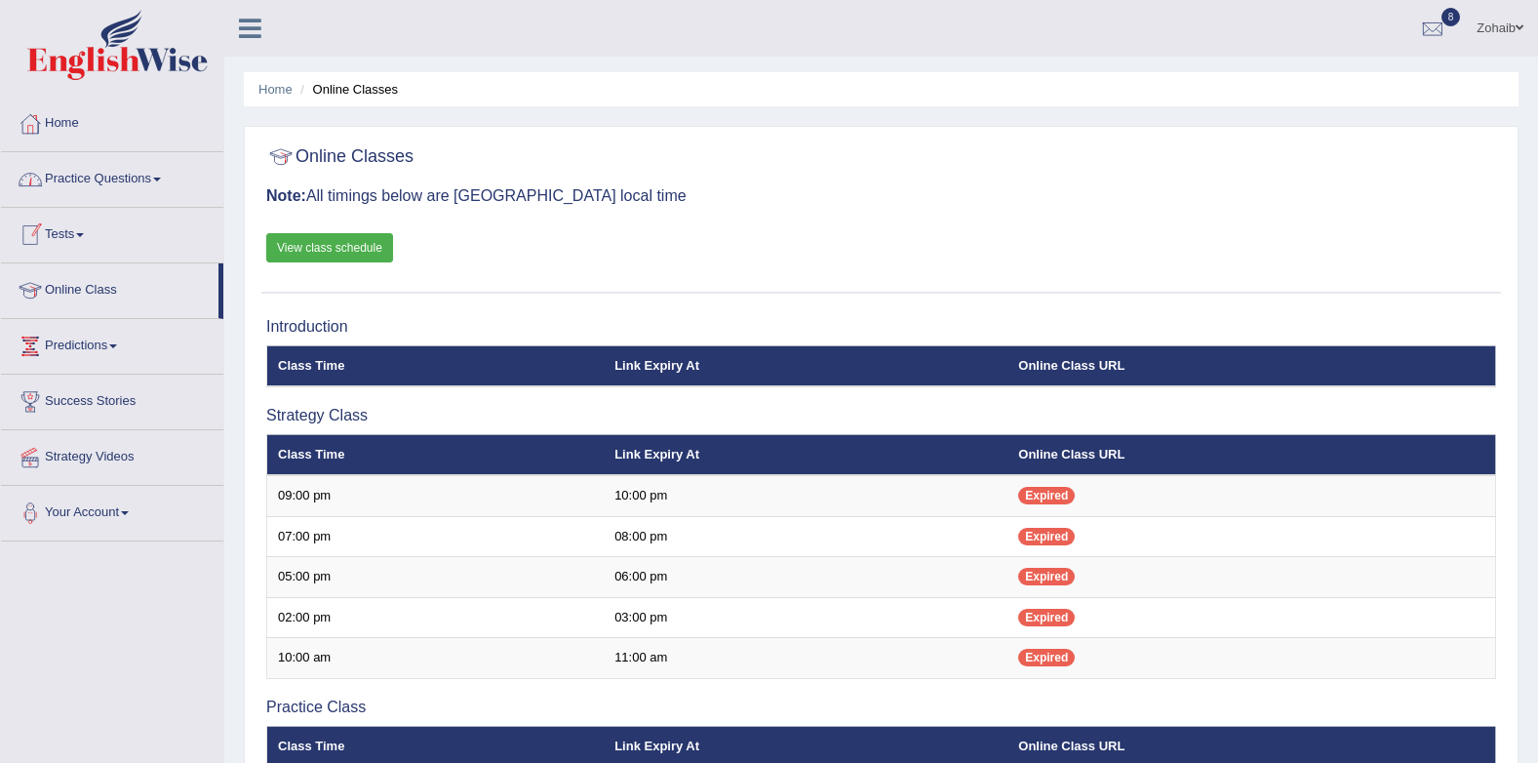
click at [105, 167] on link "Practice Questions" at bounding box center [112, 176] width 222 height 49
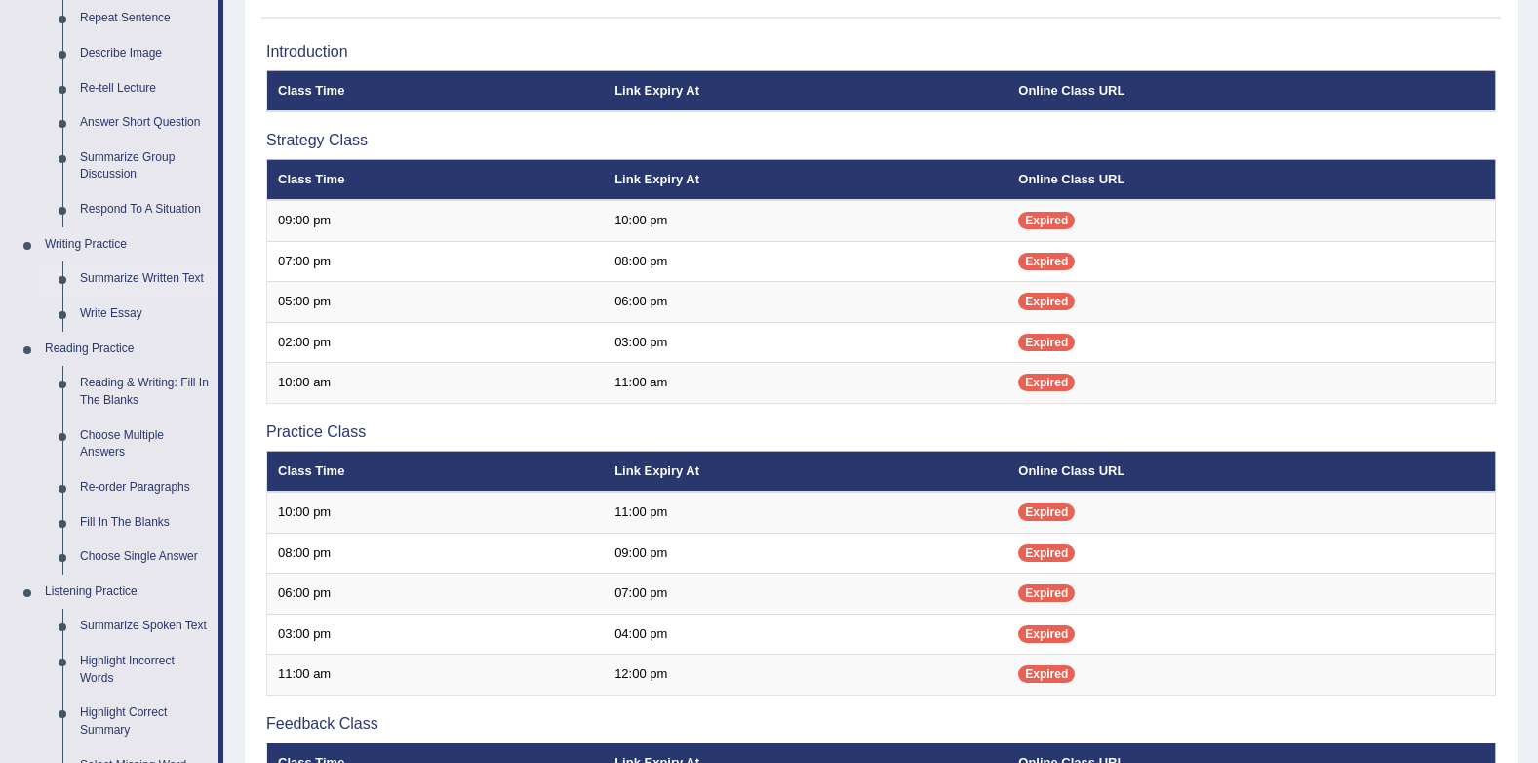
scroll to position [390, 0]
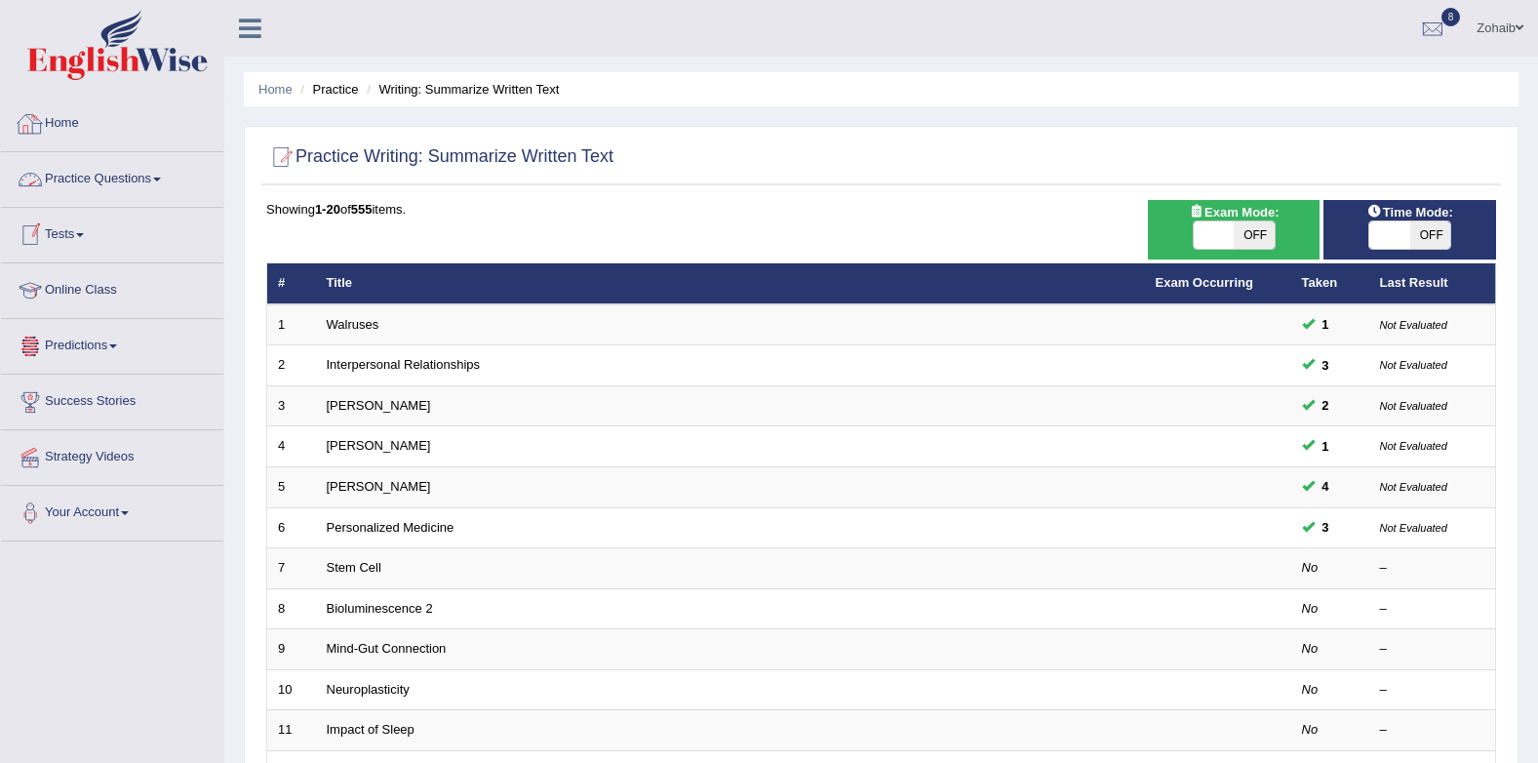
click at [112, 237] on link "Tests" at bounding box center [112, 232] width 222 height 49
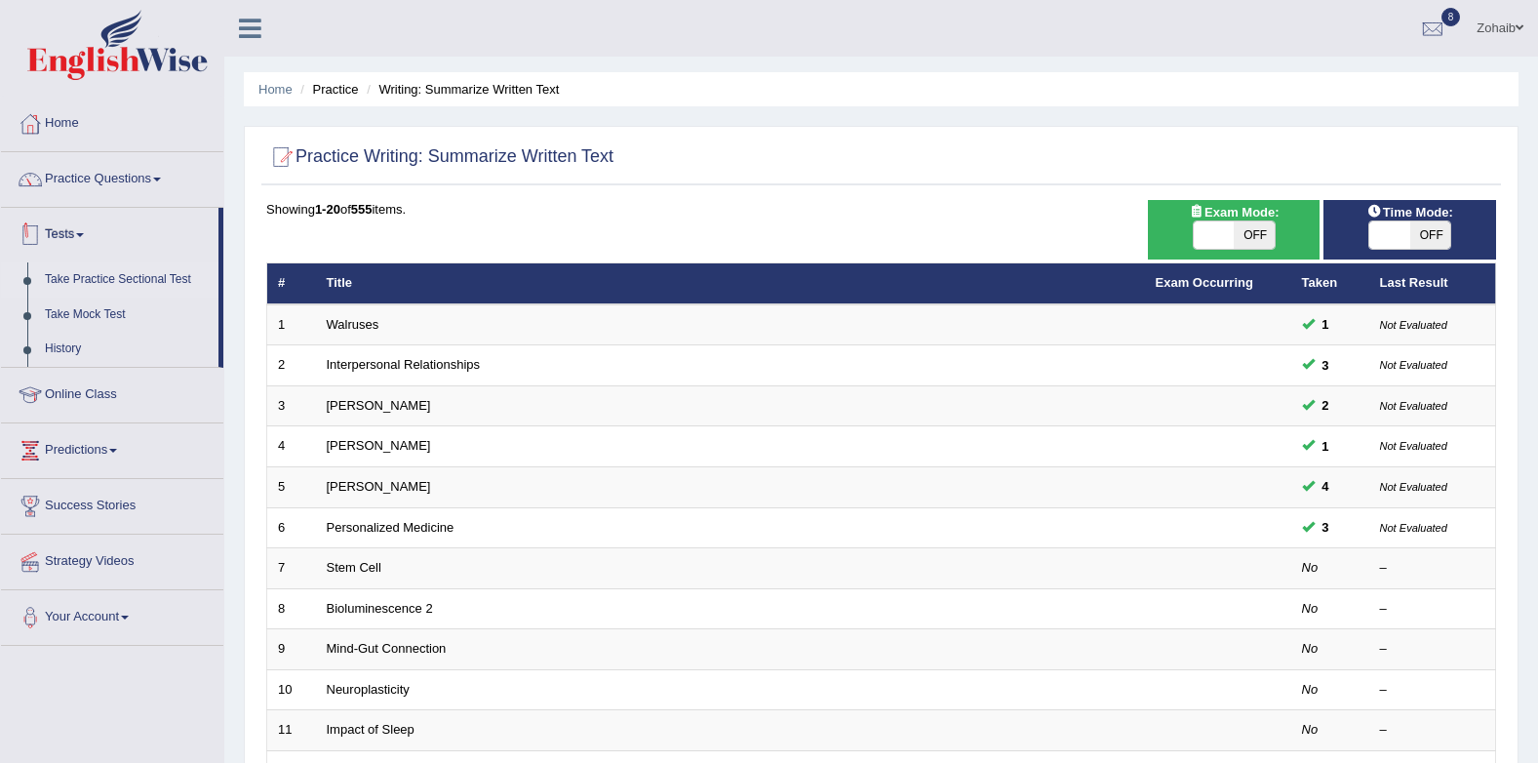
click at [87, 276] on link "Take Practice Sectional Test" at bounding box center [127, 279] width 182 height 35
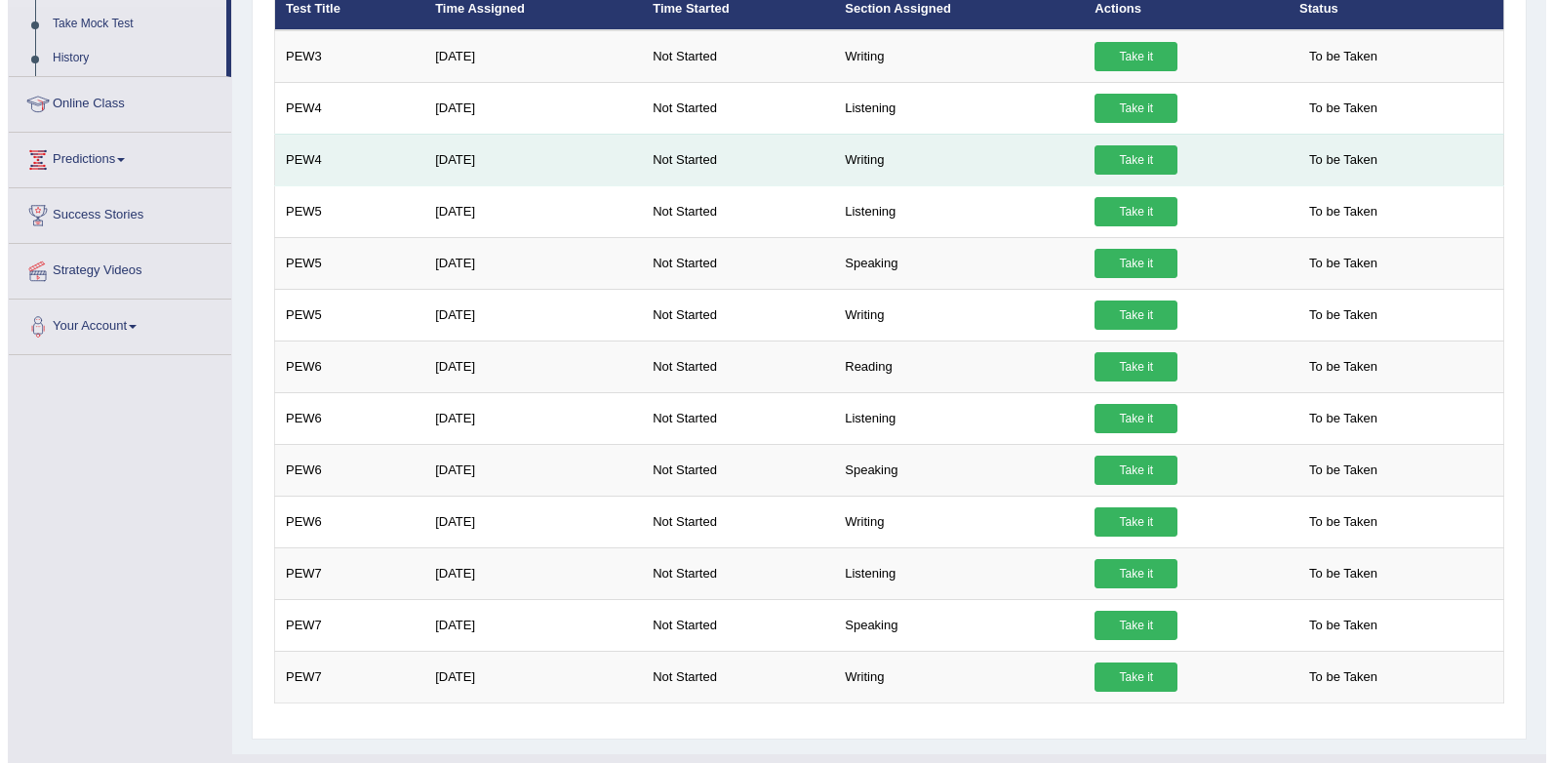
scroll to position [331, 0]
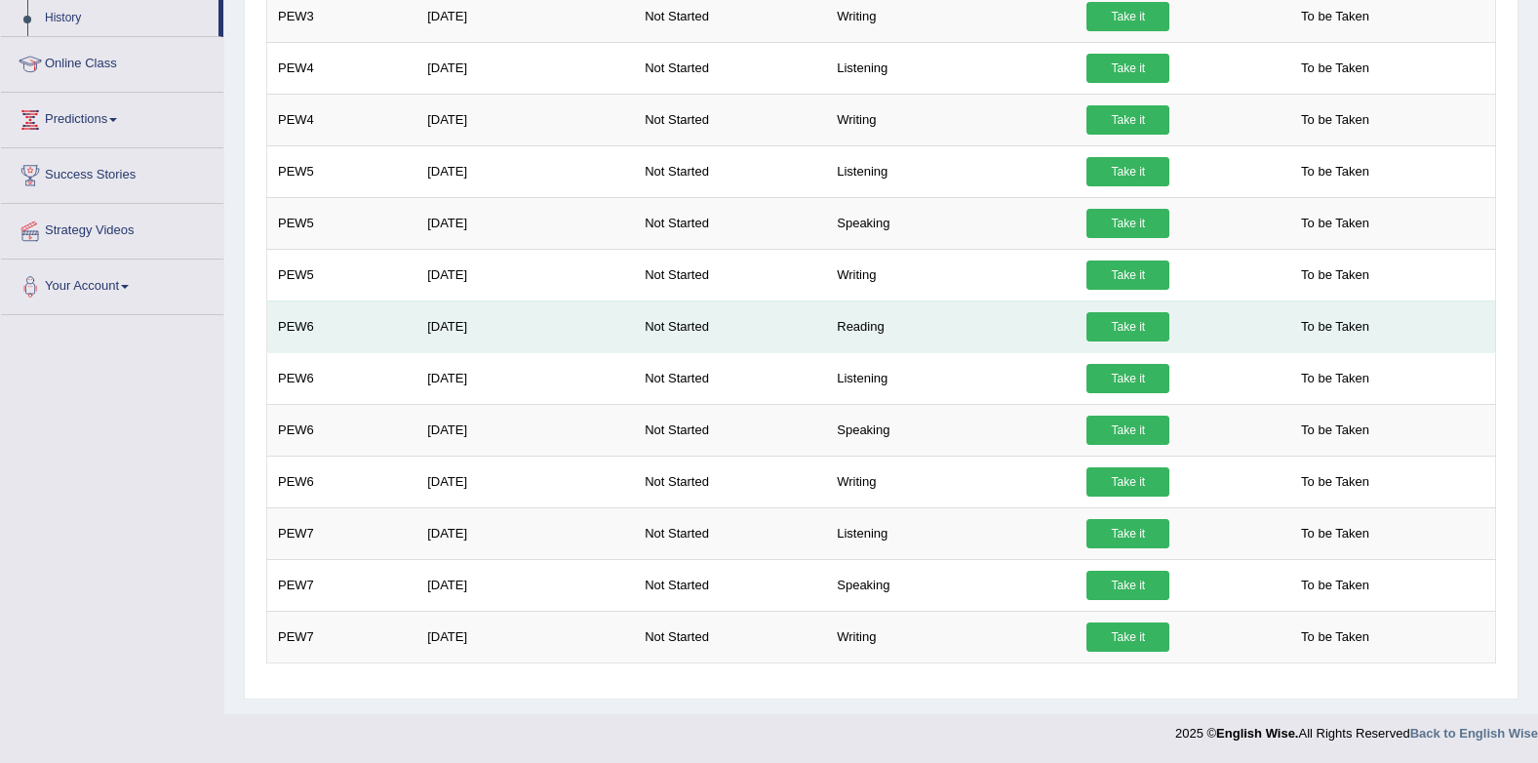
click at [1113, 321] on link "Take it" at bounding box center [1127, 326] width 83 height 29
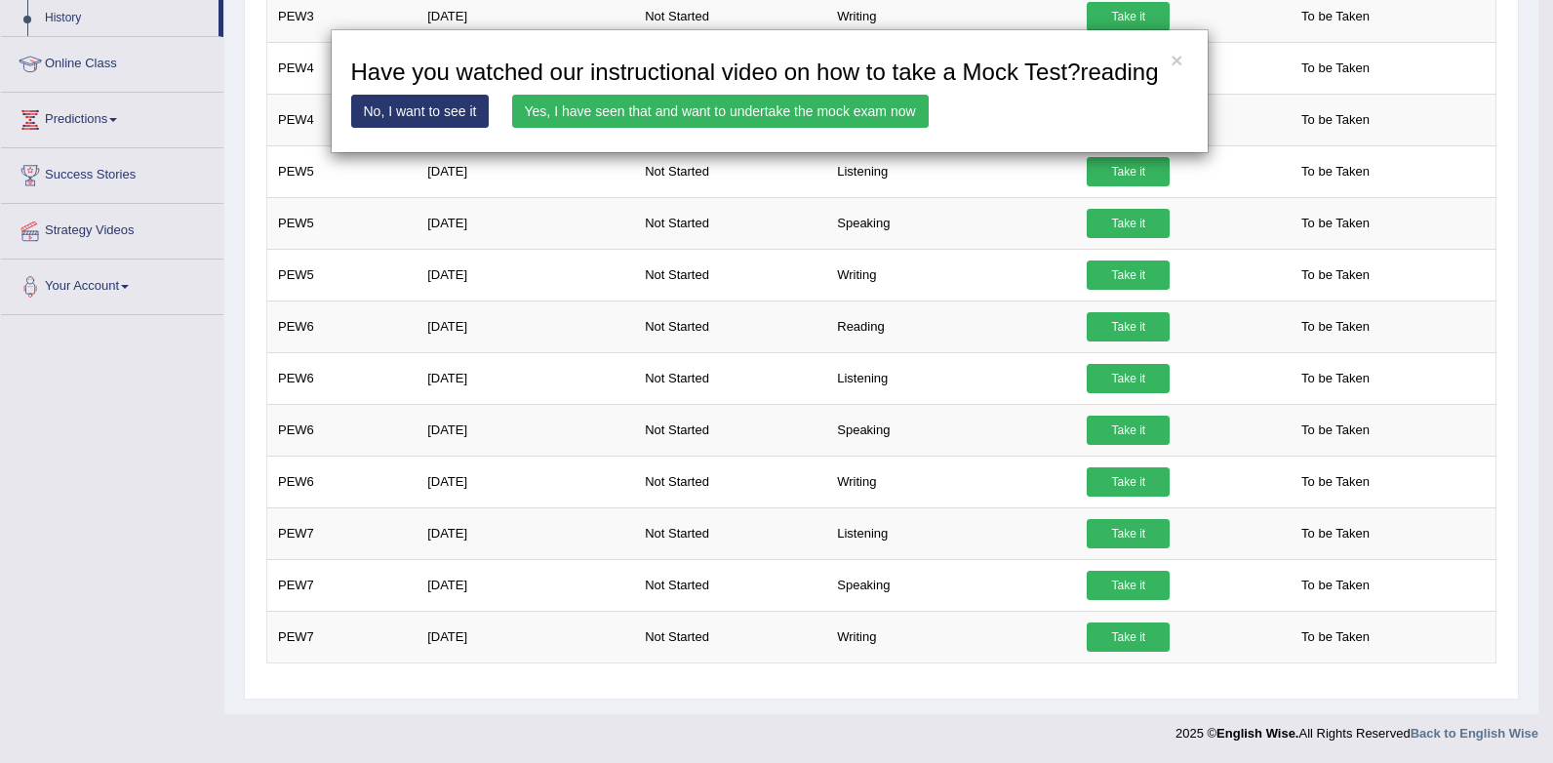
click at [693, 106] on link "Yes, I have seen that and want to undertake the mock exam now" at bounding box center [720, 111] width 416 height 33
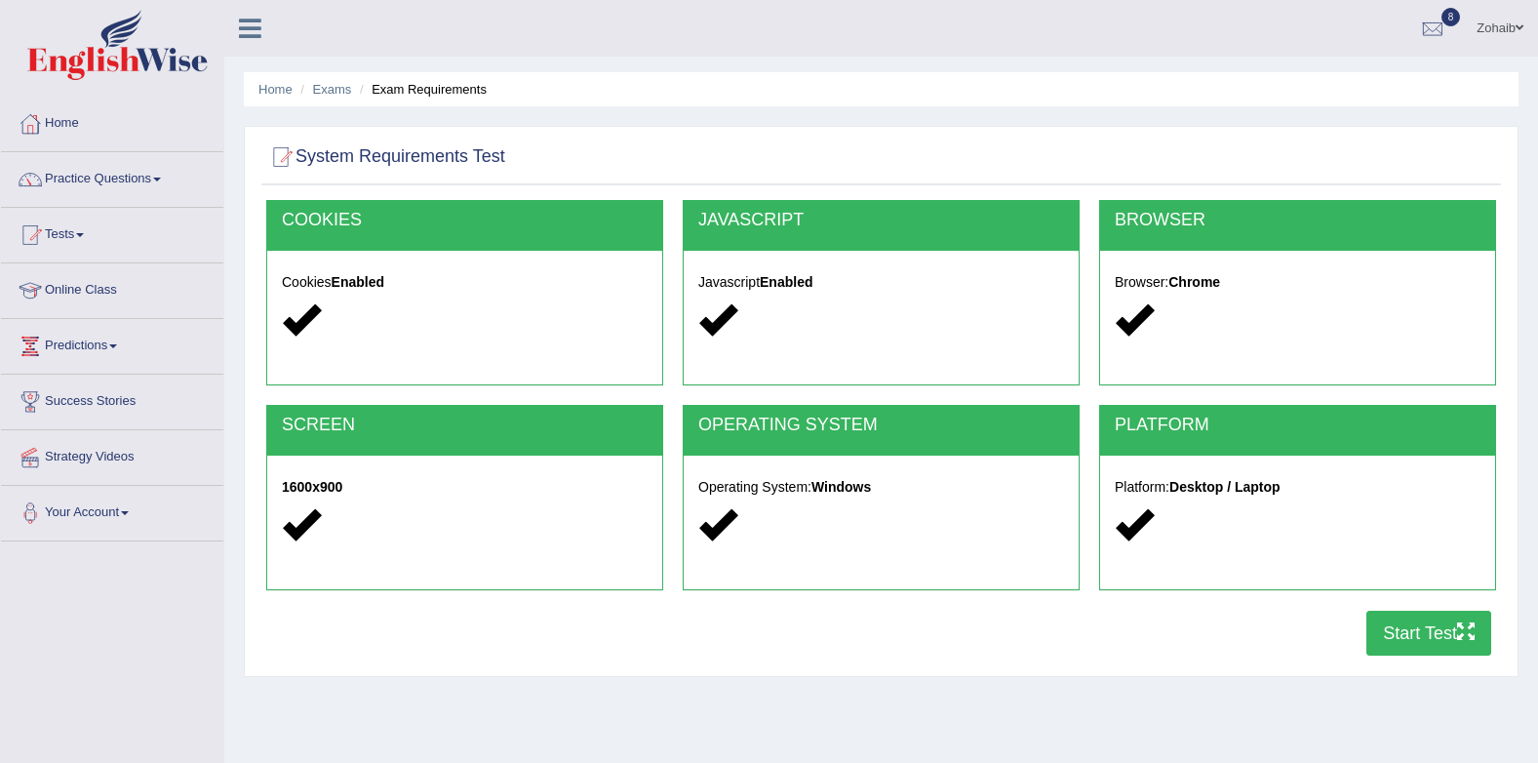
click at [1428, 626] on button "Start Test" at bounding box center [1428, 633] width 125 height 45
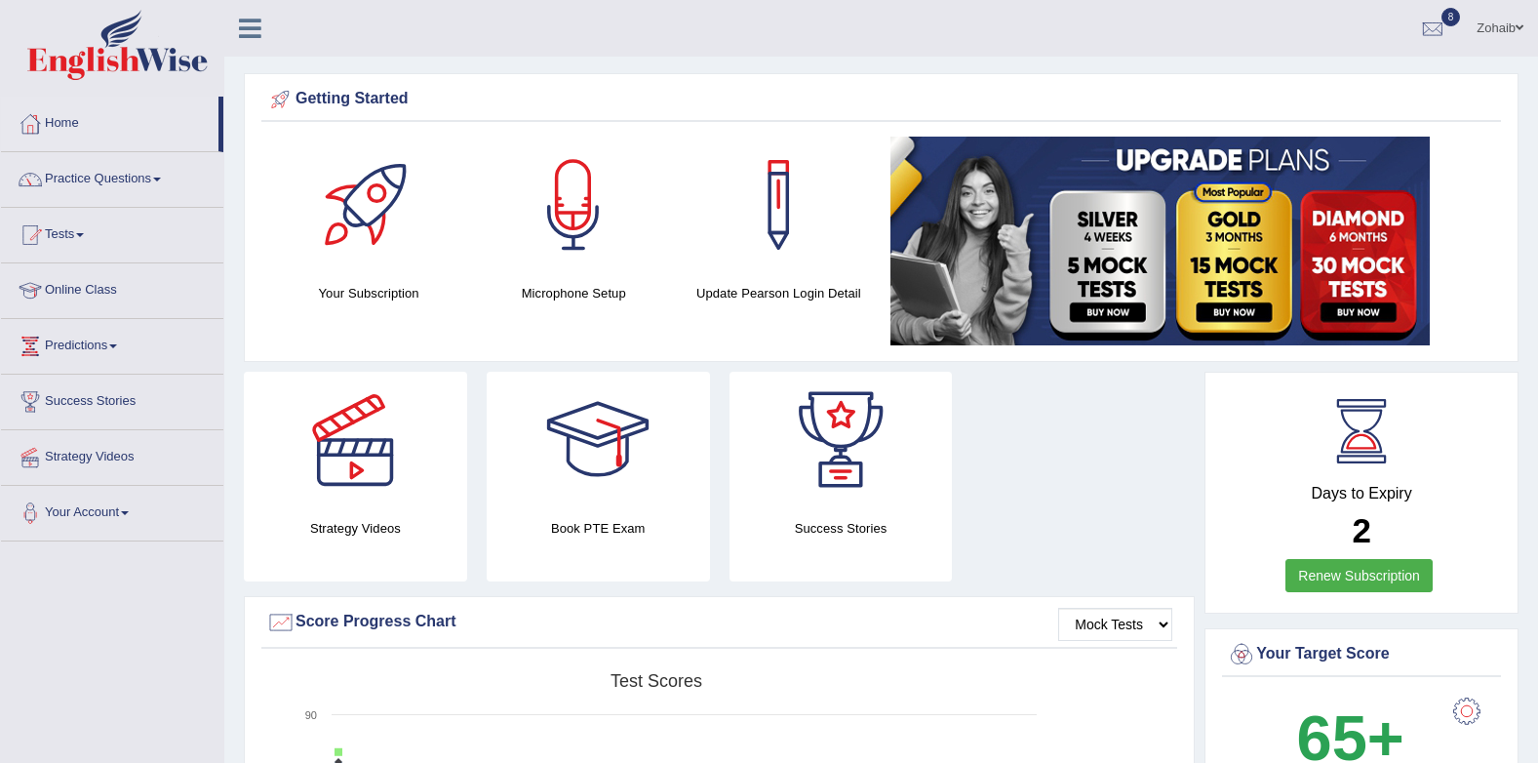
click at [115, 350] on link "Predictions" at bounding box center [112, 343] width 222 height 49
click at [126, 308] on link "Online Class" at bounding box center [112, 287] width 222 height 49
